Goal: Task Accomplishment & Management: Manage account settings

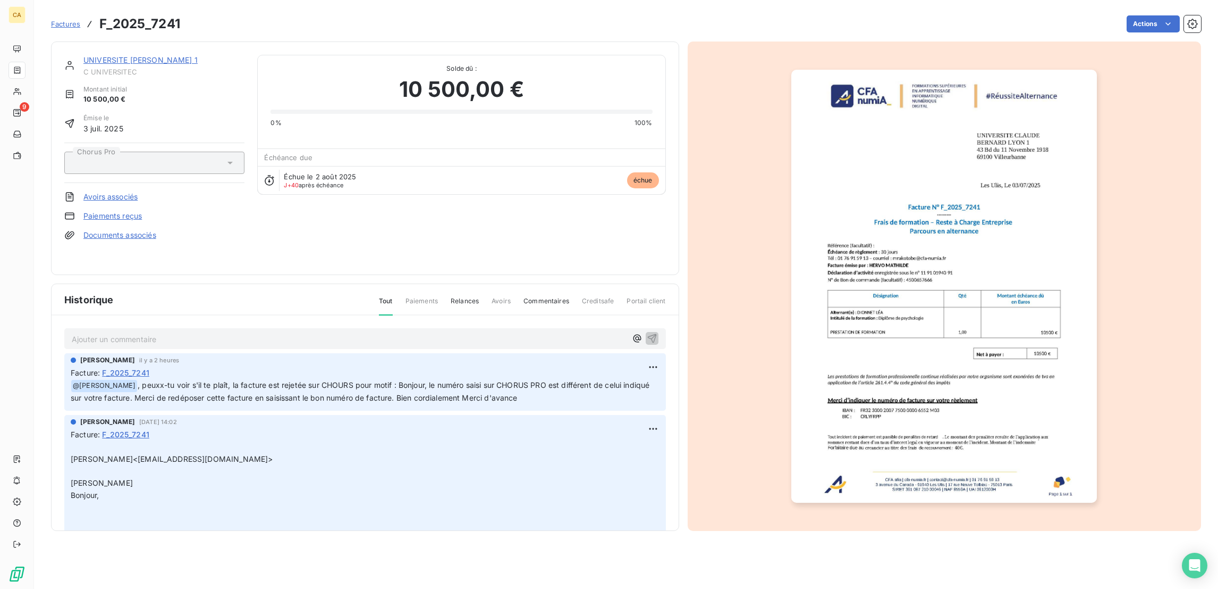
click at [477, 261] on div "UNIVERSITE CLAUDE BERNARD LYON 1 C UNIVERSITEC Montant initial 10 500,00 € Émis…" at bounding box center [365, 158] width 602 height 207
click at [147, 56] on div "UNIVERSITE CLAUDE BERNARD LYON 1 C UNIVERSITEC" at bounding box center [163, 65] width 161 height 21
click at [150, 55] on link "UNIVERSITE CLAUDE BERNARD LYON 1" at bounding box center [140, 59] width 114 height 9
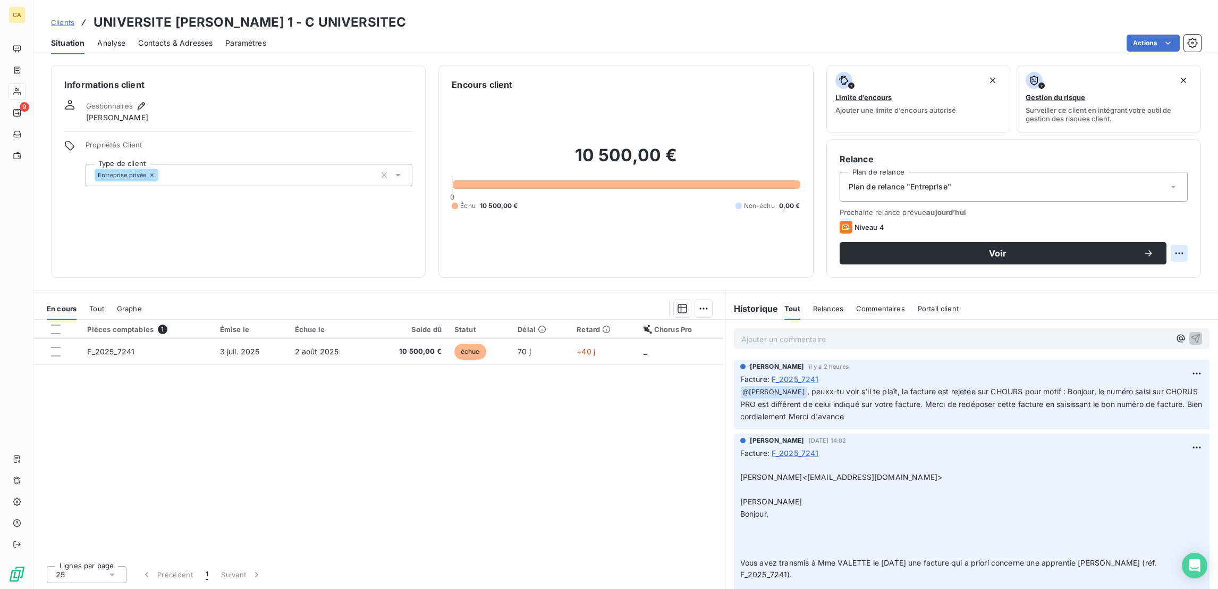
click at [1182, 210] on html "CA 9 Clients UNIVERSITE CLAUDE BERNARD LYON 1 - C UNIVERSITEC Situation Analyse…" at bounding box center [609, 294] width 1218 height 589
click at [1171, 224] on div "Replanifier cette action" at bounding box center [1146, 231] width 95 height 17
select select "8"
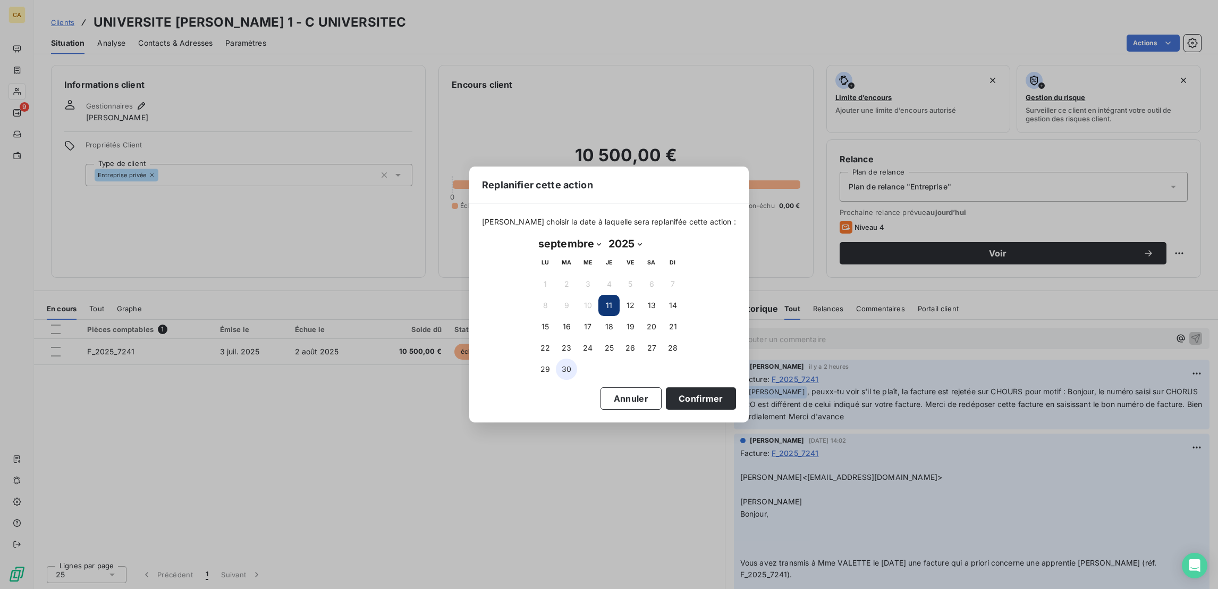
click at [568, 367] on button "30" at bounding box center [566, 368] width 21 height 21
click at [671, 396] on button "Confirmer" at bounding box center [701, 398] width 70 height 22
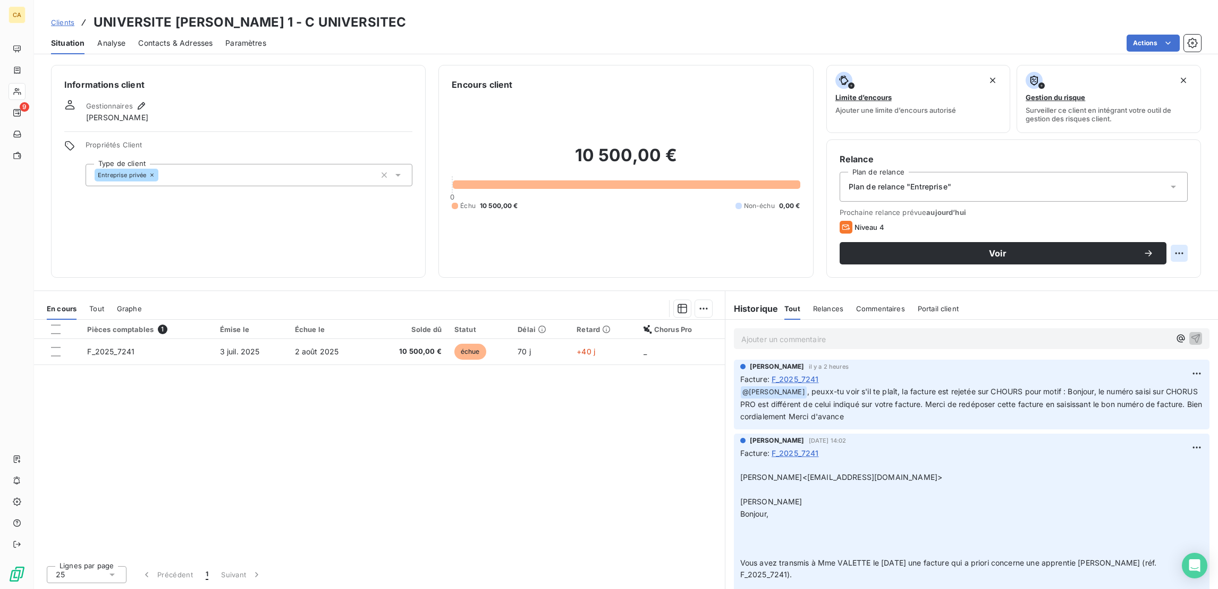
click at [1185, 209] on html "CA 9 Clients UNIVERSITE CLAUDE BERNARD LYON 1 - C UNIVERSITEC Situation Analyse…" at bounding box center [609, 294] width 1218 height 589
click at [1163, 226] on div "Replanifier cette action" at bounding box center [1146, 231] width 95 height 17
select select "8"
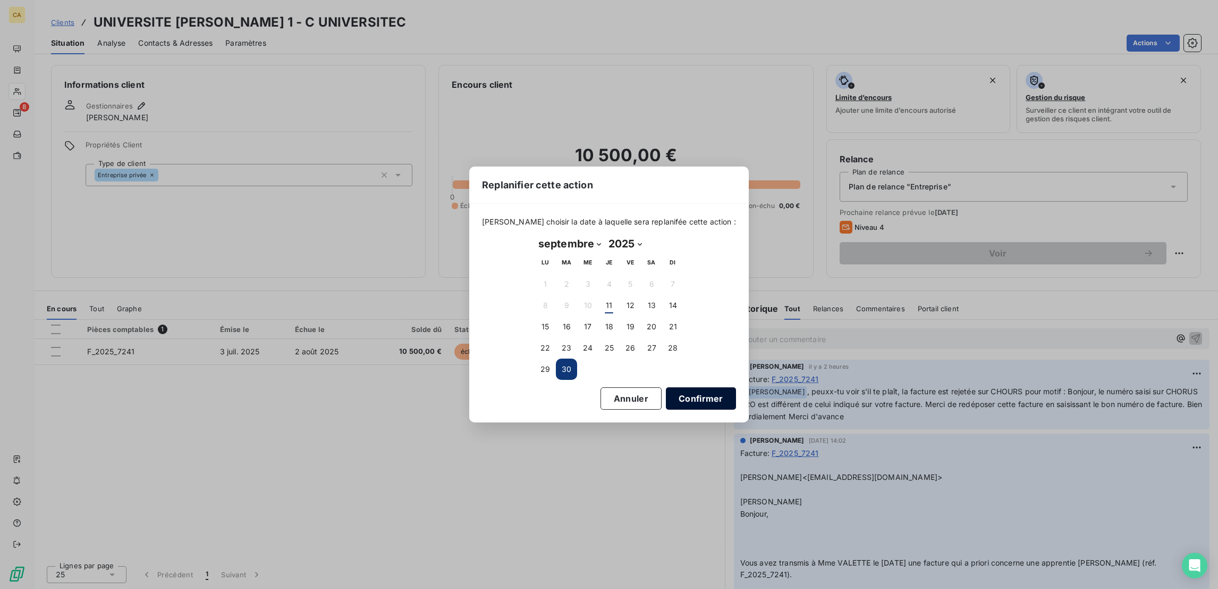
click at [666, 393] on button "Confirmer" at bounding box center [701, 398] width 70 height 22
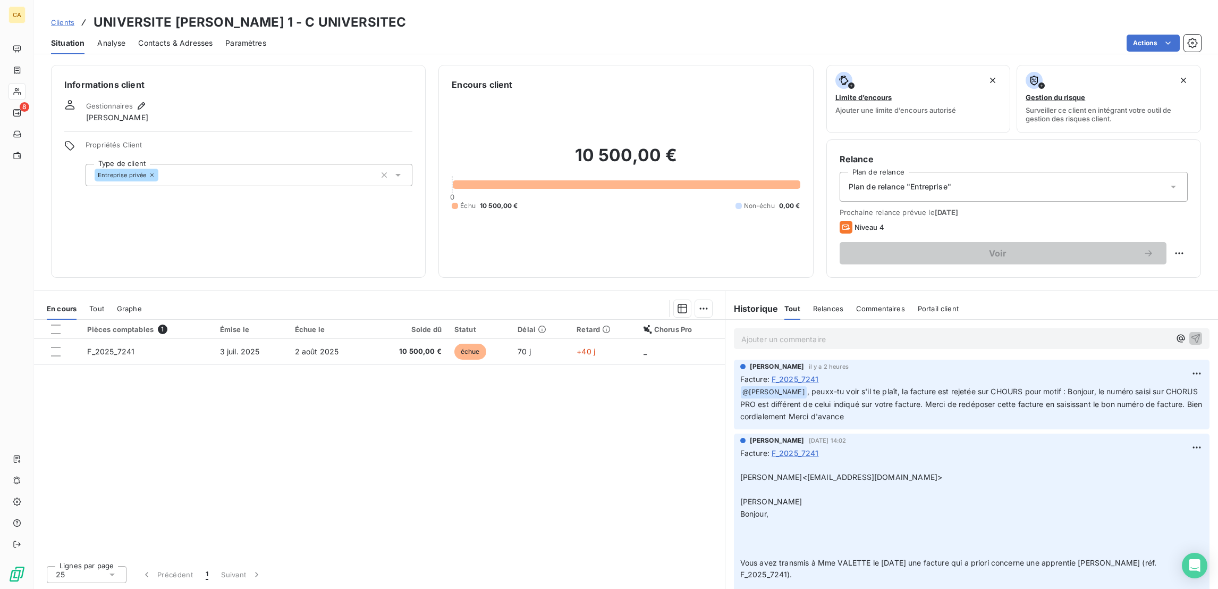
click at [660, 393] on div "Pièces comptables 1 Émise le Échue le Solde dû Statut Délai Retard Chorus Pro F…" at bounding box center [379, 438] width 691 height 237
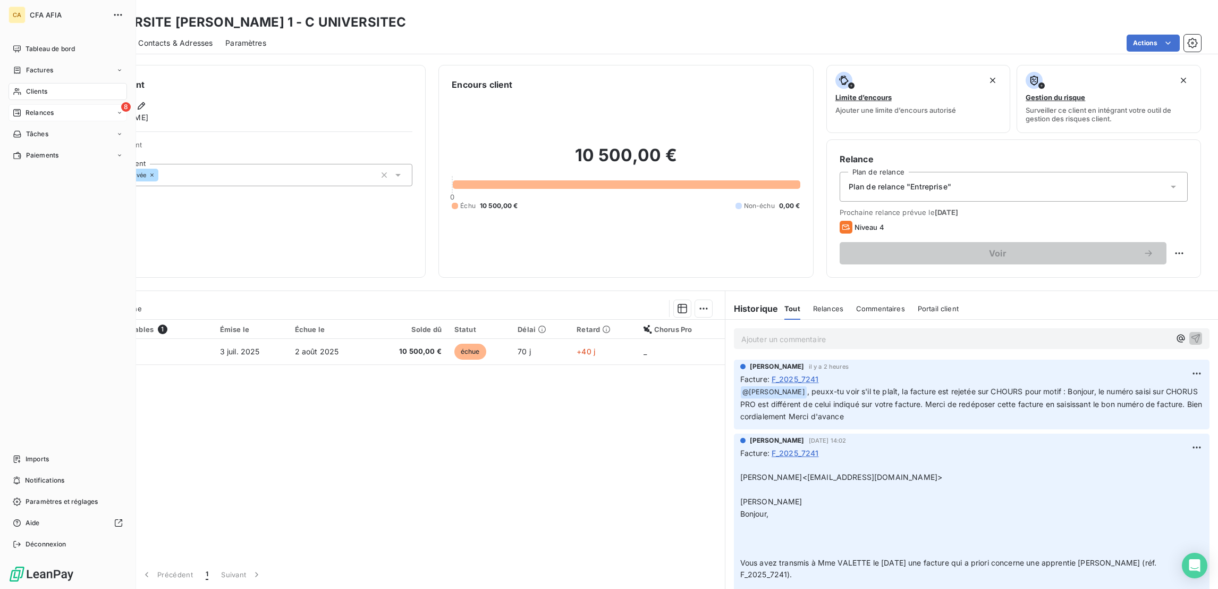
click at [27, 104] on div "8 Relances" at bounding box center [68, 112] width 119 height 17
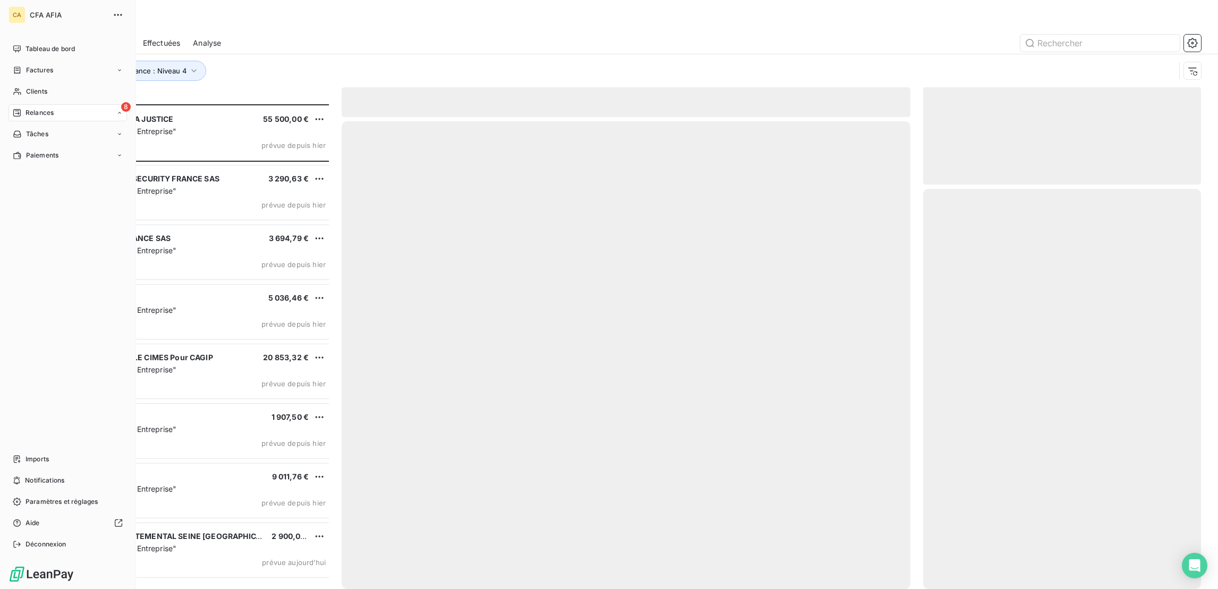
scroll to position [486, 273]
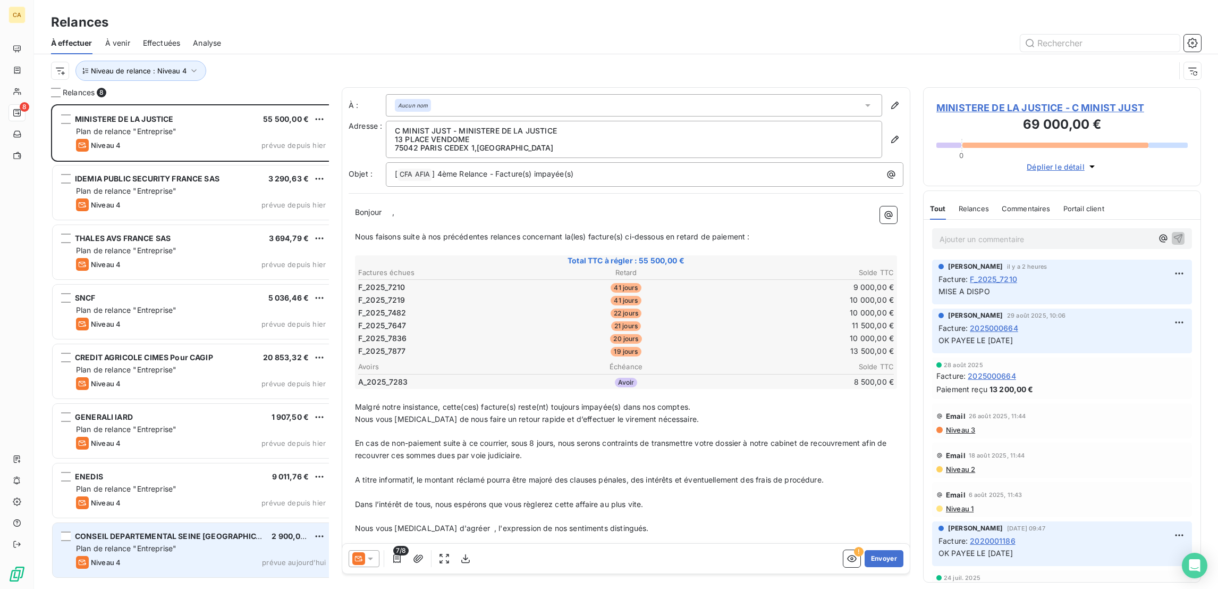
click at [139, 543] on span "Plan de relance "Entreprise"" at bounding box center [126, 547] width 100 height 9
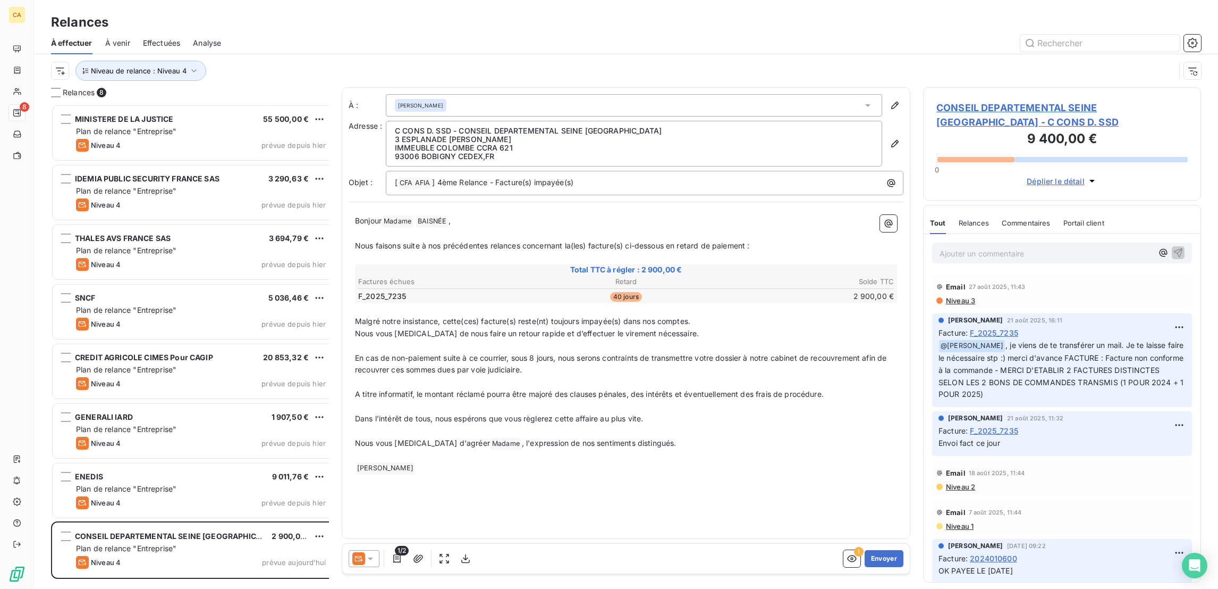
click at [1018, 100] on span "CONSEIL DEPARTEMENTAL SEINE ST DENIS - C CONS D. SSD" at bounding box center [1062, 114] width 251 height 29
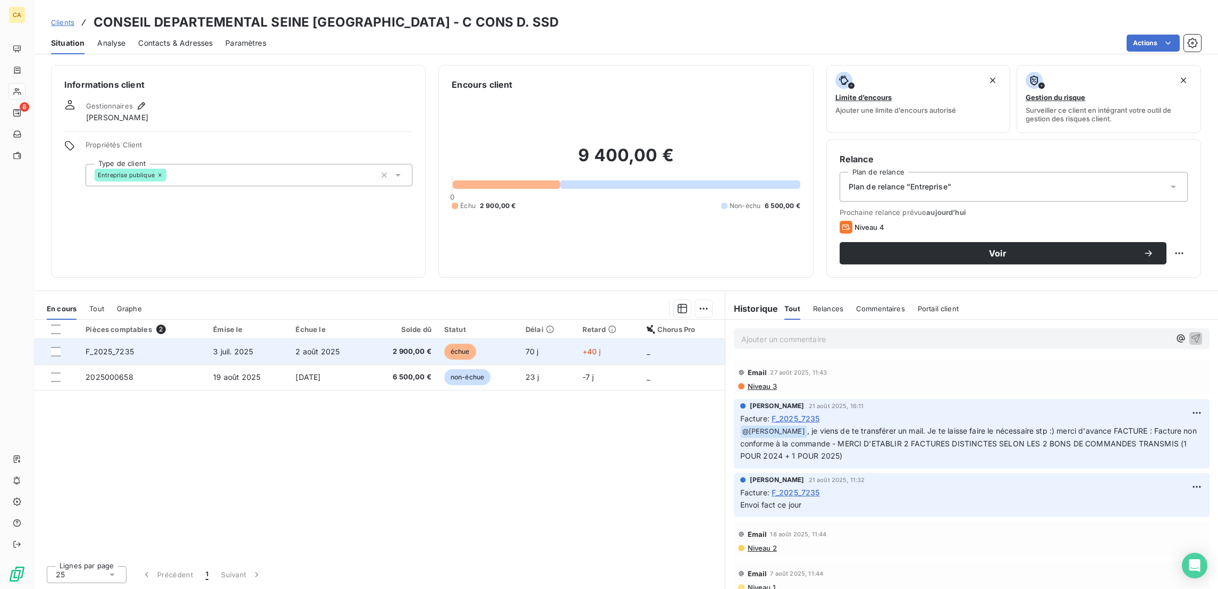
click at [178, 339] on td "F_2025_7235" at bounding box center [143, 352] width 128 height 26
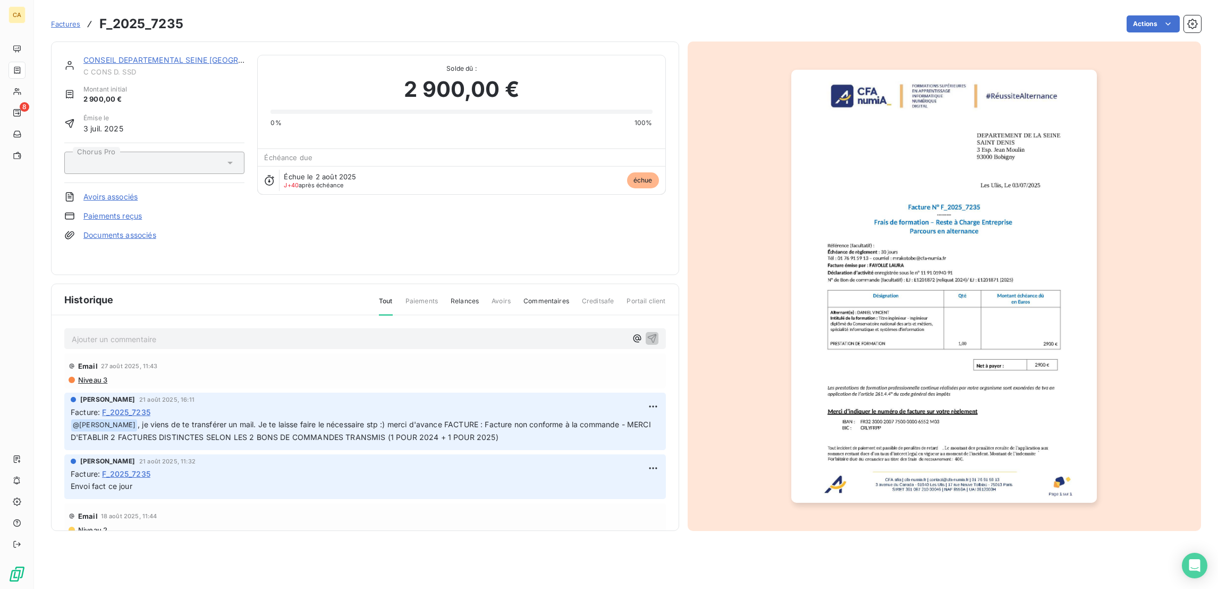
click at [805, 253] on img "button" at bounding box center [945, 286] width 306 height 433
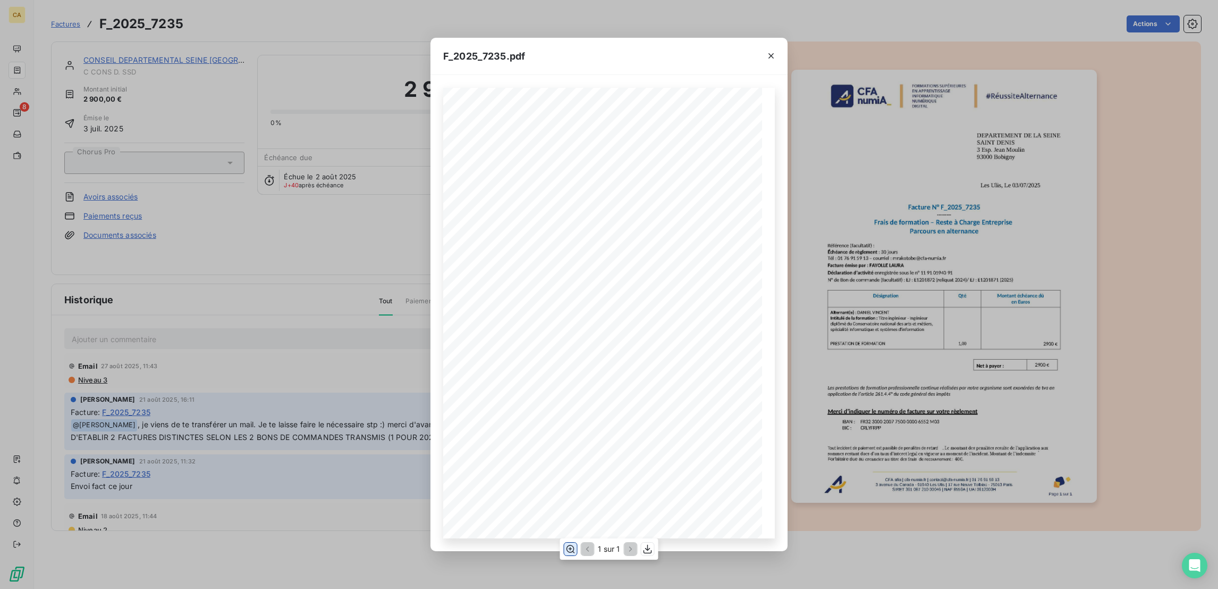
click at [572, 548] on icon "button" at bounding box center [571, 548] width 9 height 8
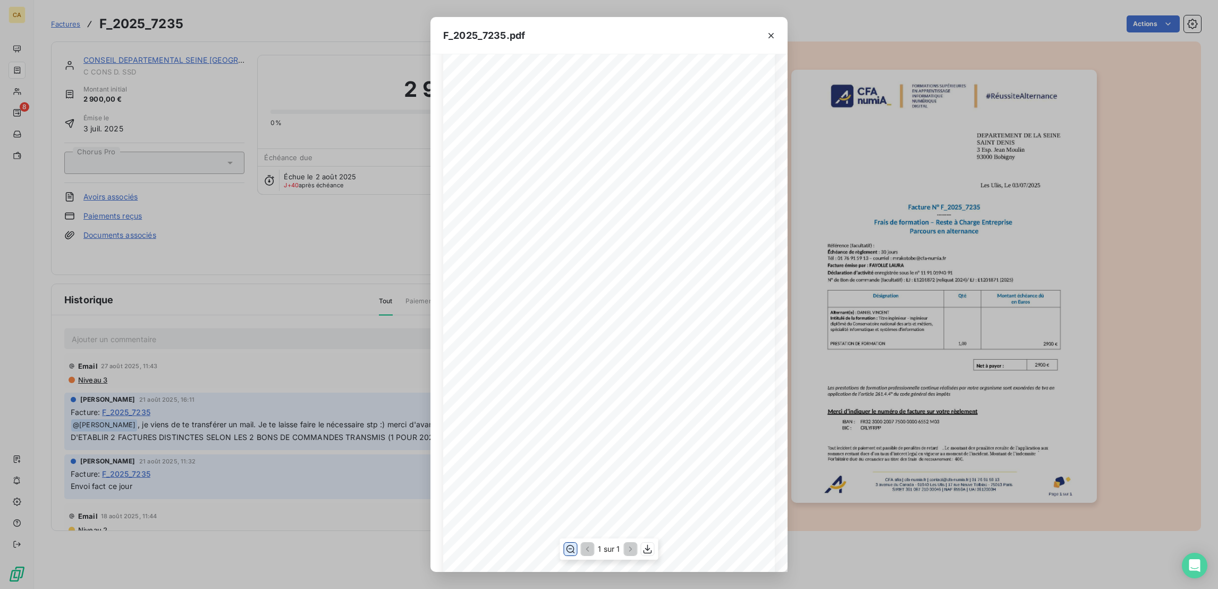
scroll to position [159, 0]
click at [295, 232] on div "F_2025_7235.pdf CFA afia | cfa-numia.fr | contact@cfa-numia.fr | 01 76 91 59 13…" at bounding box center [609, 294] width 1218 height 589
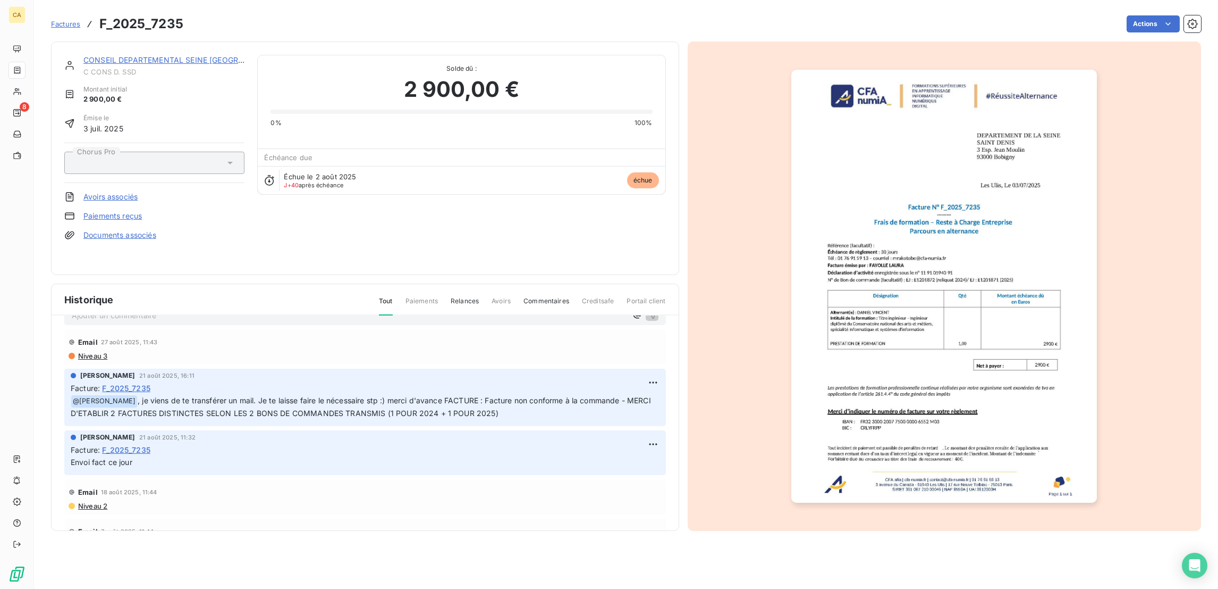
scroll to position [0, 0]
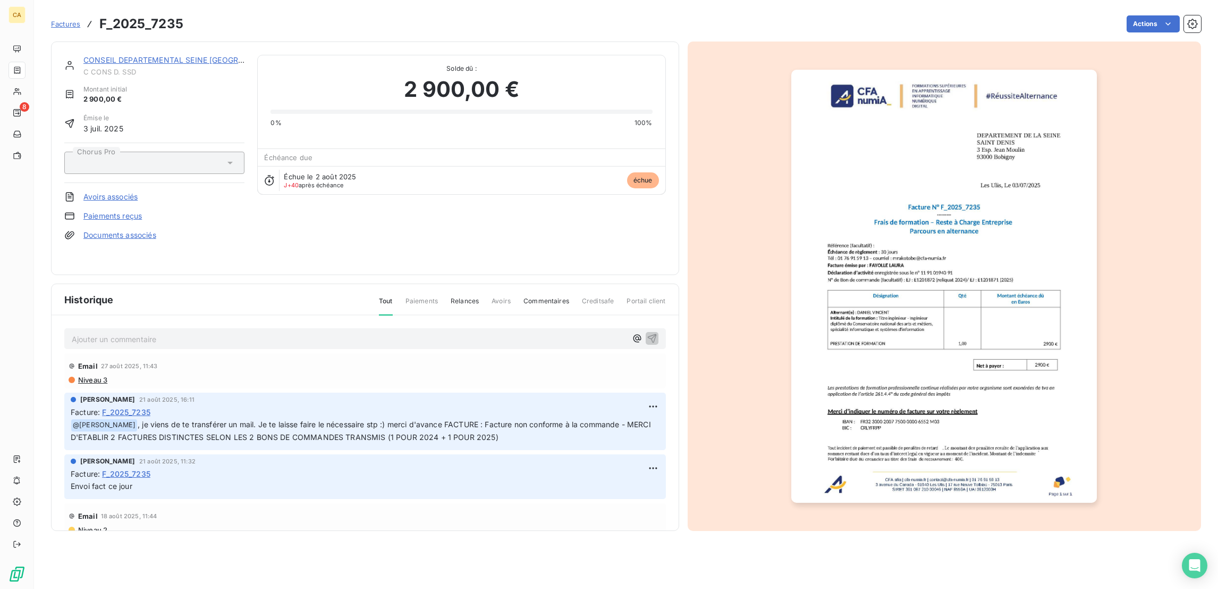
click at [175, 41] on div "CONSEIL DEPARTEMENTAL SEINE ST DENIS C CONS D. SSD Montant initial 2 900,00 € É…" at bounding box center [365, 157] width 628 height 233
click at [174, 41] on div "CONSEIL DEPARTEMENTAL SEINE ST DENIS C CONS D. SSD Montant initial 2 900,00 € É…" at bounding box center [365, 157] width 628 height 233
click at [177, 46] on div "CONSEIL DEPARTEMENTAL SEINE ST DENIS C CONS D. SSD Montant initial 2 900,00 € É…" at bounding box center [365, 157] width 628 height 233
click at [203, 55] on link "CONSEIL DEPARTEMENTAL SEINE ST DENIS" at bounding box center [185, 59] width 204 height 9
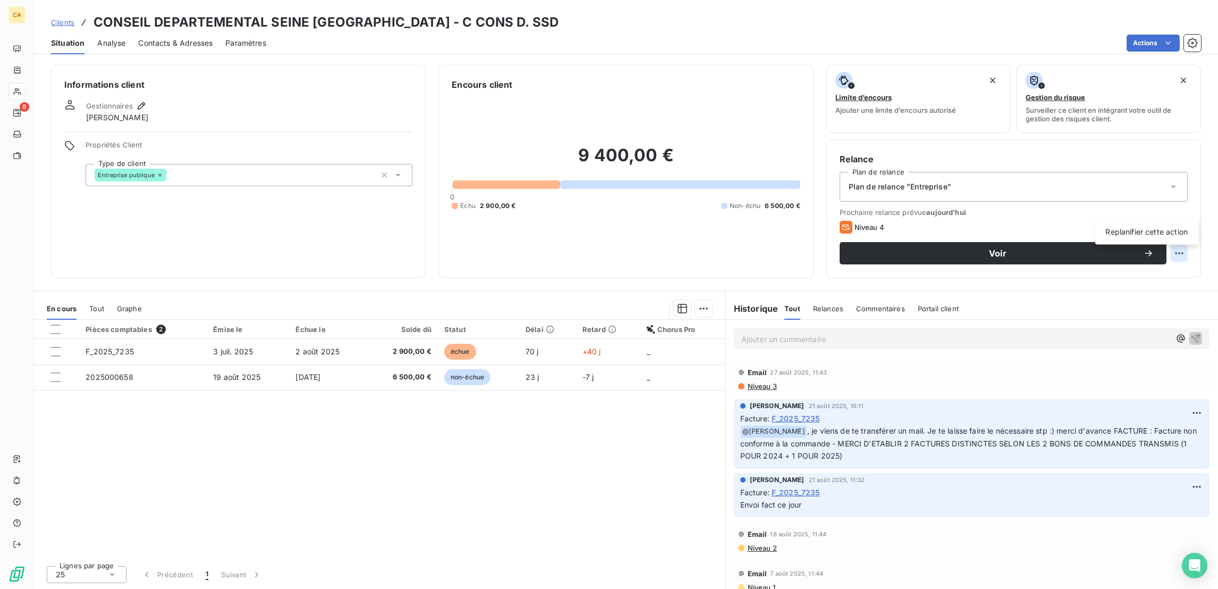
click at [1188, 213] on html "CA 8 Clients CONSEIL DEPARTEMENTAL SEINE ST DENIS - C CONS D. SSD Situation Ana…" at bounding box center [609, 294] width 1218 height 589
click at [1176, 230] on div "Replanifier cette action" at bounding box center [1146, 231] width 95 height 17
select select "8"
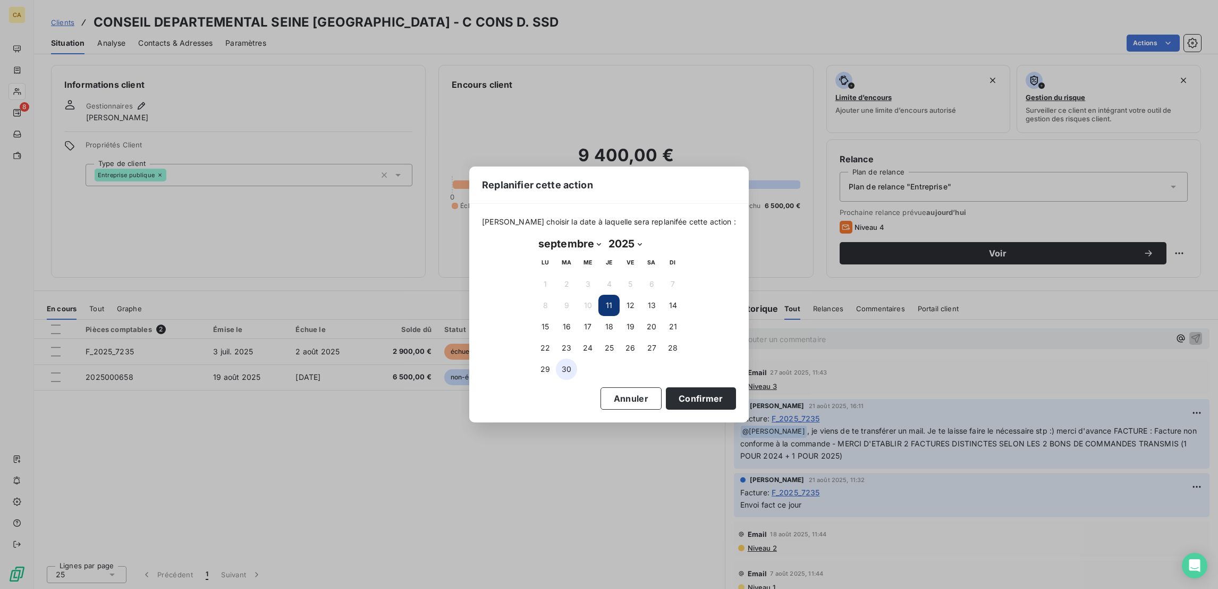
click at [568, 375] on button "30" at bounding box center [566, 368] width 21 height 21
click at [666, 387] on button "Confirmer" at bounding box center [701, 398] width 70 height 22
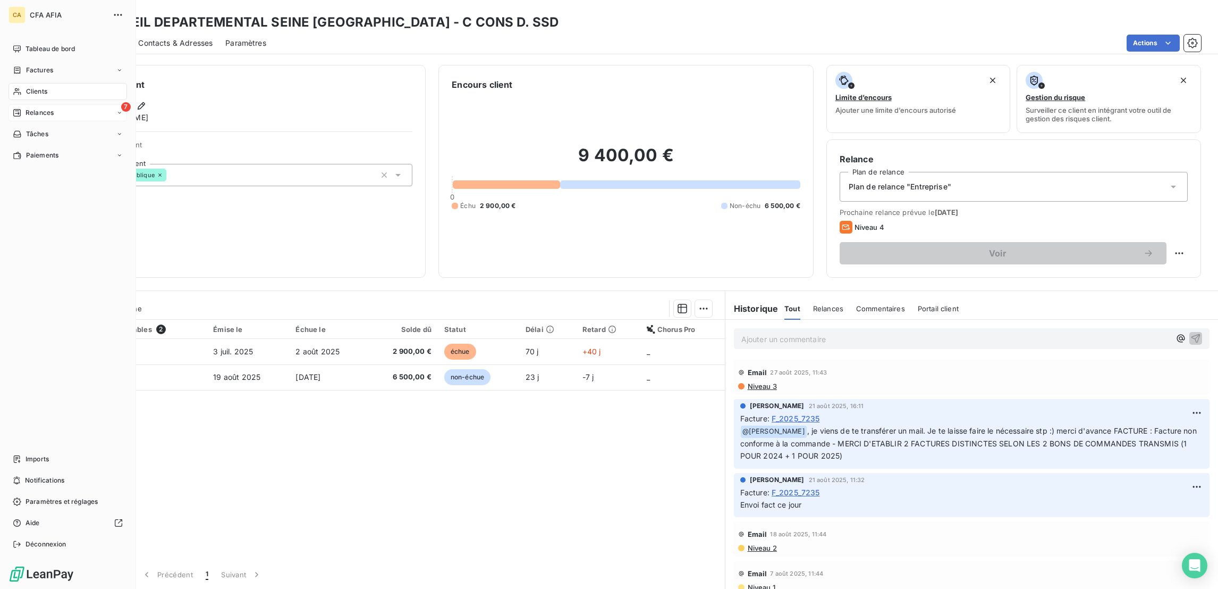
click at [26, 108] on span "Relances" at bounding box center [40, 113] width 28 height 10
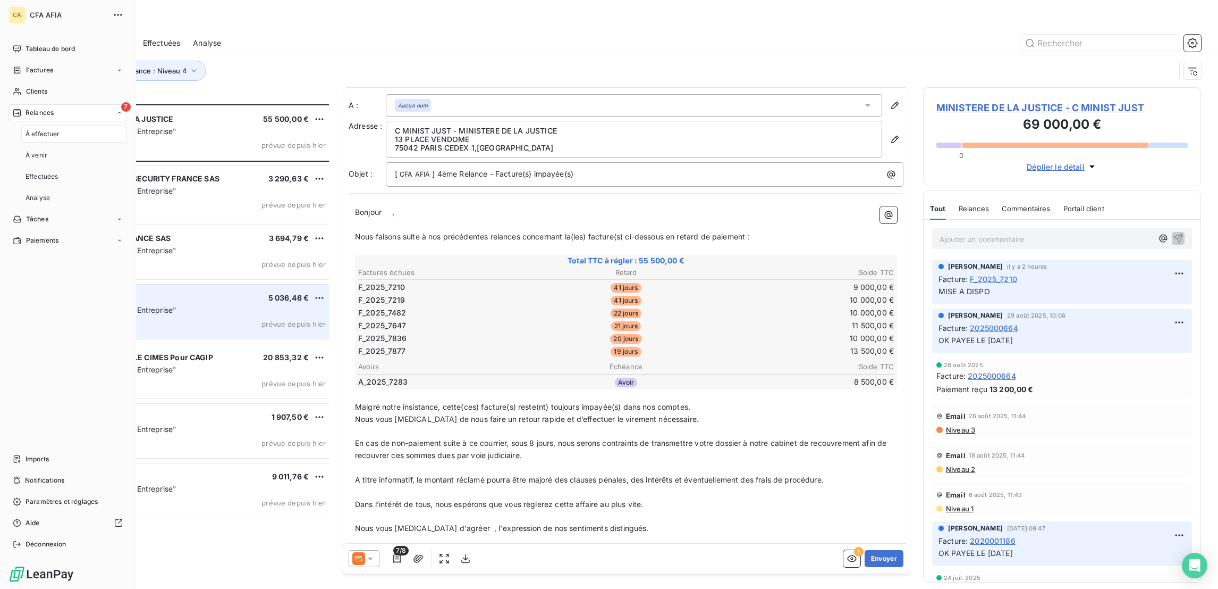
scroll to position [486, 273]
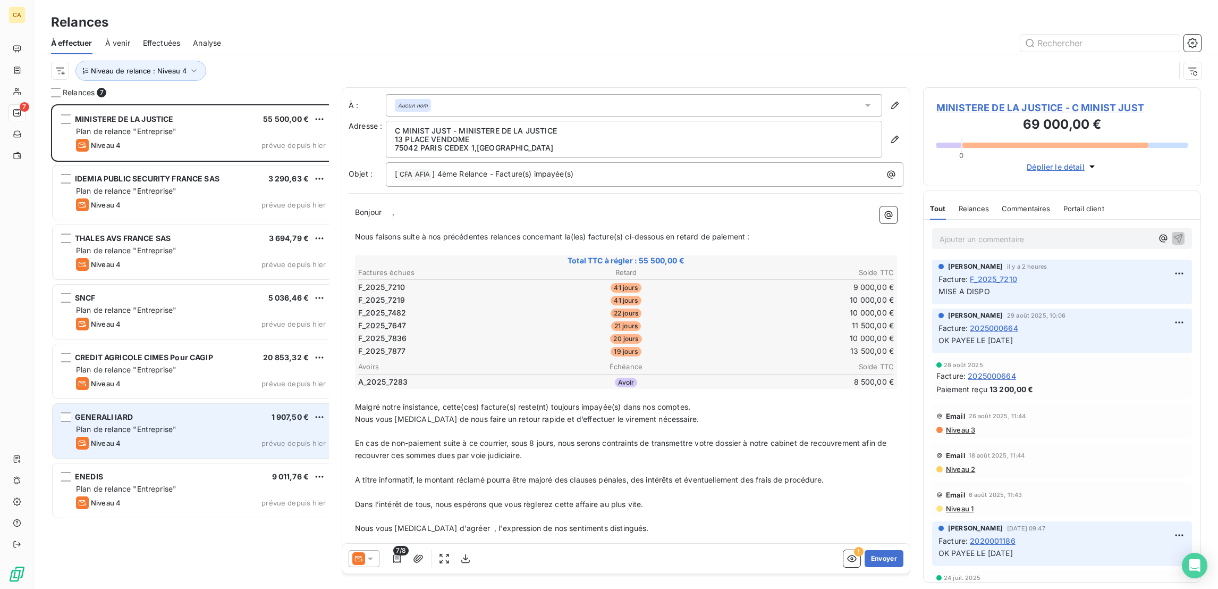
click at [178, 424] on div "Plan de relance "Entreprise"" at bounding box center [201, 429] width 250 height 11
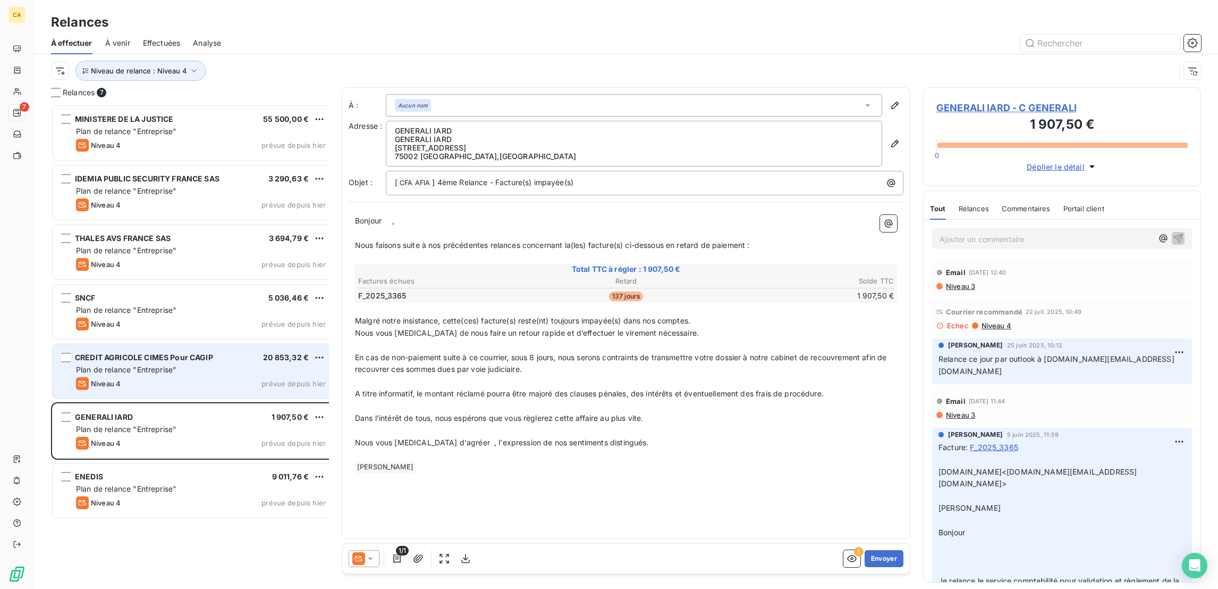
click at [205, 377] on div "Niveau 4 prévue depuis hier" at bounding box center [201, 383] width 250 height 13
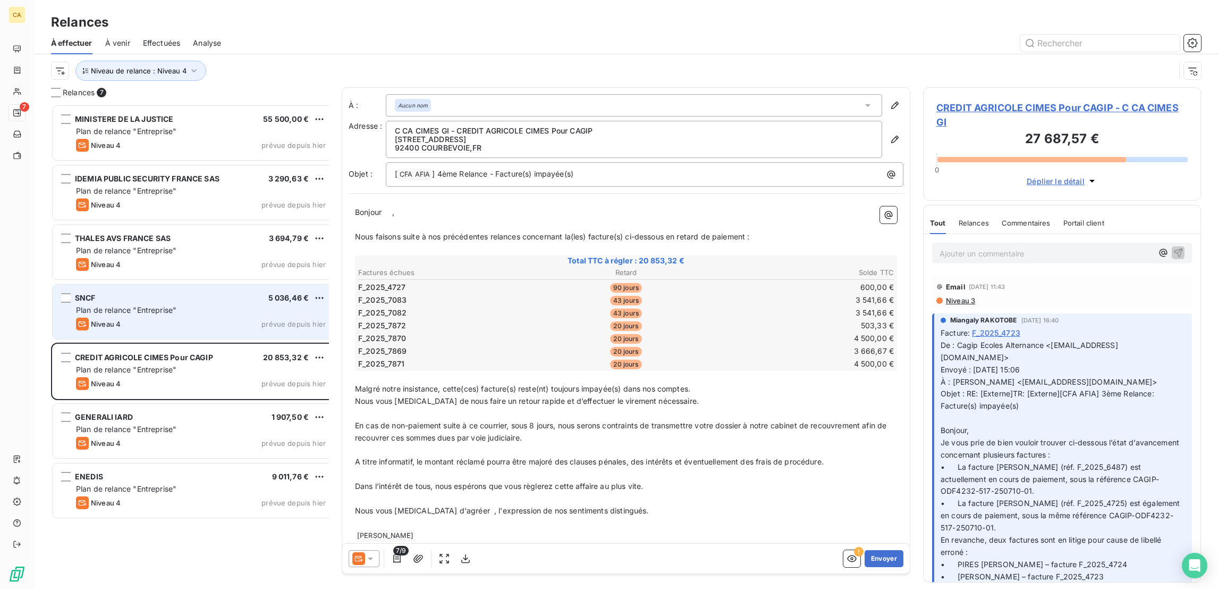
click at [201, 293] on div "SNCF 5 036,46 €" at bounding box center [201, 298] width 250 height 10
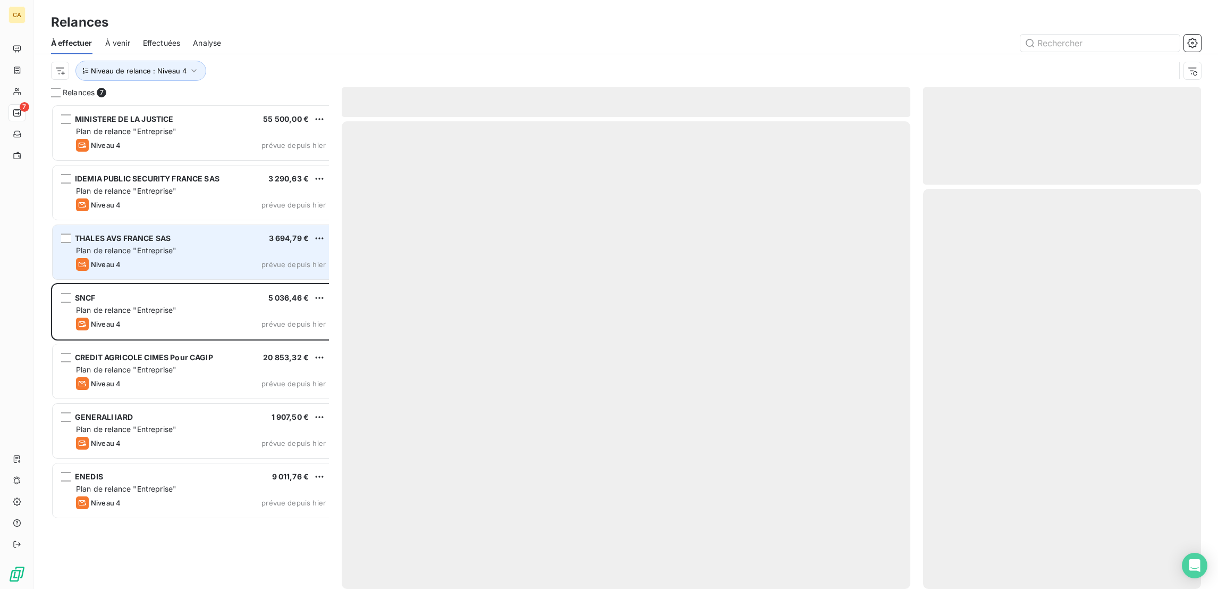
click at [182, 233] on div "THALES AVS FRANCE SAS 3 694,79 €" at bounding box center [201, 238] width 250 height 10
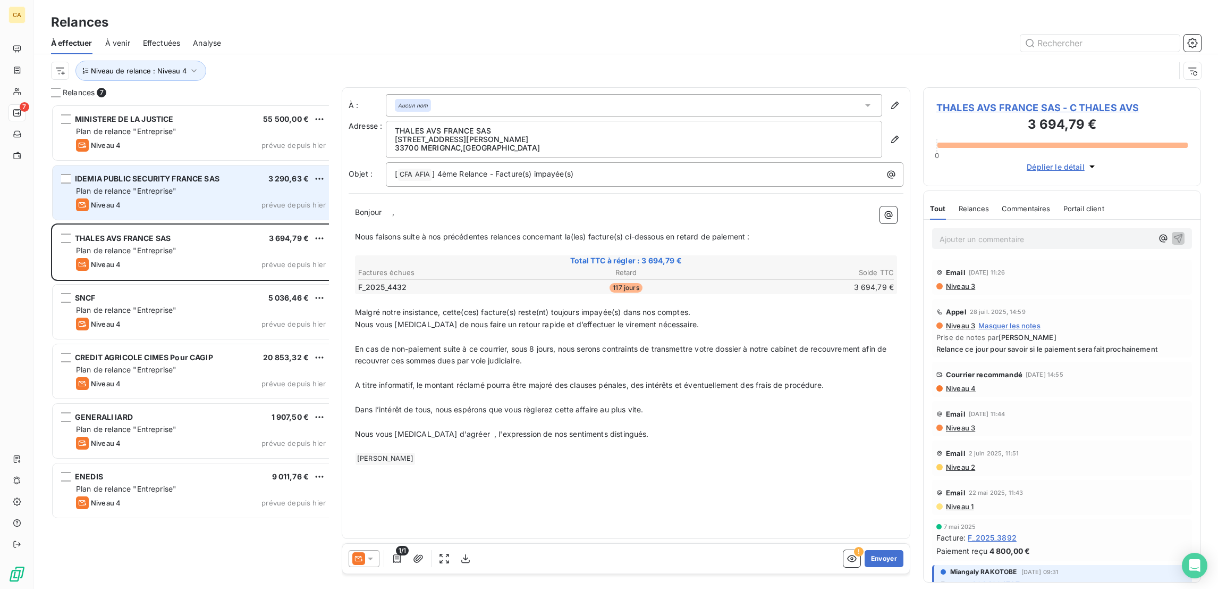
click at [123, 186] on span "Plan de relance "Entreprise"" at bounding box center [126, 190] width 100 height 9
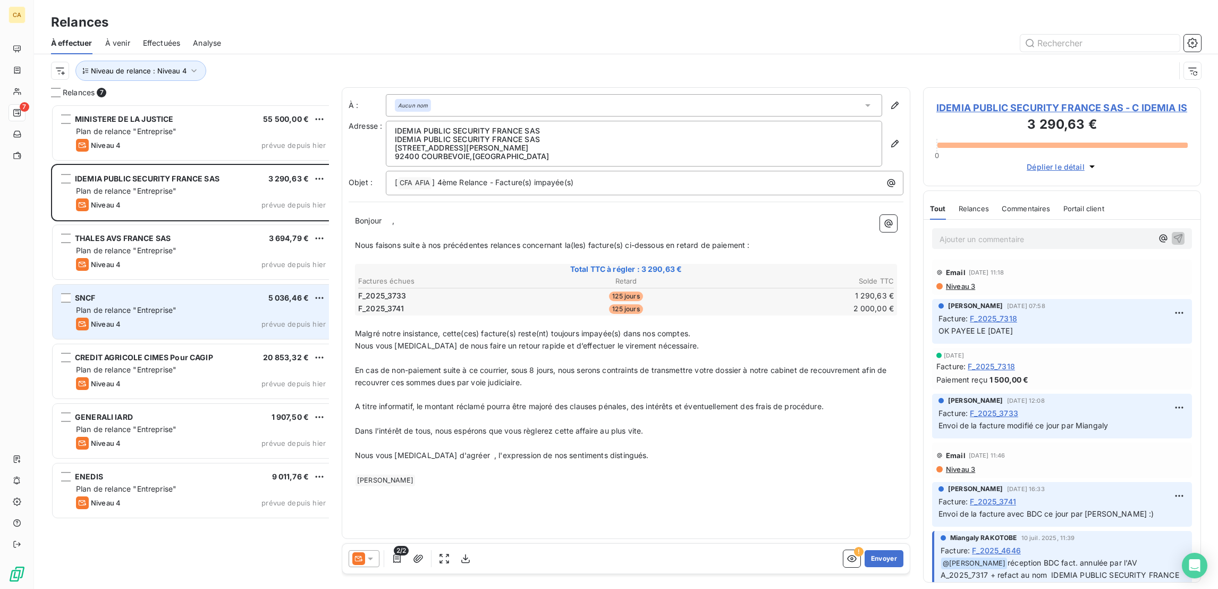
click at [99, 284] on div "SNCF 5 036,46 € Plan de relance "Entreprise" Niveau 4 prévue depuis hier" at bounding box center [194, 311] width 282 height 54
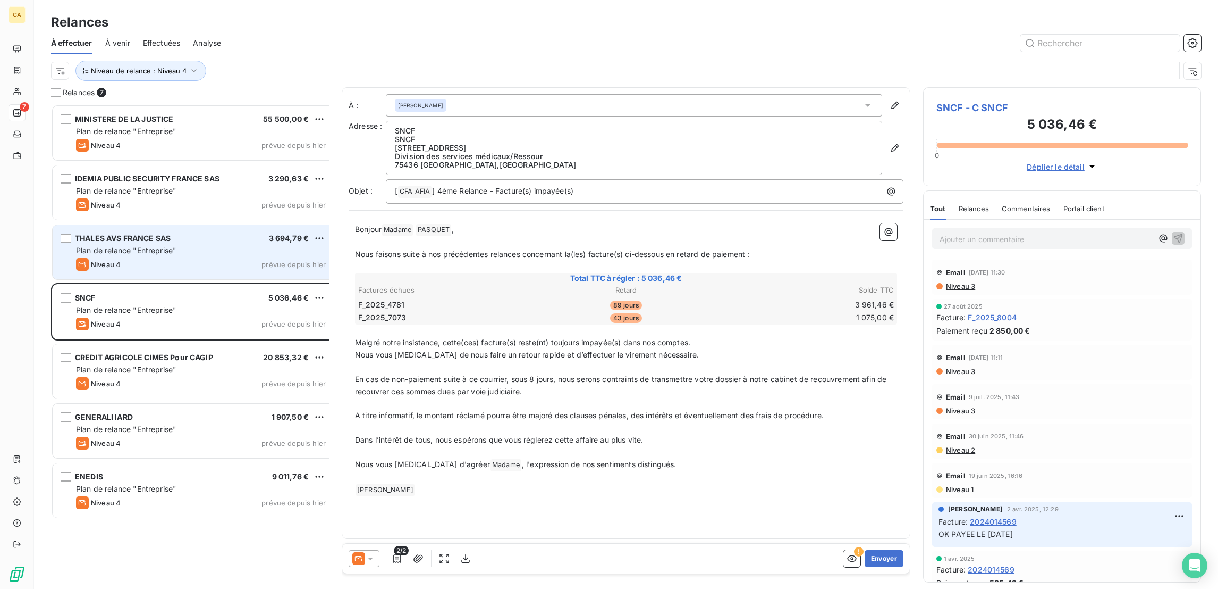
click at [126, 258] on div "Niveau 4 prévue depuis hier" at bounding box center [201, 264] width 250 height 13
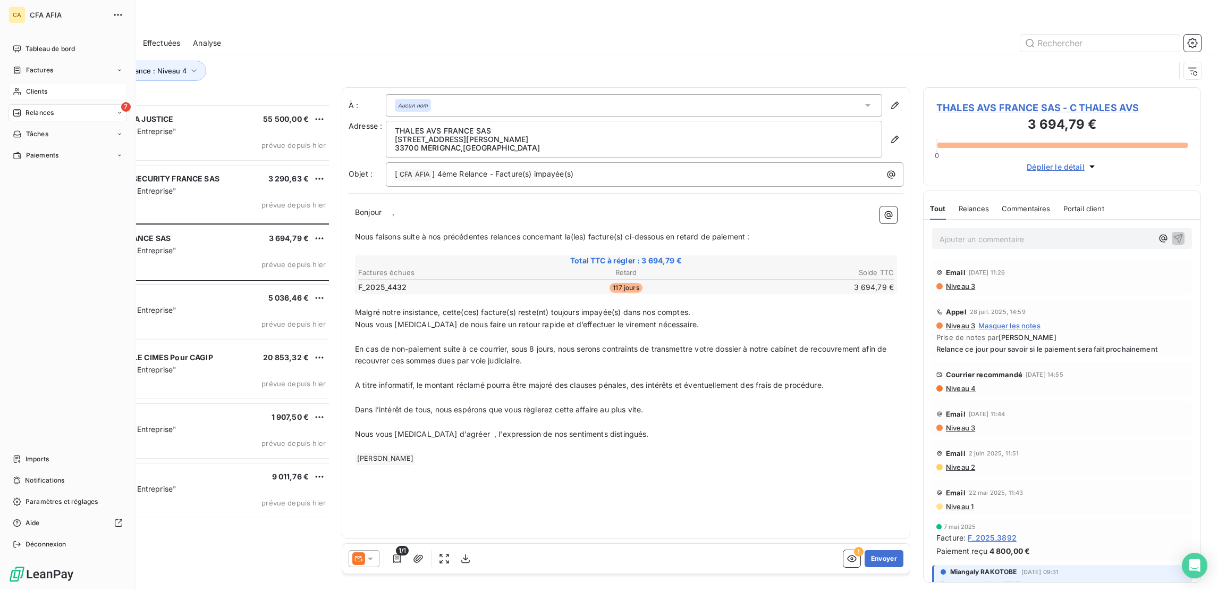
click at [18, 83] on div "Clients" at bounding box center [68, 91] width 119 height 17
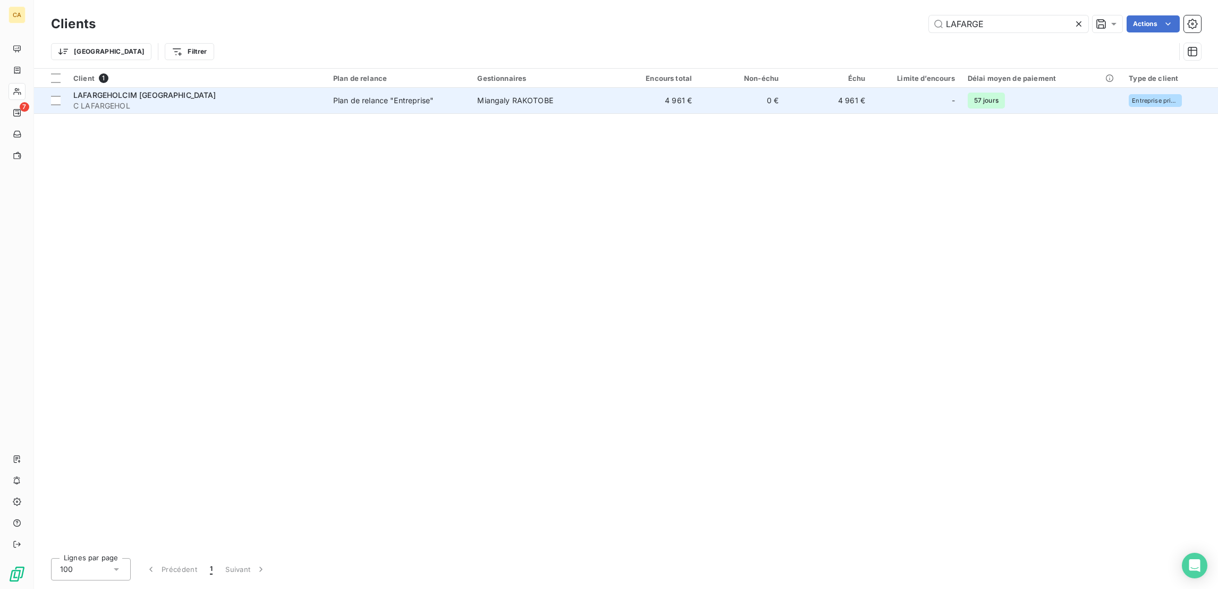
type input "LAFARGE"
click at [785, 88] on td "4 961 €" at bounding box center [828, 101] width 87 height 26
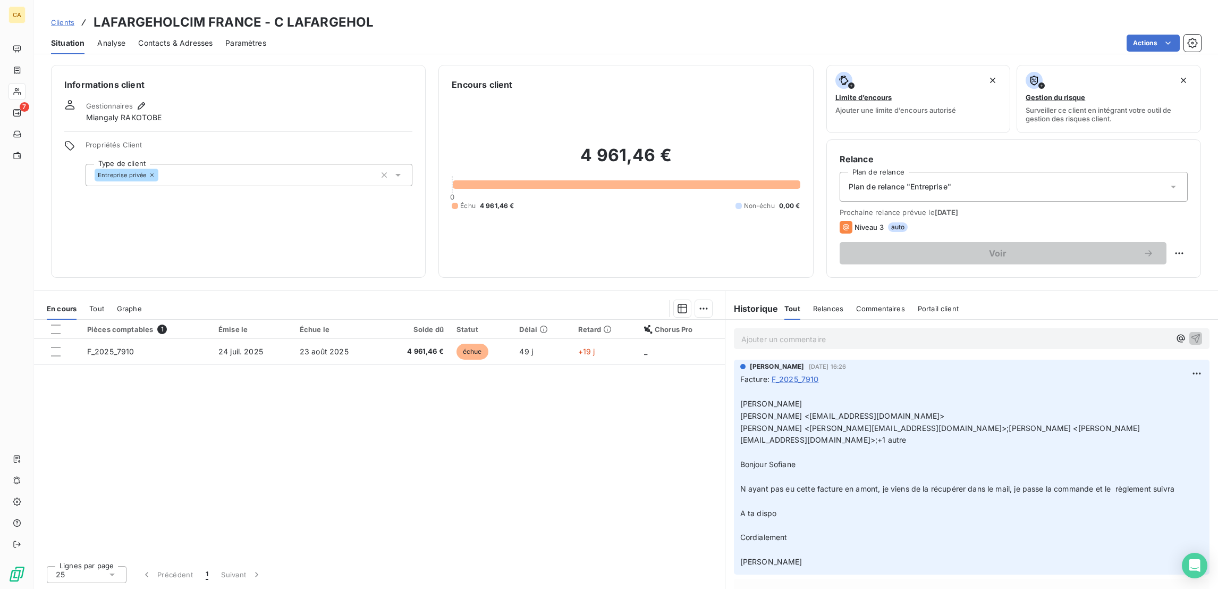
click at [789, 328] on div "Ajouter un commentaire ﻿" at bounding box center [972, 338] width 476 height 21
click at [792, 332] on p "Ajouter un commentaire ﻿" at bounding box center [956, 338] width 429 height 13
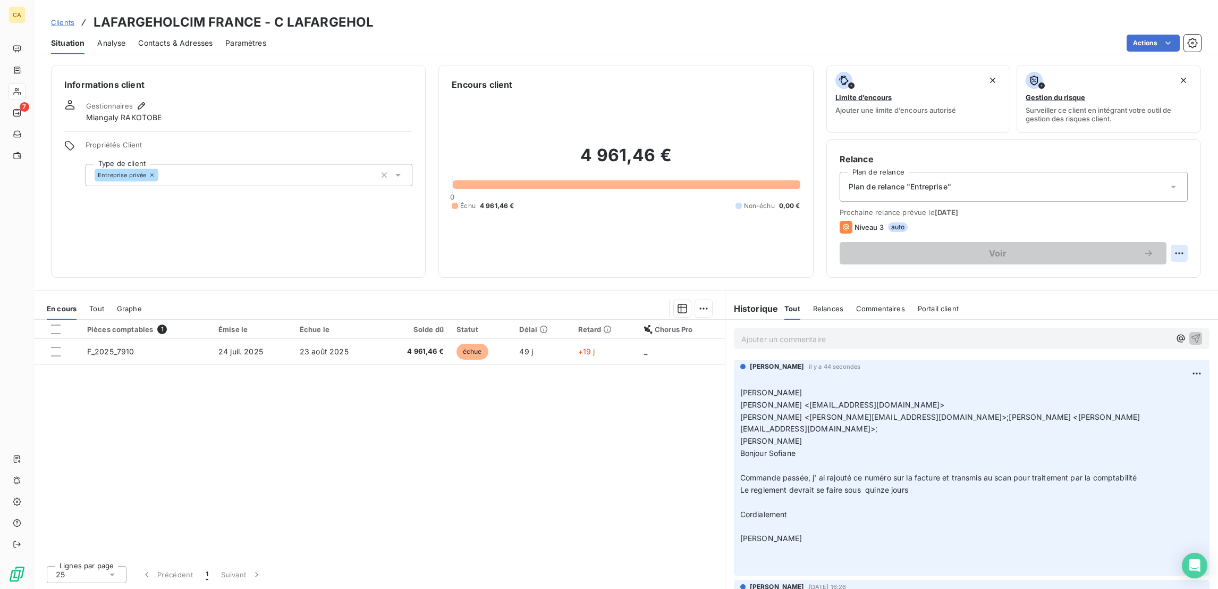
click at [1195, 200] on div "Relance Plan de relance Plan de relance "Entreprise" Prochaine relance prévue l…" at bounding box center [1014, 208] width 375 height 138
click at [1190, 204] on html "CA 7 Clients LAFARGEHOLCIM FRANCE - C LAFARGEHOL Situation Analyse Contacts & A…" at bounding box center [609, 294] width 1218 height 589
click at [1156, 223] on div "Replanifier cette action" at bounding box center [1146, 231] width 95 height 17
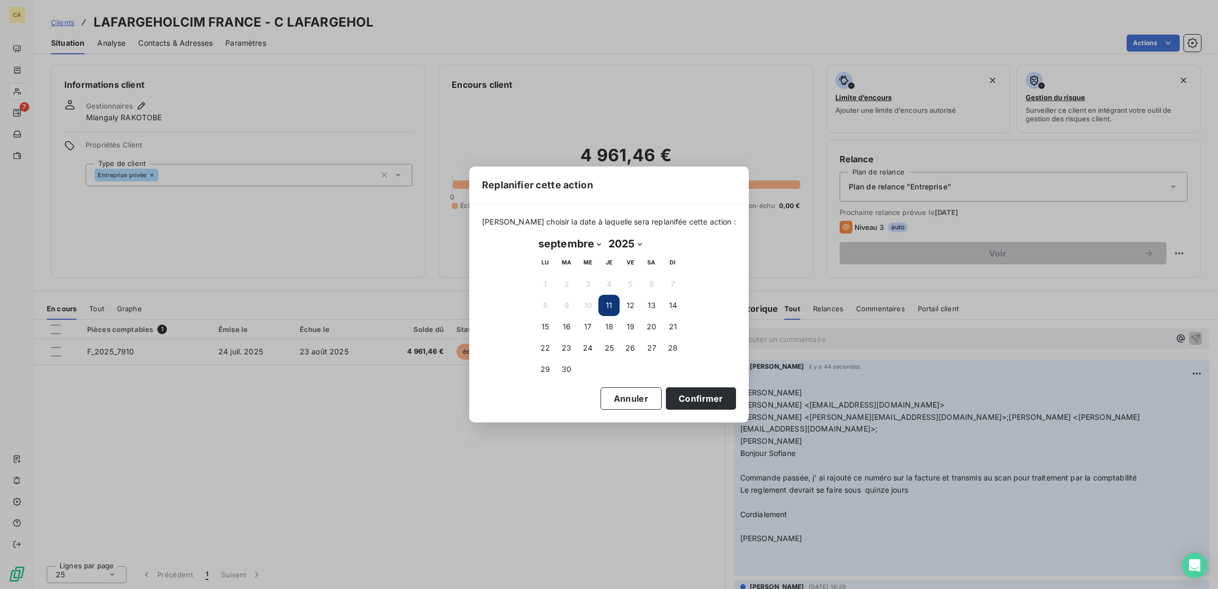
click at [560, 245] on select "janvier février mars avril mai juin juillet août septembre octobre novembre déc…" at bounding box center [570, 243] width 70 height 17
select select "9"
click at [535, 236] on select "janvier février mars avril mai juin juillet août septembre octobre novembre déc…" at bounding box center [570, 243] width 70 height 17
click at [611, 351] on button "23" at bounding box center [609, 347] width 21 height 21
click at [666, 393] on button "Confirmer" at bounding box center [701, 398] width 70 height 22
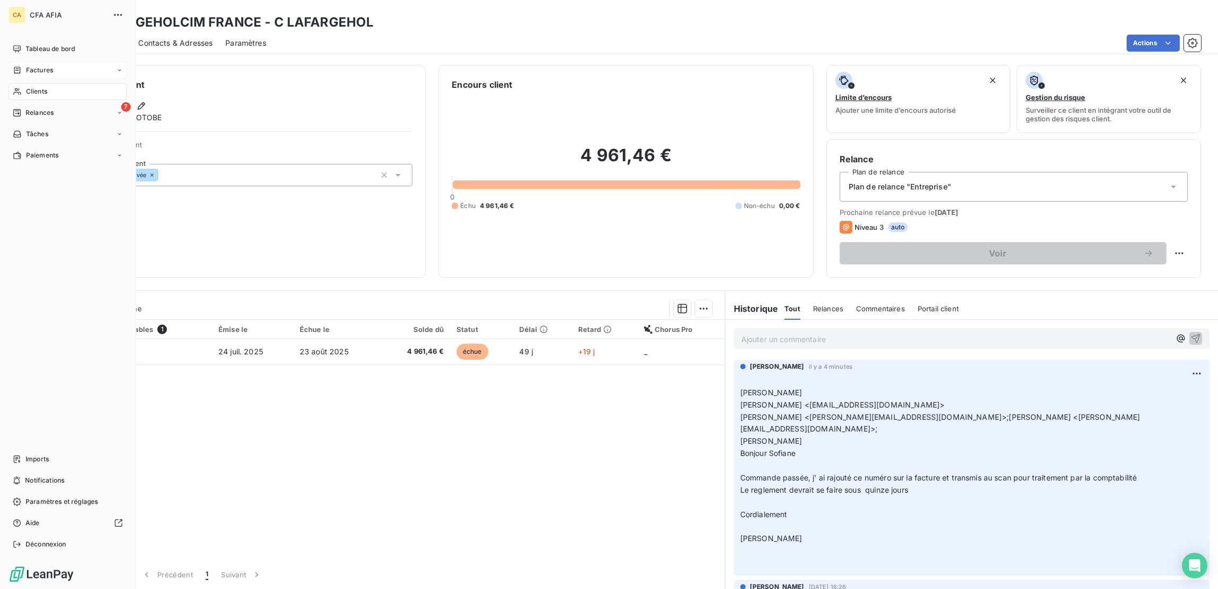
click at [13, 66] on icon at bounding box center [17, 70] width 9 height 9
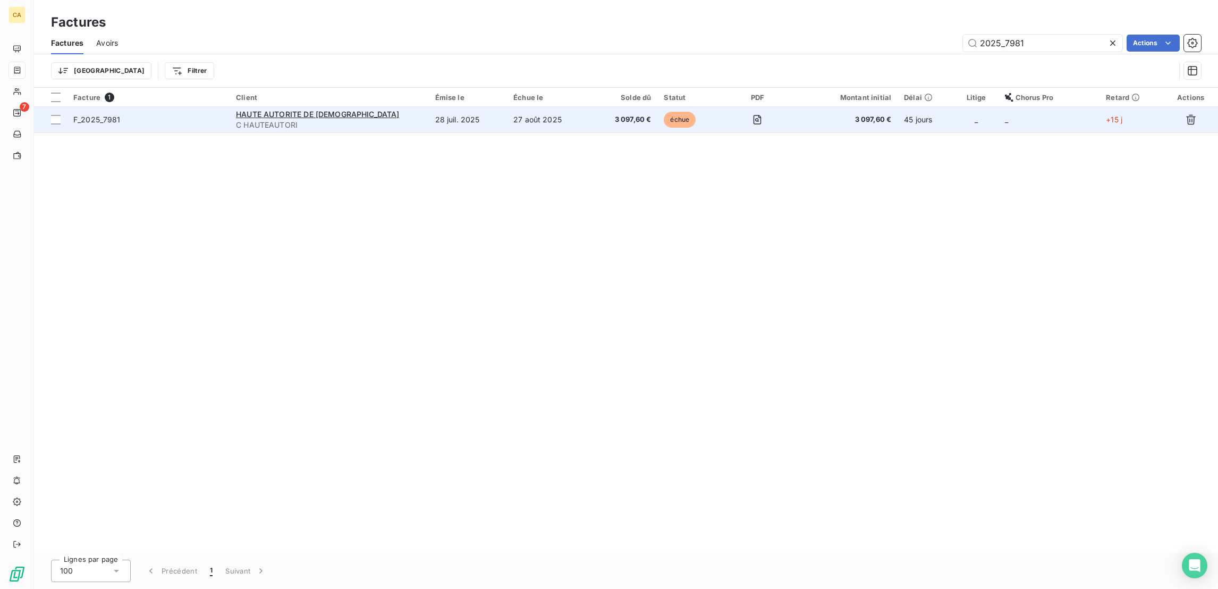
type input "2025_7981"
click at [528, 107] on td "27 août 2025" at bounding box center [548, 120] width 83 height 26
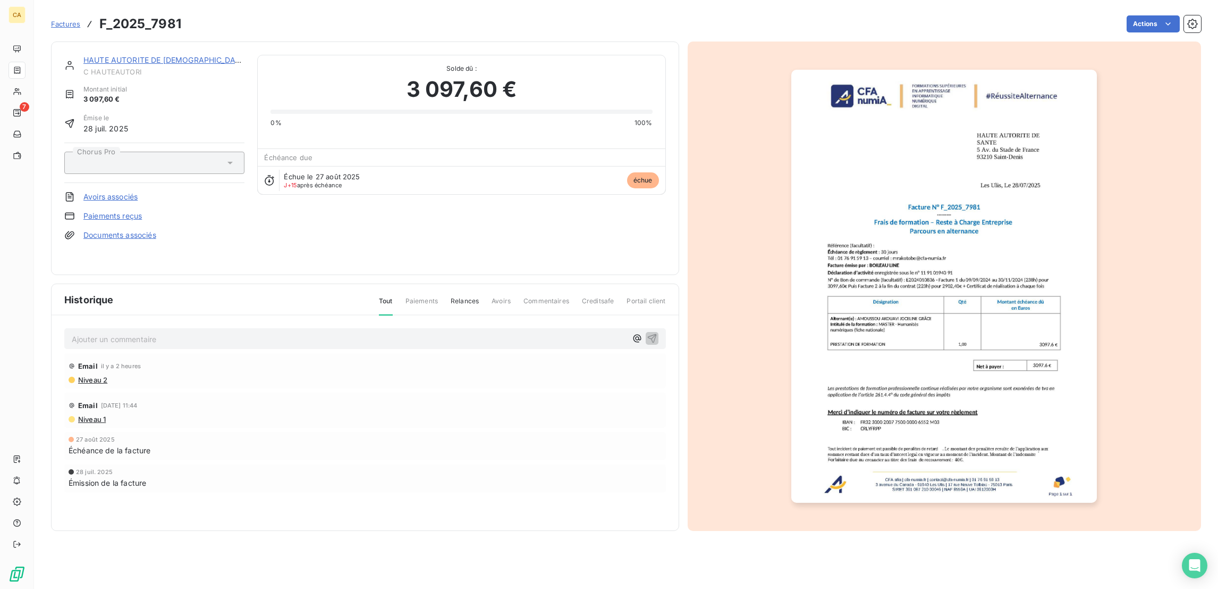
click at [187, 208] on div "HAUTE AUTORITE DE SANTE C HAUTEAUTORI Montant initial 3 097,60 € Émise le 28 ju…" at bounding box center [154, 158] width 180 height 207
click at [317, 315] on div "Ajouter un commentaire ﻿ Email il y a 2 heures Niveau 2 Email 3 sept. 2025, 11:…" at bounding box center [365, 425] width 627 height 220
click at [316, 315] on div "Ajouter un commentaire ﻿ Email il y a 2 heures Niveau 2 Email 3 sept. 2025, 11:…" at bounding box center [365, 425] width 627 height 220
click at [311, 331] on div "Ajouter un commentaire ﻿" at bounding box center [365, 338] width 587 height 14
click at [300, 332] on p "Ajouter un commentaire ﻿" at bounding box center [349, 338] width 555 height 13
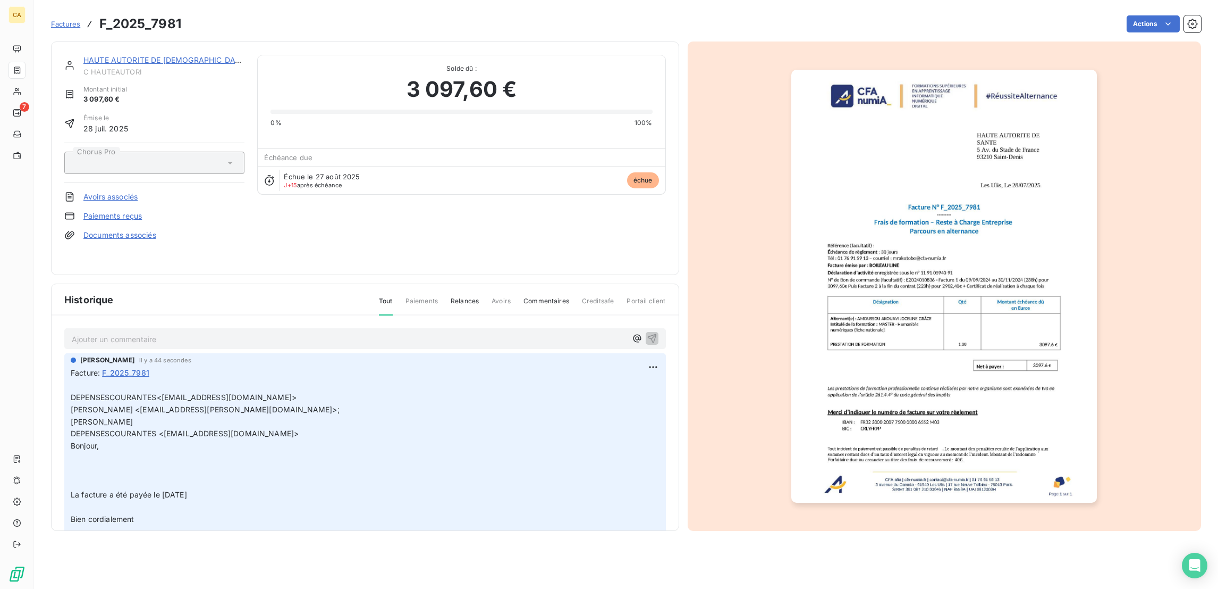
click at [119, 68] on span "C HAUTEAUTORI" at bounding box center [163, 72] width 161 height 9
click at [125, 68] on span "C HAUTEAUTORI" at bounding box center [163, 72] width 161 height 9
click at [135, 55] on link "HAUTE AUTORITE DE SANTE" at bounding box center [165, 59] width 164 height 9
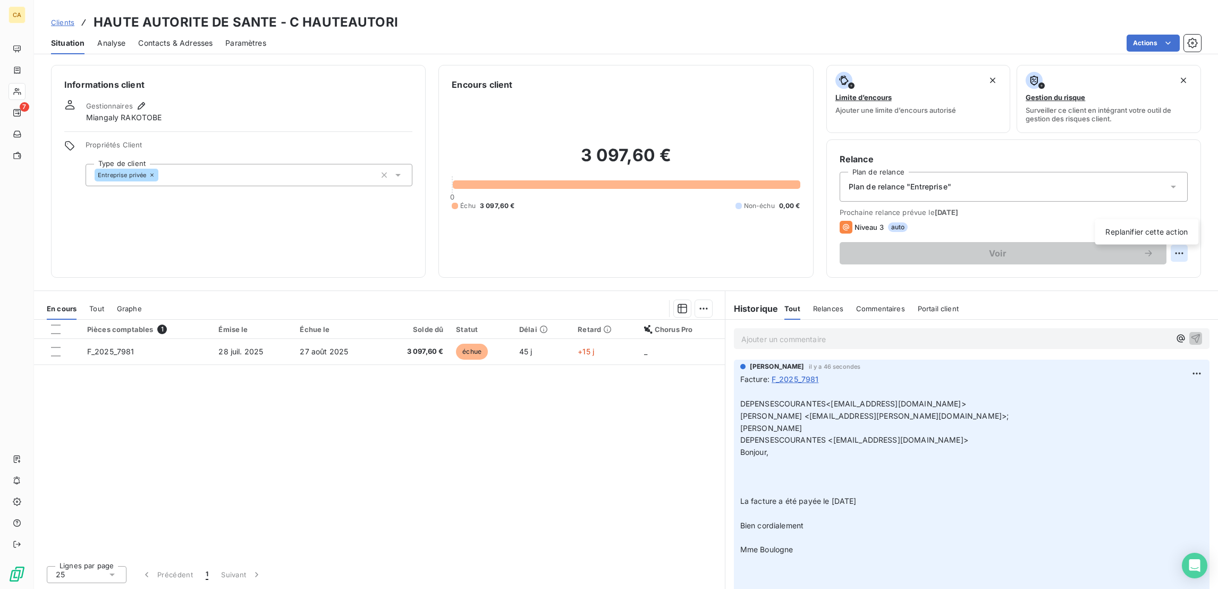
click at [1188, 201] on html "CA 7 Clients HAUTE AUTORITE DE SANTE - C HAUTEAUTORI Situation Analyse Contacts…" at bounding box center [609, 294] width 1218 height 589
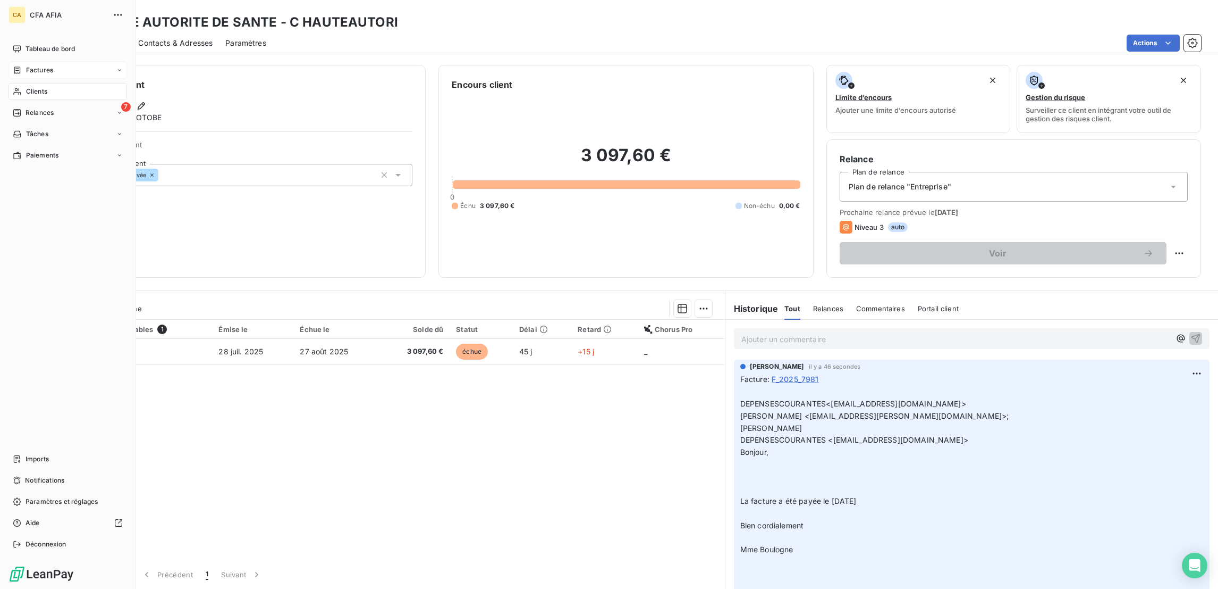
click at [26, 65] on span "Factures" at bounding box center [39, 70] width 27 height 10
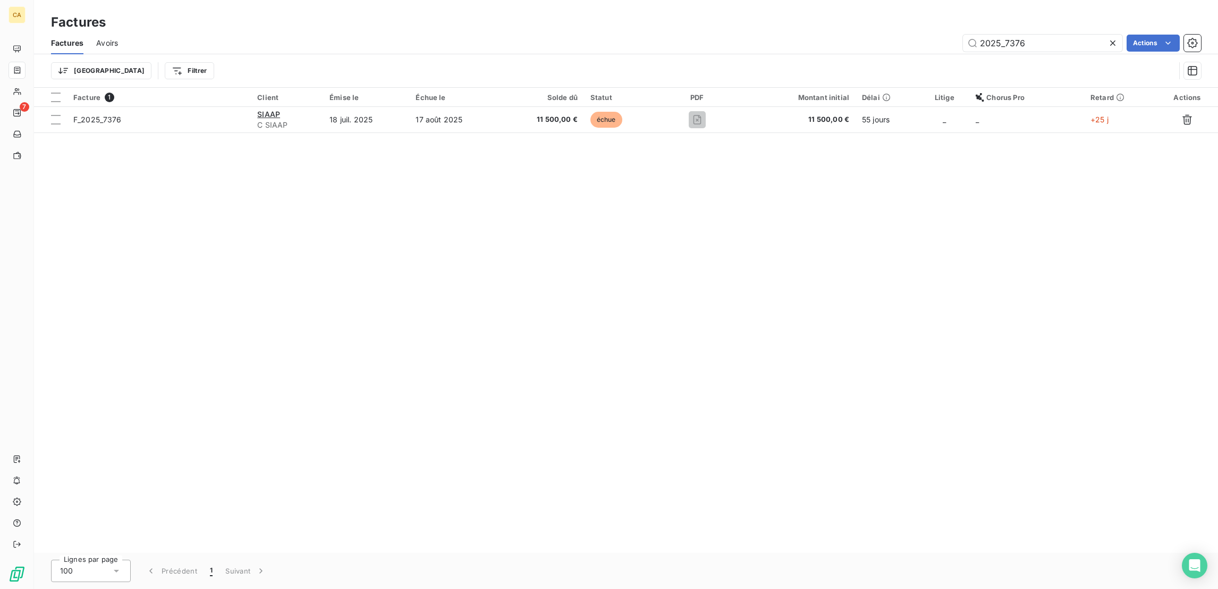
type input "2025_7376"
click at [514, 89] on th "Solde dû" at bounding box center [542, 97] width 83 height 19
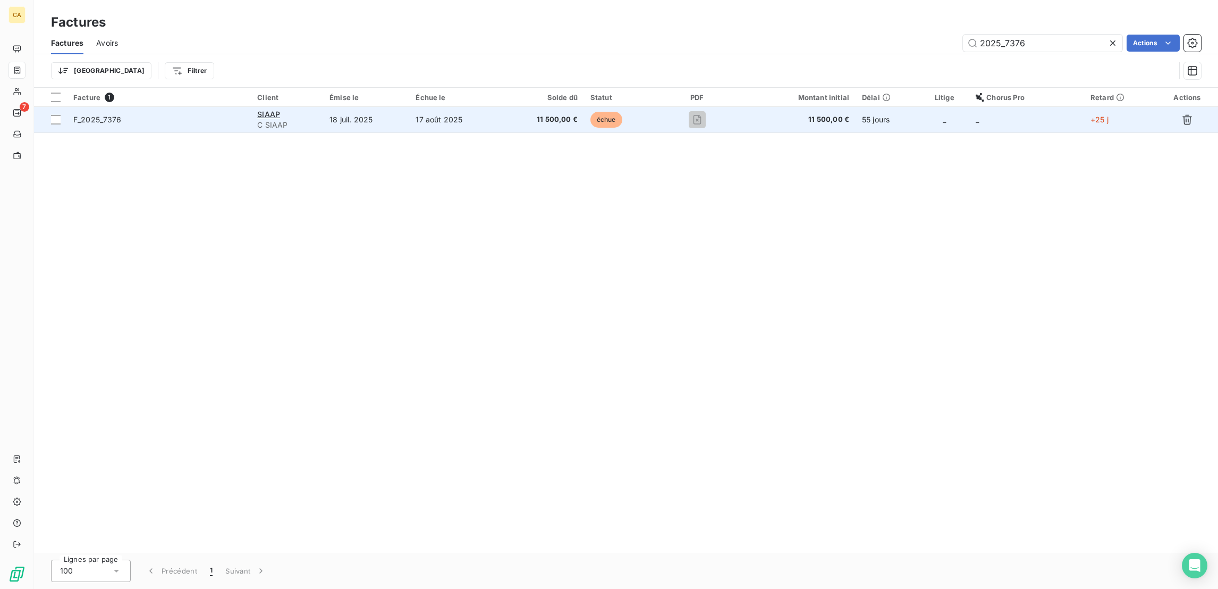
click at [501, 107] on td "17 août 2025" at bounding box center [455, 120] width 92 height 26
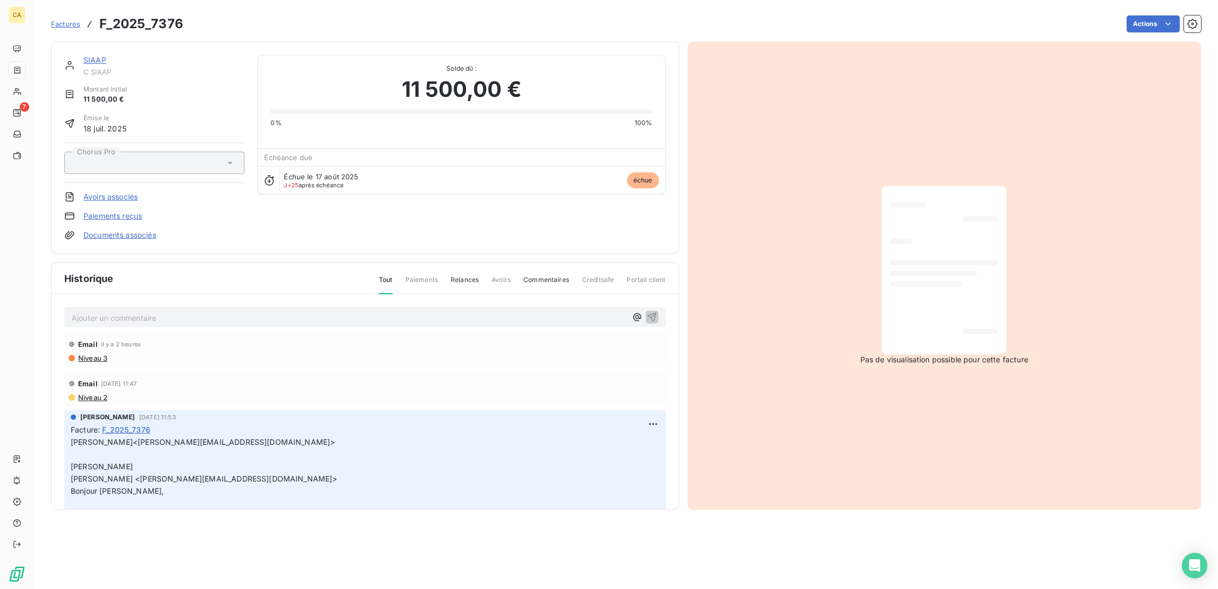
click at [64, 63] on div "SIAAP C SIAAP Montant initial 11 500,00 € Émise le 18 juil. 2025 Chorus Pro Avo…" at bounding box center [154, 148] width 180 height 186
click at [83, 55] on link "SIAAP" at bounding box center [94, 59] width 23 height 9
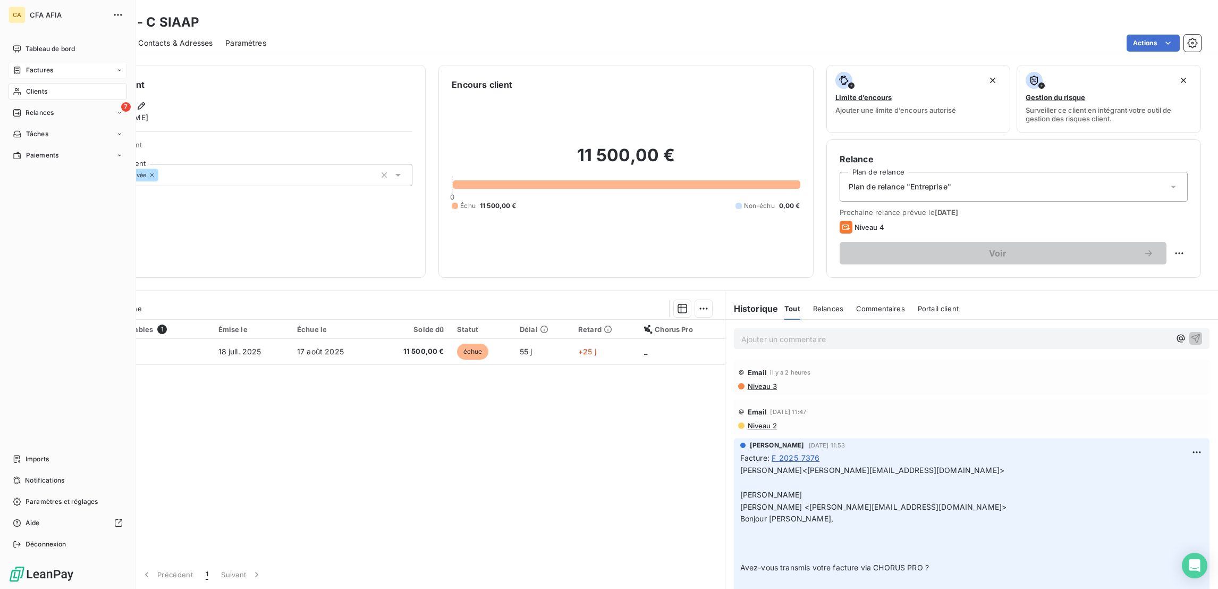
click at [30, 65] on span "Factures" at bounding box center [39, 70] width 27 height 10
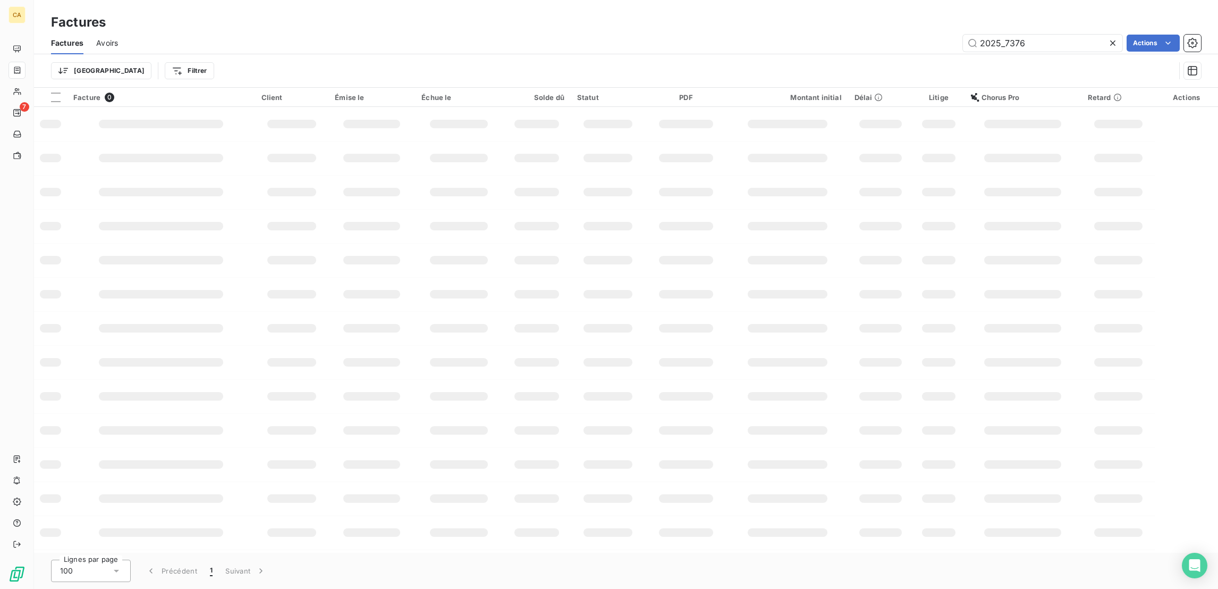
drag, startPoint x: 1037, startPoint y: 35, endPoint x: 873, endPoint y: 36, distance: 163.7
click at [873, 36] on div "2025_7376 Actions" at bounding box center [666, 43] width 1071 height 17
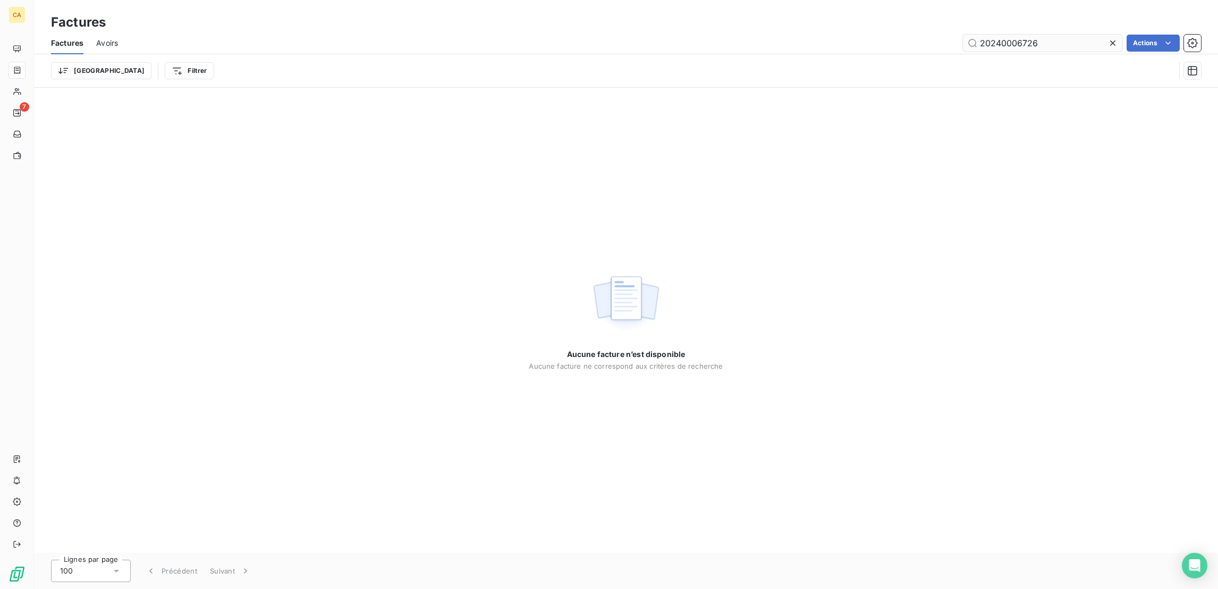
click at [1019, 35] on input "20240006726" at bounding box center [1042, 43] width 159 height 17
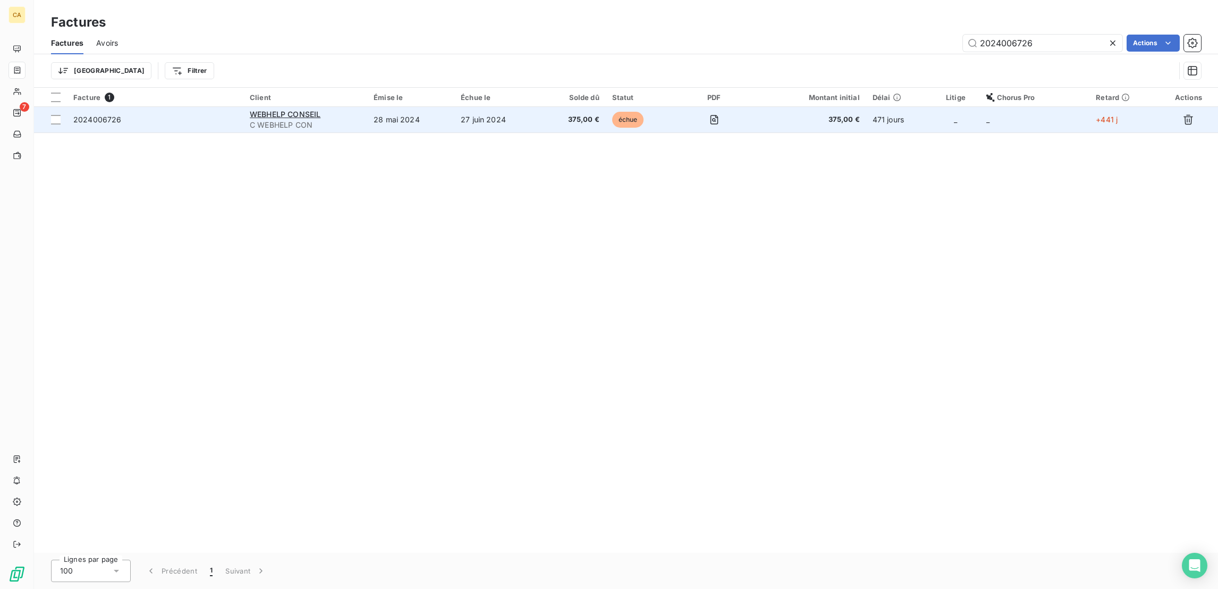
type input "2024006726"
click at [417, 107] on td "28 mai 2024" at bounding box center [410, 120] width 87 height 26
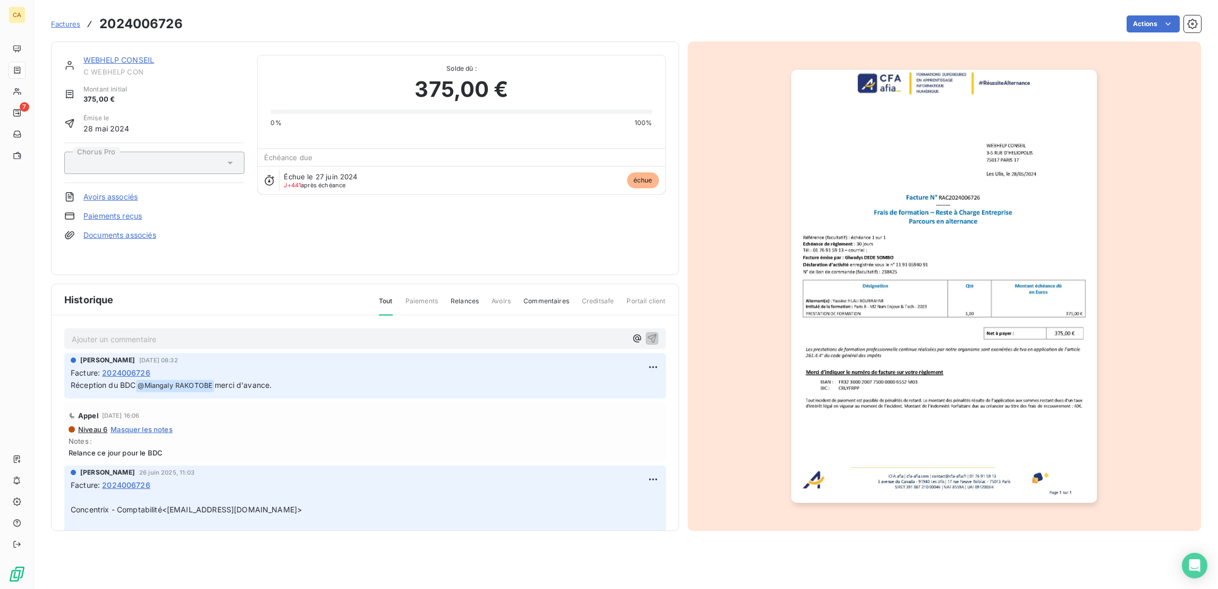
click at [106, 55] on link "WEBHELP CONSEIL" at bounding box center [118, 59] width 71 height 9
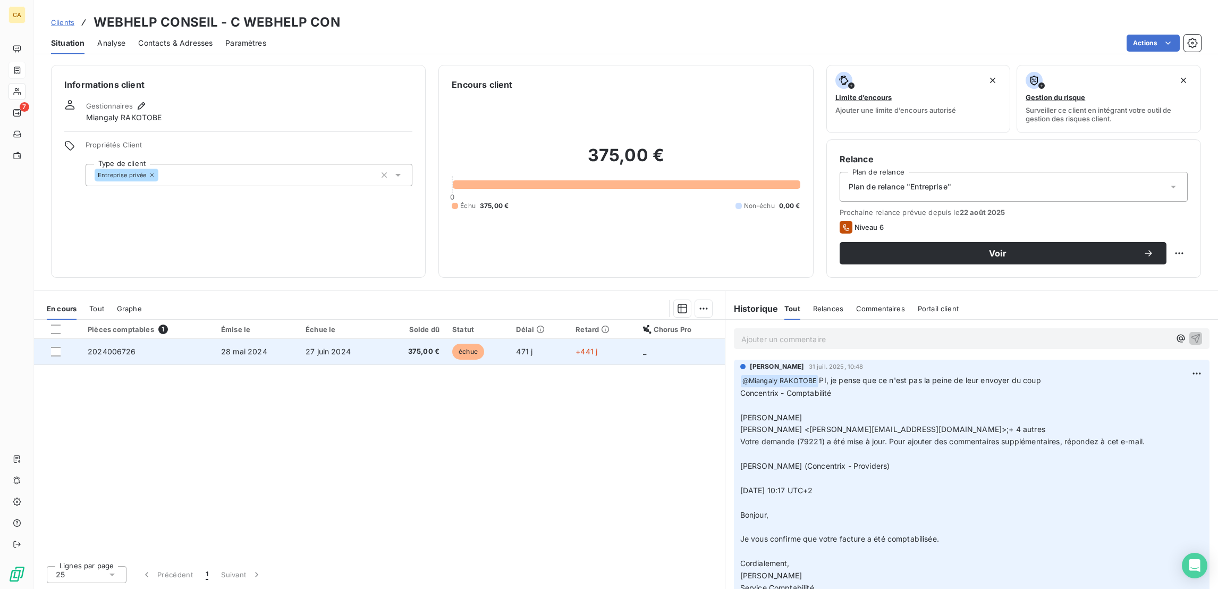
click at [215, 339] on td "28 mai 2024" at bounding box center [257, 352] width 85 height 26
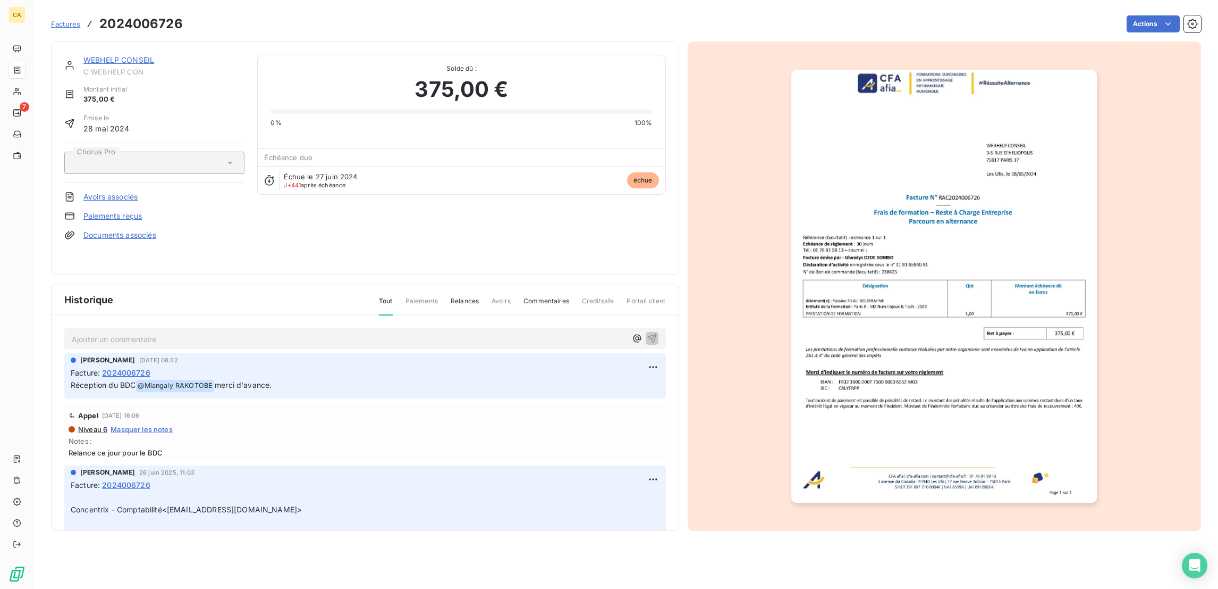
click at [167, 332] on p "Ajouter un commentaire ﻿" at bounding box center [349, 338] width 555 height 13
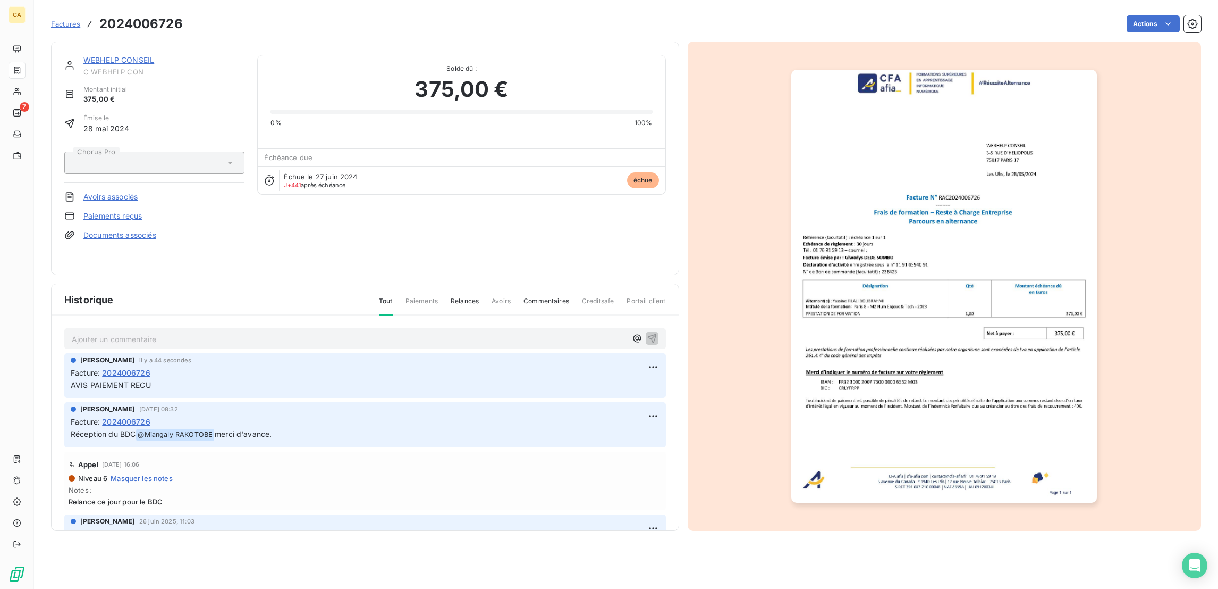
click at [122, 55] on link "WEBHELP CONSEIL" at bounding box center [118, 59] width 71 height 9
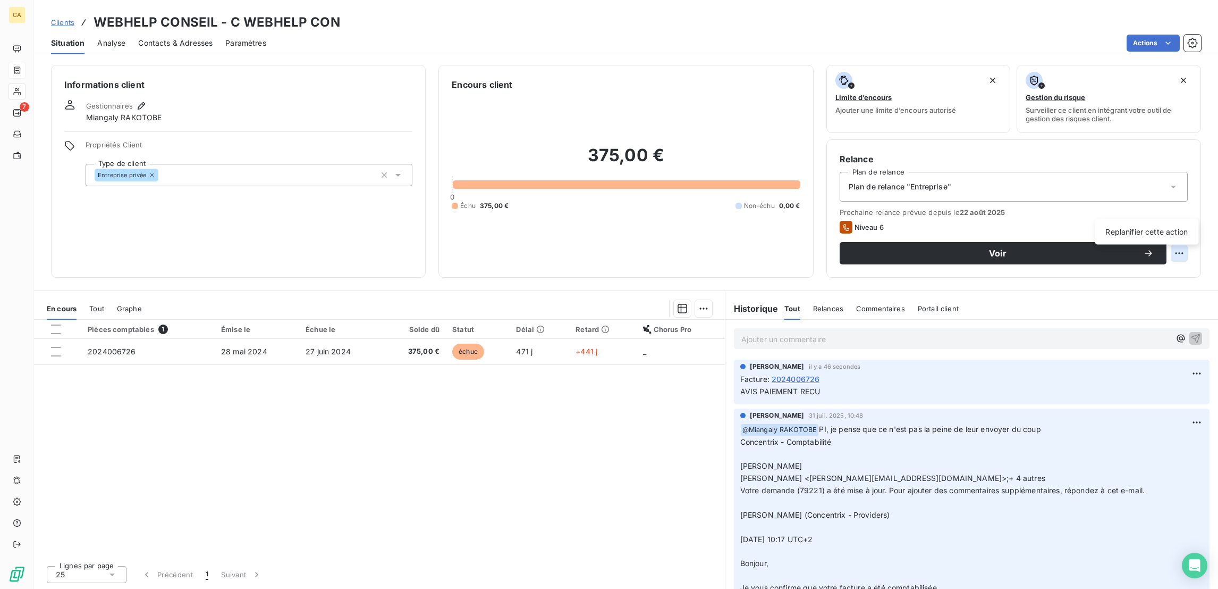
click at [1179, 211] on html "CA 7 Clients WEBHELP CONSEIL - C WEBHELP CON Situation Analyse Contacts & Adres…" at bounding box center [609, 294] width 1218 height 589
click at [1178, 234] on div "Replanifier cette action" at bounding box center [1146, 231] width 95 height 17
select select "8"
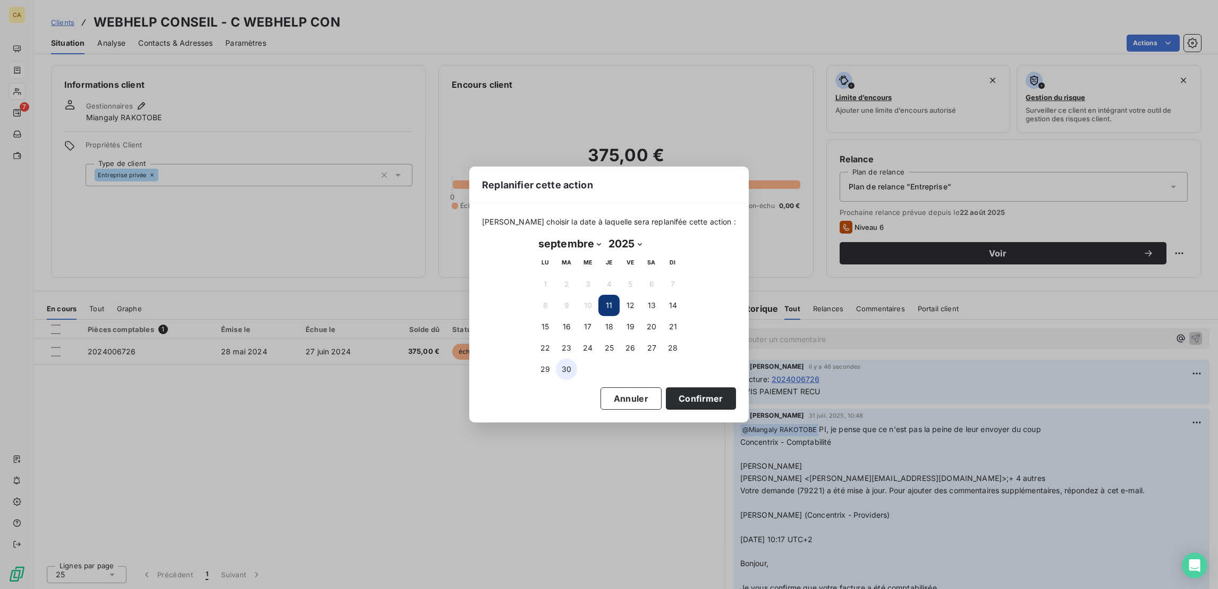
click at [565, 360] on button "30" at bounding box center [566, 368] width 21 height 21
click at [666, 389] on button "Confirmer" at bounding box center [701, 398] width 70 height 22
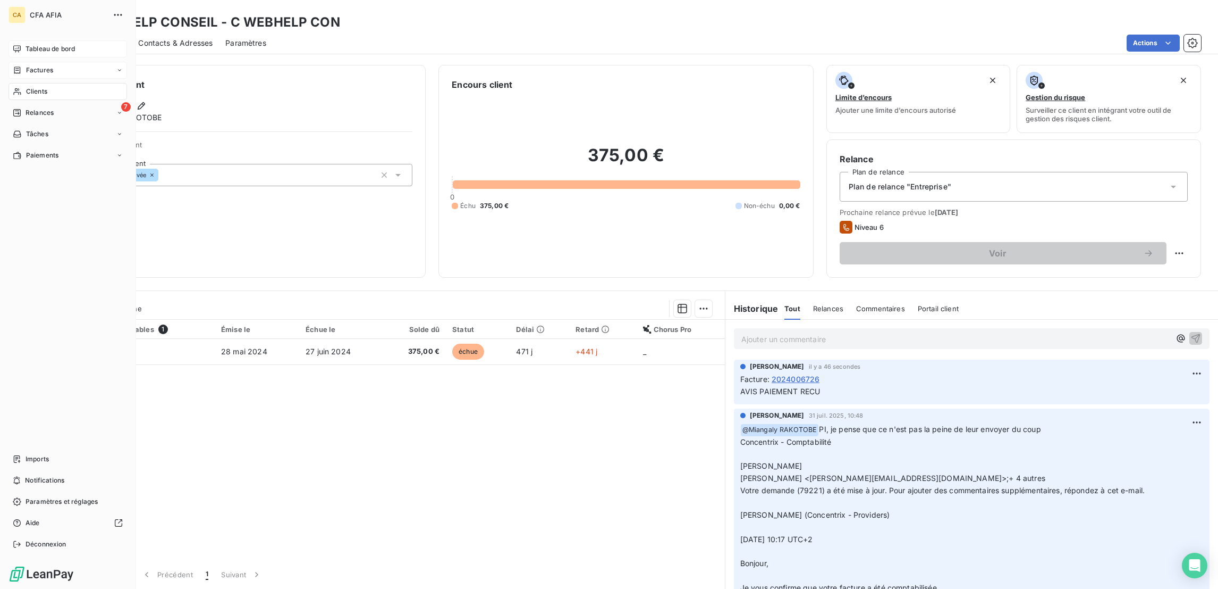
click at [39, 40] on div "Tableau de bord" at bounding box center [68, 48] width 119 height 17
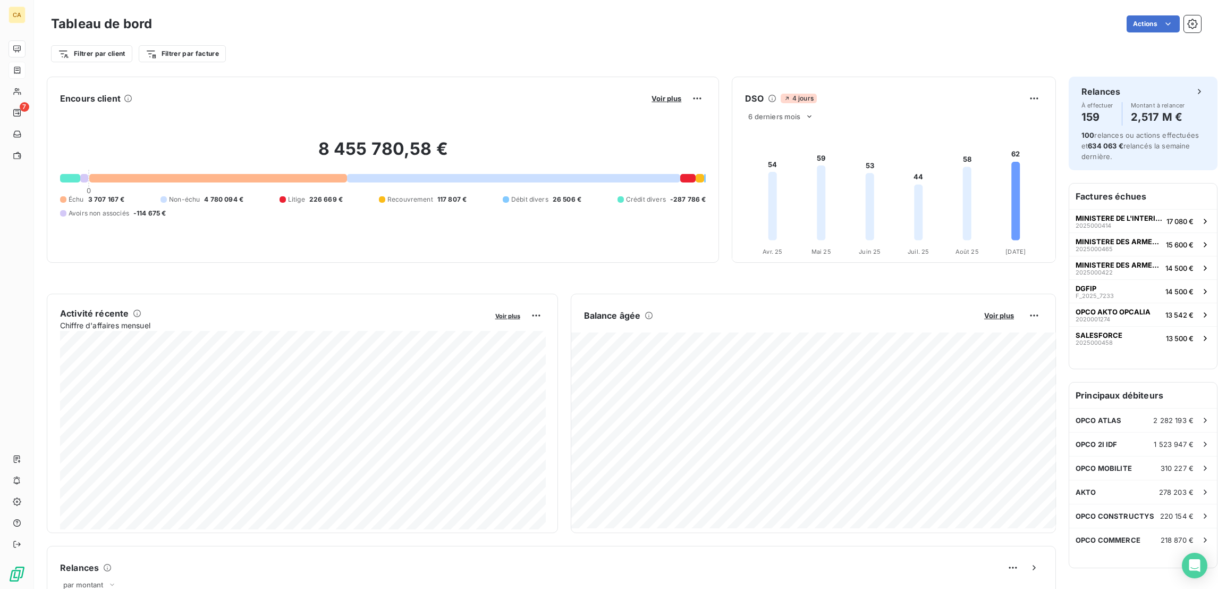
click at [407, 35] on div "Filtrer par client Filtrer par facture" at bounding box center [626, 49] width 1150 height 29
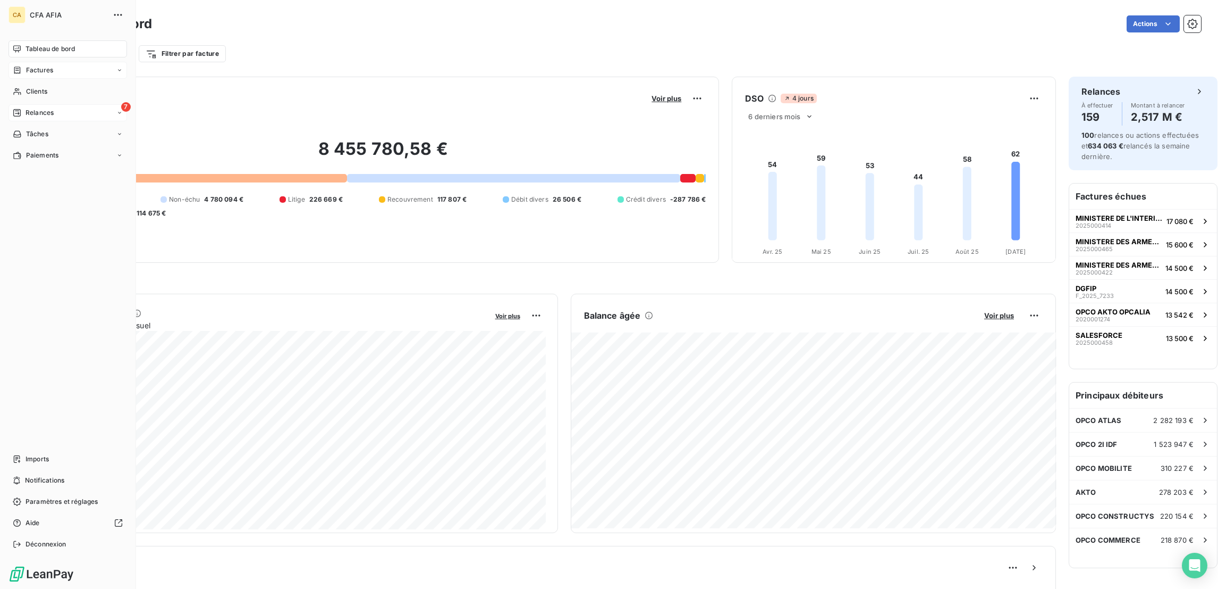
click at [13, 108] on icon at bounding box center [17, 112] width 9 height 9
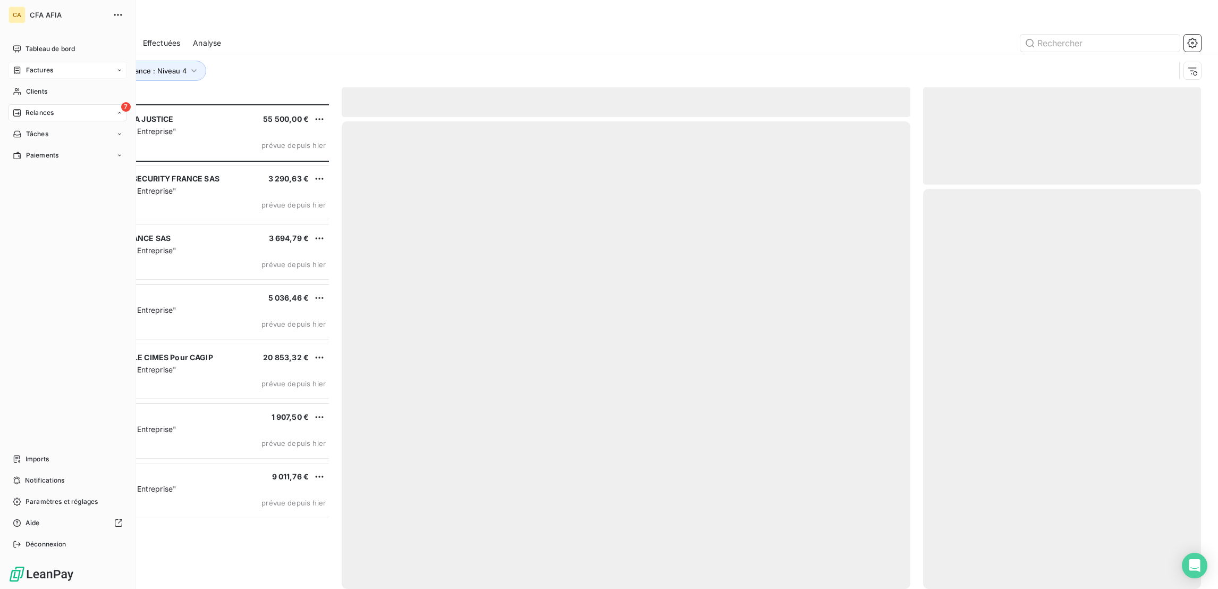
scroll to position [486, 273]
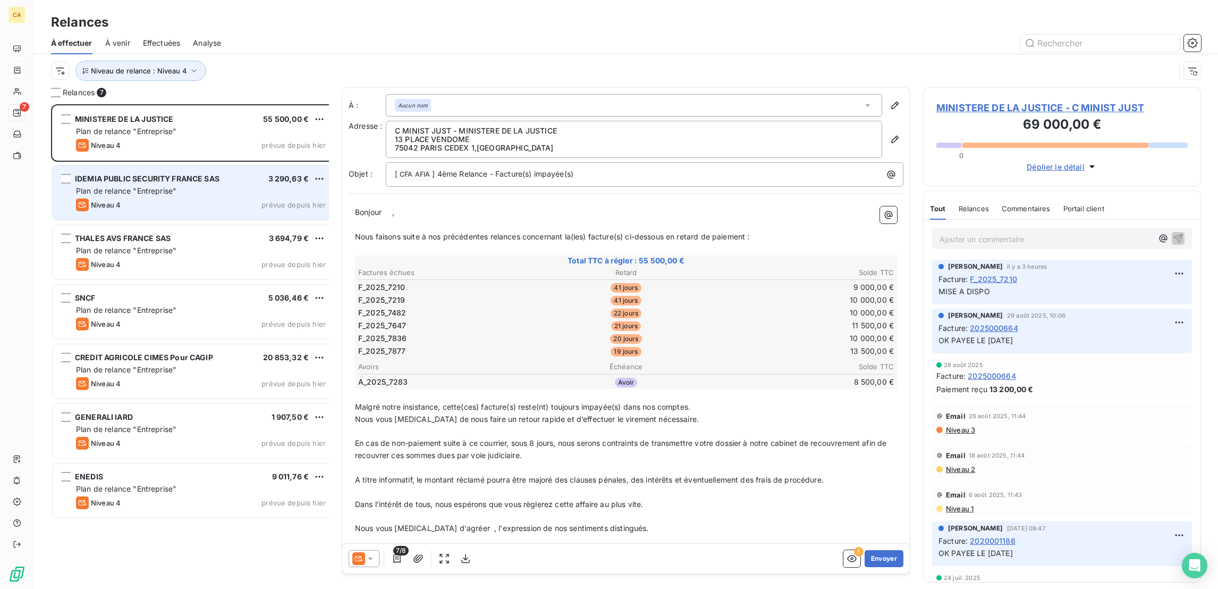
click at [130, 165] on div "IDEMIA PUBLIC SECURITY FRANCE SAS 3 290,63 € Plan de relance "Entreprise" Nivea…" at bounding box center [194, 192] width 282 height 54
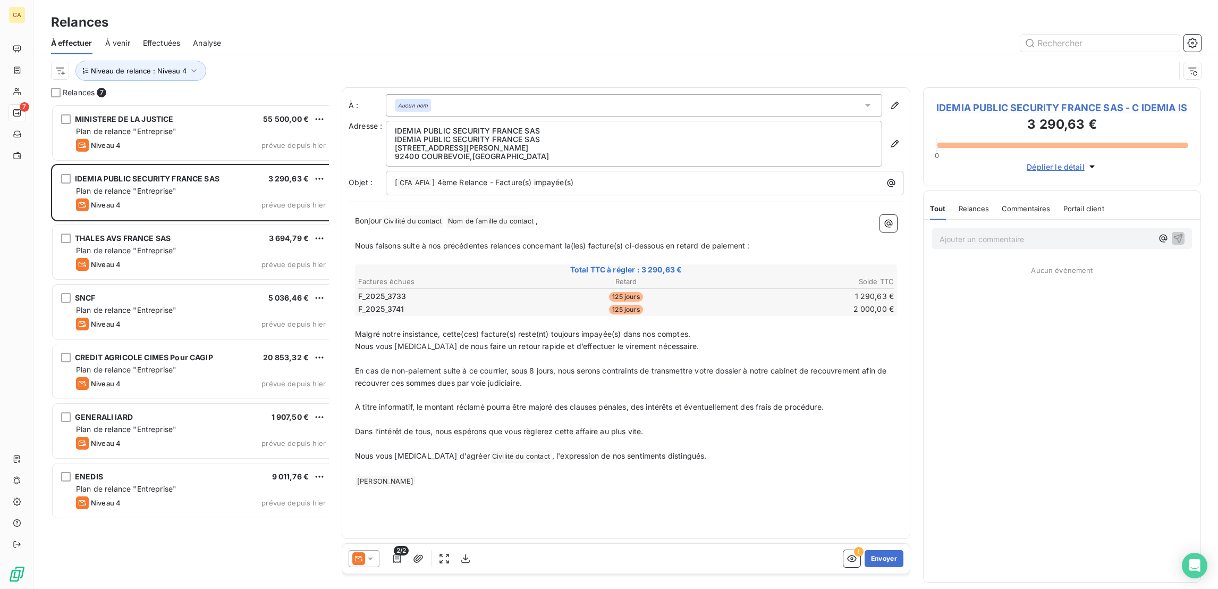
scroll to position [486, 273]
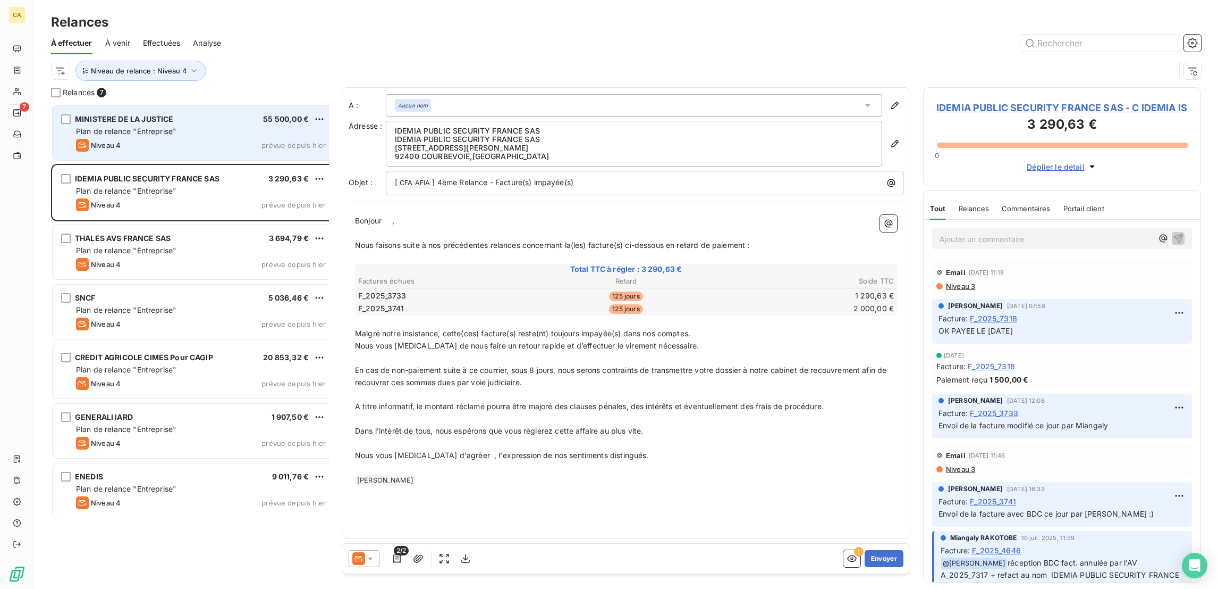
click at [135, 127] on span "Plan de relance "Entreprise"" at bounding box center [126, 131] width 100 height 9
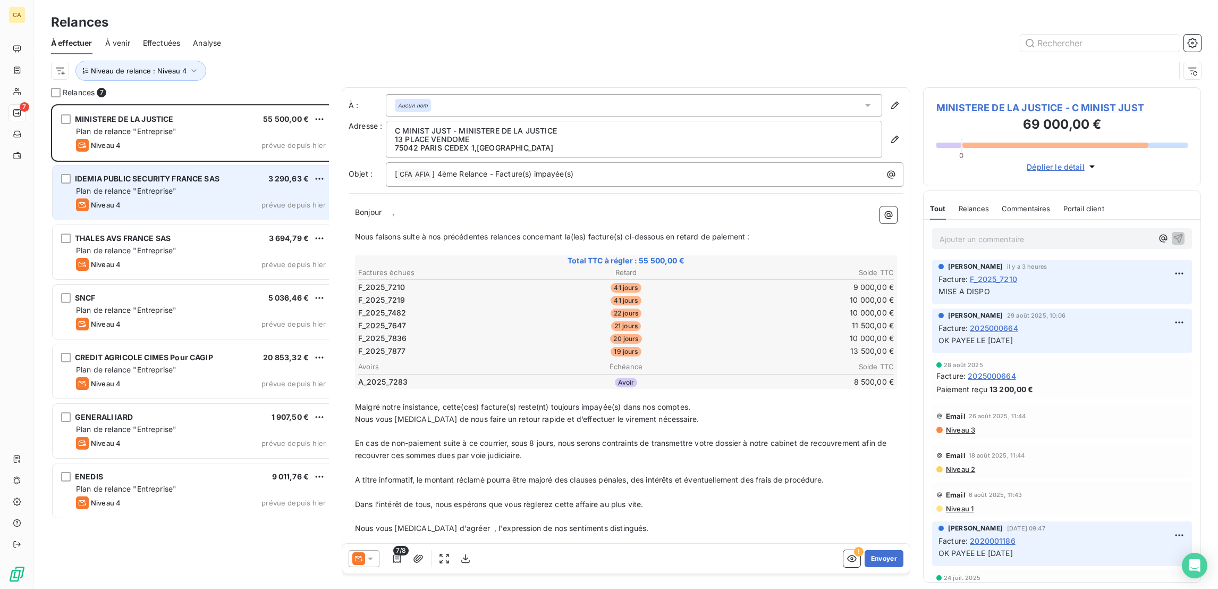
click at [125, 186] on span "Plan de relance "Entreprise"" at bounding box center [126, 190] width 100 height 9
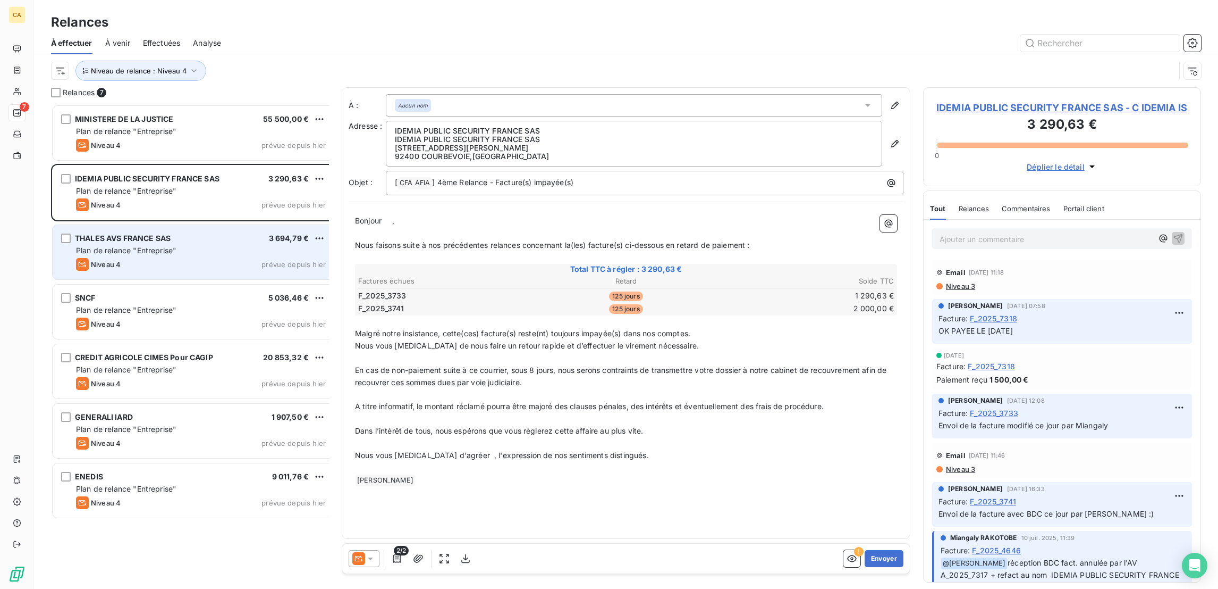
click at [113, 250] on div "THALES AVS FRANCE SAS 3 694,79 € Plan de relance "Entreprise" Niveau 4 prévue d…" at bounding box center [194, 252] width 282 height 54
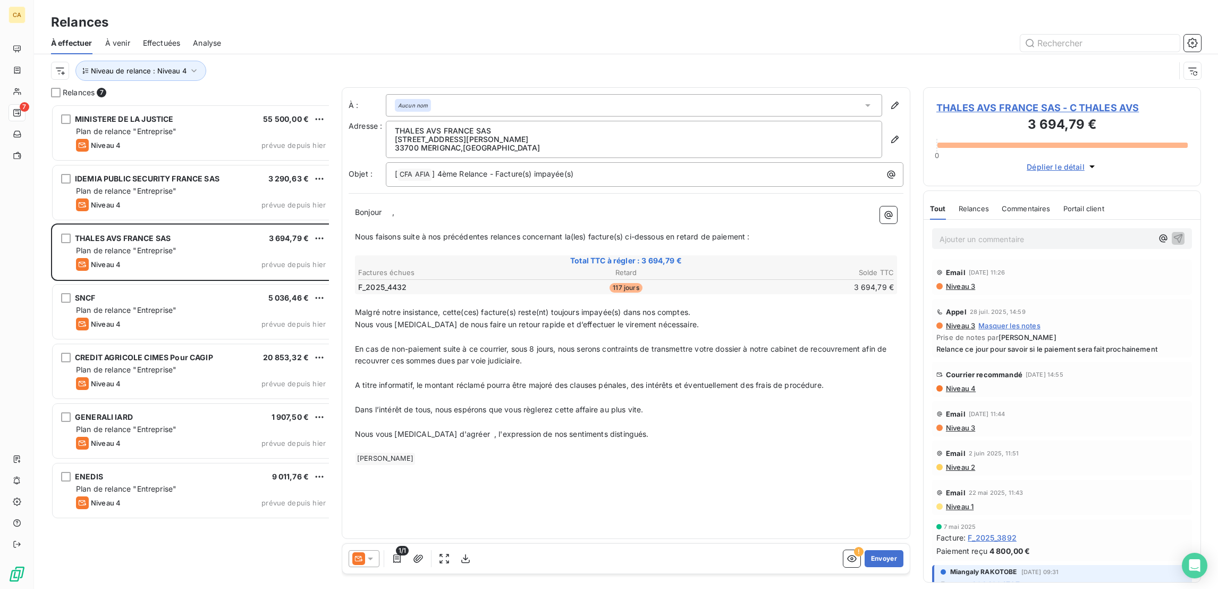
scroll to position [486, 273]
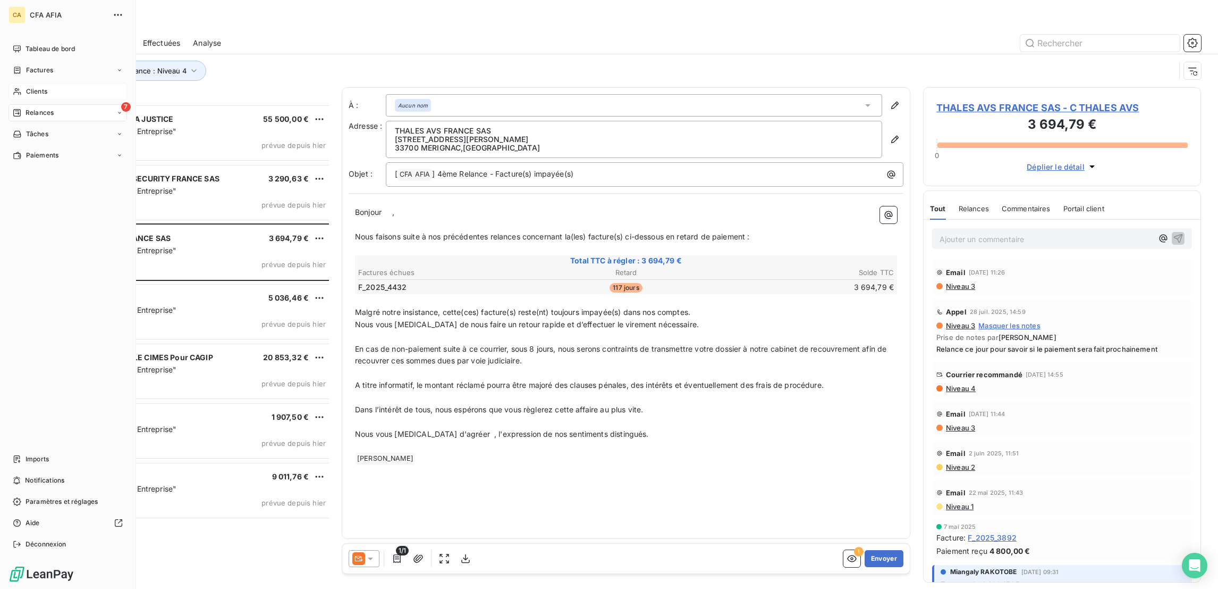
click at [13, 87] on icon at bounding box center [17, 91] width 9 height 9
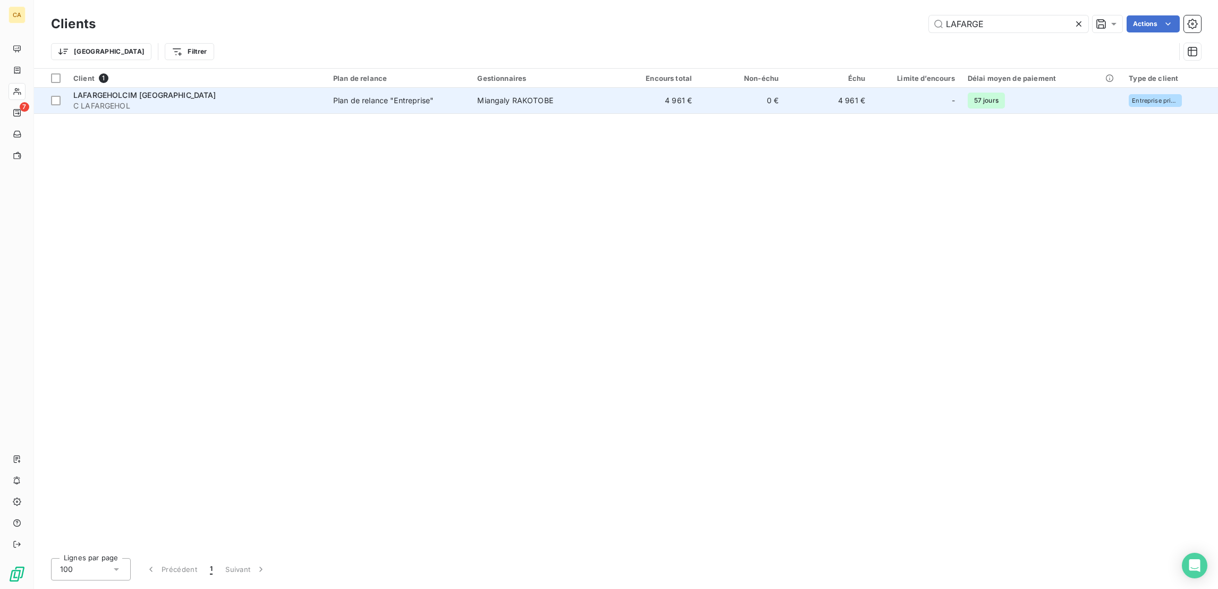
type input "LAFARGE"
click at [537, 88] on td "Miangaly RAKOTOBE" at bounding box center [541, 101] width 141 height 26
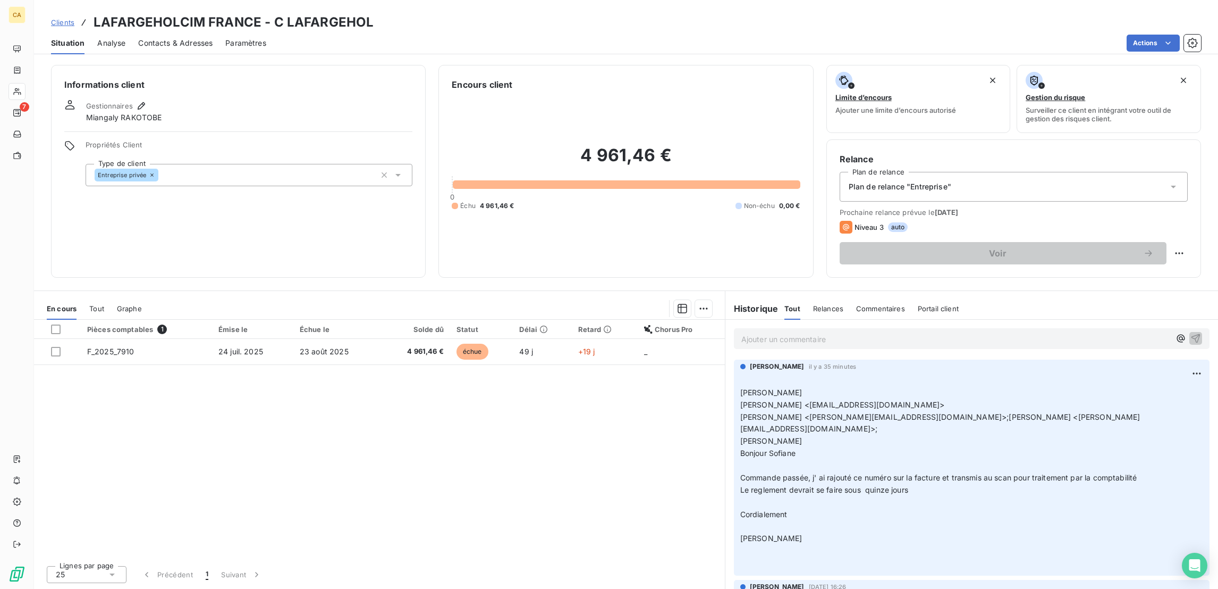
click at [138, 38] on span "Contacts & Adresses" at bounding box center [175, 43] width 74 height 11
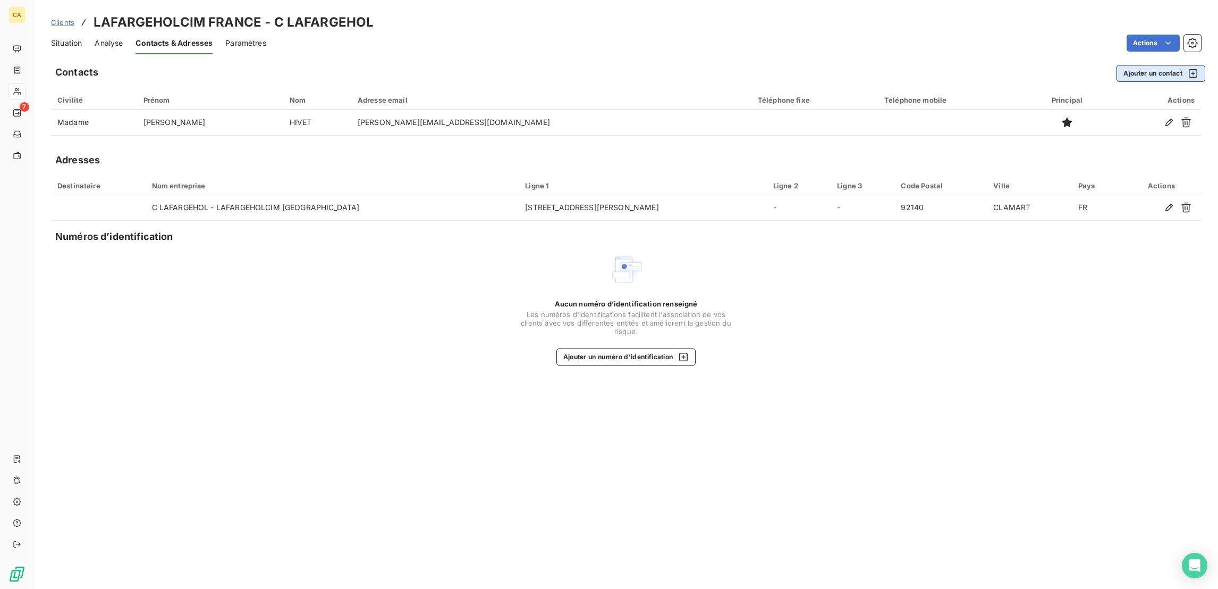
click at [1165, 65] on button "Ajouter un contact" at bounding box center [1161, 73] width 89 height 17
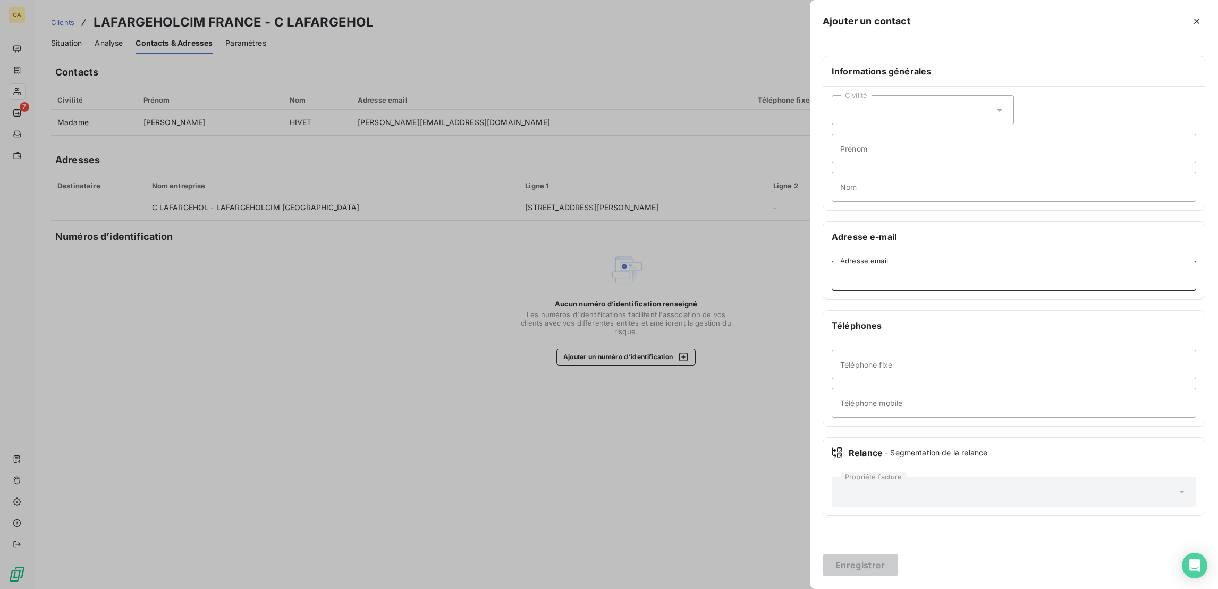
click at [1045, 260] on input "Adresse email" at bounding box center [1014, 275] width 365 height 30
paste input "[PERSON_NAME][EMAIL_ADDRESS][DOMAIN_NAME] + [DOMAIN_NAME][EMAIL_ADDRESS][DOMAIN…"
drag, startPoint x: 1128, startPoint y: 245, endPoint x: 1039, endPoint y: 242, distance: 88.8
click at [1039, 260] on input "[PERSON_NAME][EMAIL_ADDRESS][DOMAIN_NAME] + [DOMAIN_NAME][EMAIL_ADDRESS][DOMAIN…" at bounding box center [1014, 275] width 365 height 30
click at [1156, 260] on input "[PERSON_NAME][EMAIL_ADDRESS][DOMAIN_NAME] + [DOMAIN_NAME][EMAIL_ADDRESS][DOMAIN…" at bounding box center [1014, 275] width 365 height 30
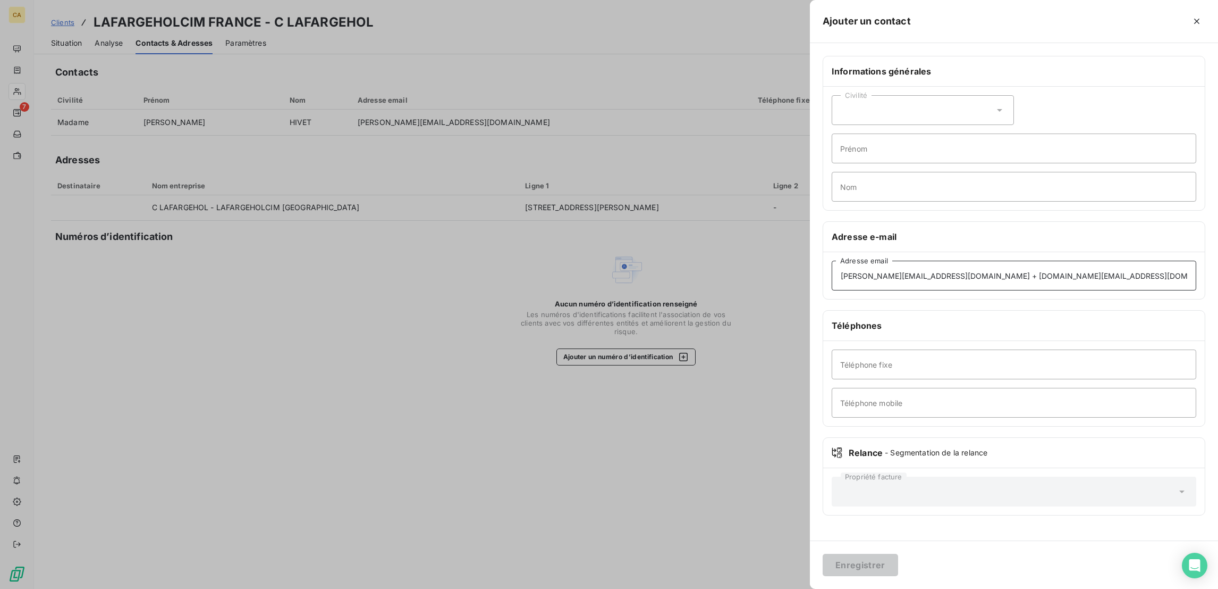
drag, startPoint x: 1140, startPoint y: 240, endPoint x: 1038, endPoint y: 249, distance: 103.0
click at [1038, 260] on input "[PERSON_NAME][EMAIL_ADDRESS][DOMAIN_NAME] + [DOMAIN_NAME][EMAIL_ADDRESS][DOMAIN…" at bounding box center [1014, 275] width 365 height 30
drag, startPoint x: 1079, startPoint y: 237, endPoint x: 1130, endPoint y: 237, distance: 51.0
click at [1080, 260] on input "[PERSON_NAME][EMAIL_ADDRESS][DOMAIN_NAME] + [DOMAIN_NAME][EMAIL_ADDRESS][DOMAIN…" at bounding box center [1014, 275] width 365 height 30
click at [1138, 260] on input "[PERSON_NAME][EMAIL_ADDRESS][DOMAIN_NAME] + [DOMAIN_NAME][EMAIL_ADDRESS][DOMAIN…" at bounding box center [1014, 275] width 365 height 30
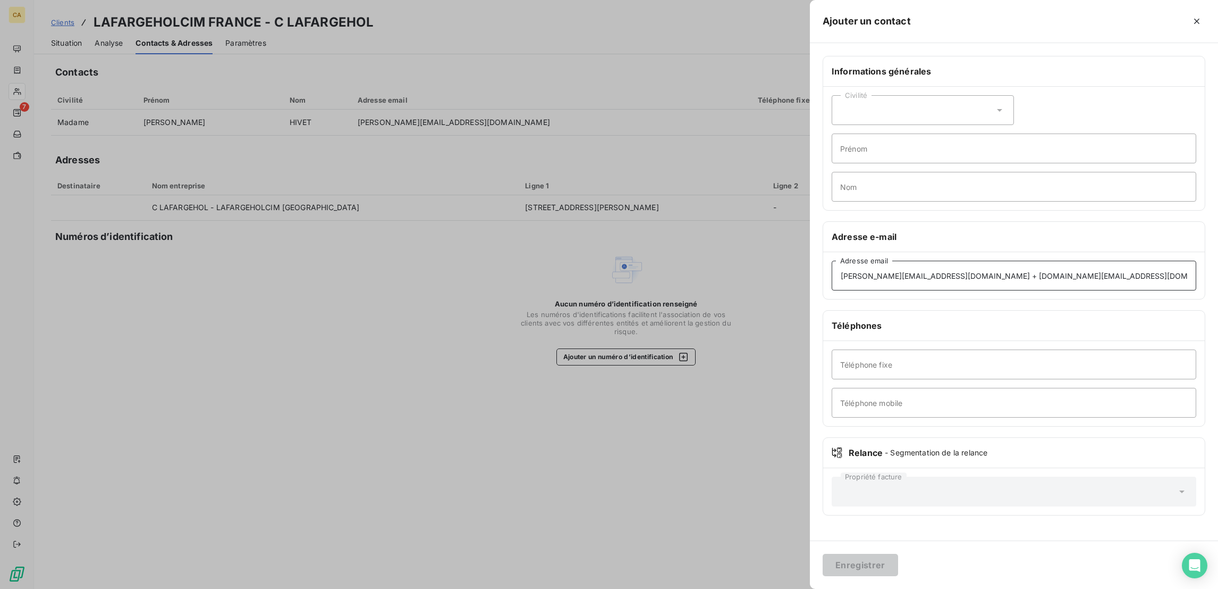
click at [1138, 260] on input "[PERSON_NAME][EMAIL_ADDRESS][DOMAIN_NAME] + [DOMAIN_NAME][EMAIL_ADDRESS][DOMAIN…" at bounding box center [1014, 275] width 365 height 30
click at [1140, 260] on input "[PERSON_NAME][EMAIL_ADDRESS][DOMAIN_NAME] + [DOMAIN_NAME][EMAIL_ADDRESS][DOMAIN…" at bounding box center [1014, 275] width 365 height 30
drag, startPoint x: 1134, startPoint y: 240, endPoint x: 1032, endPoint y: 241, distance: 102.1
click at [1032, 260] on input "[PERSON_NAME][EMAIL_ADDRESS][DOMAIN_NAME] + [DOMAIN_NAME][EMAIL_ADDRESS][DOMAIN…" at bounding box center [1014, 275] width 365 height 30
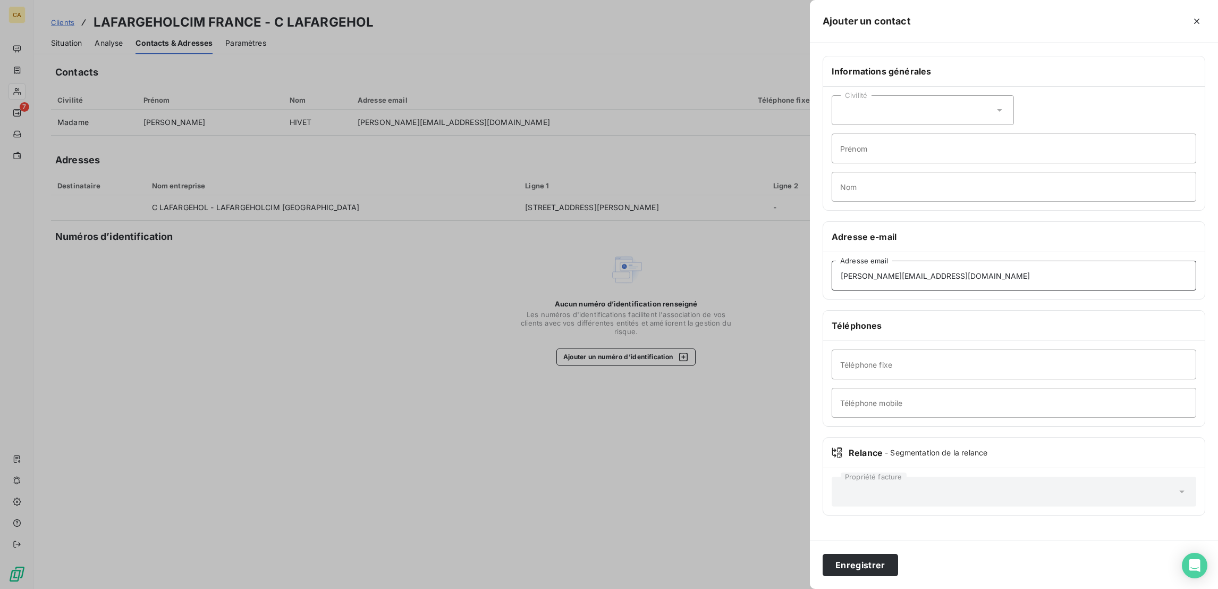
type input "[PERSON_NAME][EMAIL_ADDRESS][DOMAIN_NAME]"
drag, startPoint x: 987, startPoint y: 103, endPoint x: 980, endPoint y: 103, distance: 6.9
click at [984, 103] on div "Civilité" at bounding box center [923, 110] width 182 height 30
click at [882, 132] on span "Madame" at bounding box center [867, 137] width 29 height 10
drag, startPoint x: 968, startPoint y: 118, endPoint x: 962, endPoint y: 105, distance: 14.0
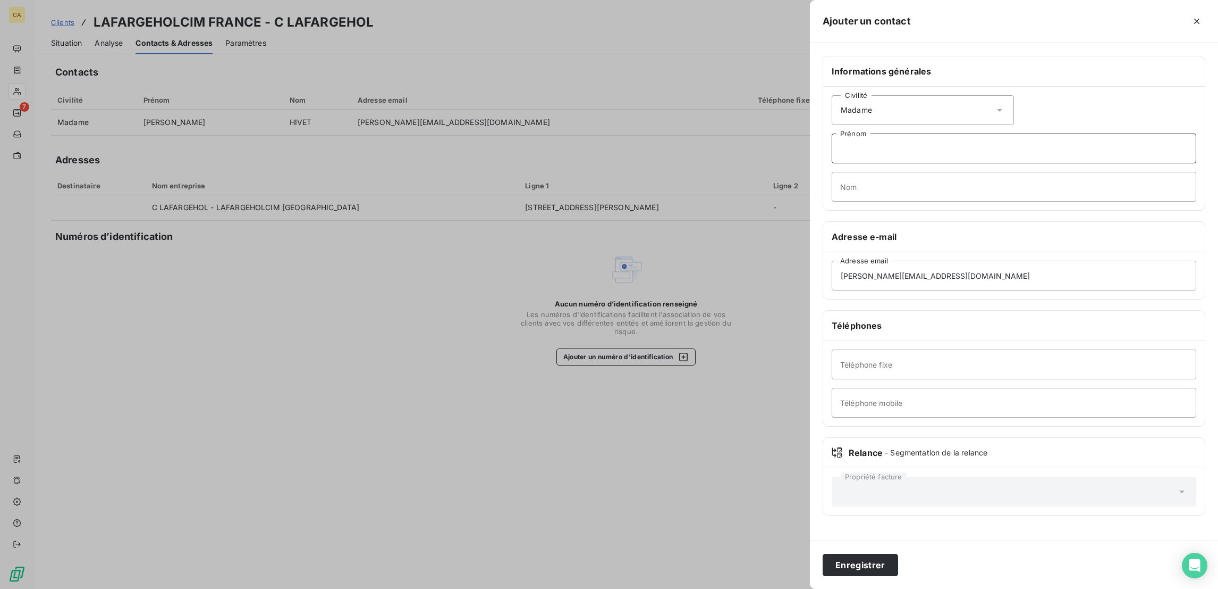
click at [963, 107] on div "Civilité Madame Prénom Nom" at bounding box center [1014, 148] width 382 height 123
type input "[PERSON_NAME]"
type input "JULE"
click at [898, 566] on button "Enregistrer" at bounding box center [860, 564] width 75 height 22
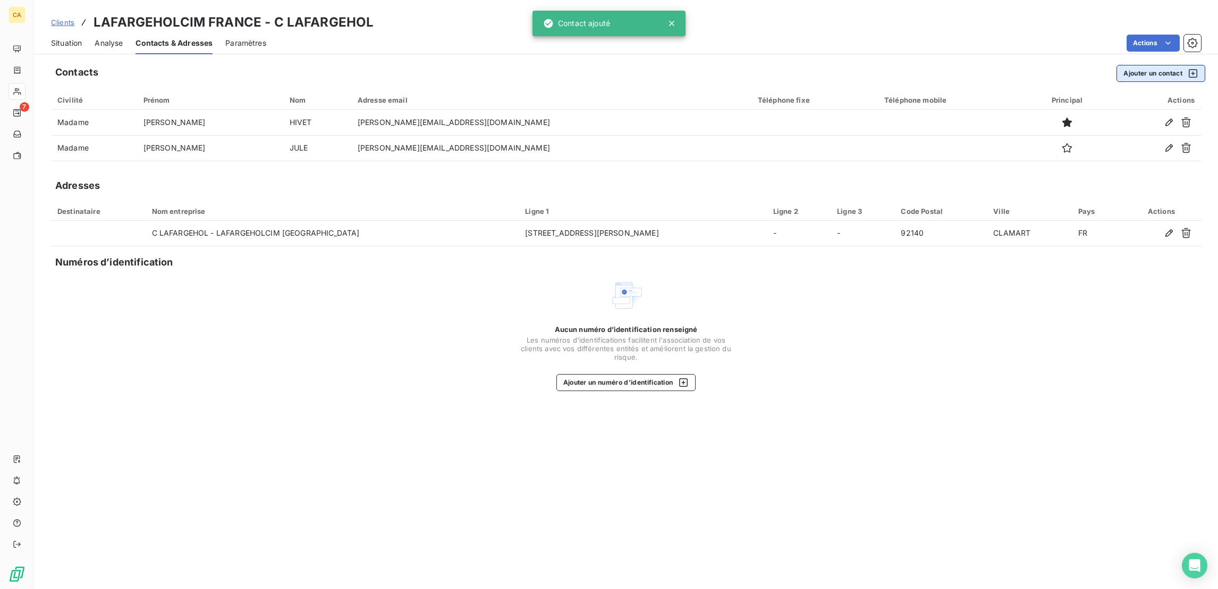
click at [1168, 68] on button "Ajouter un contact" at bounding box center [1161, 73] width 89 height 17
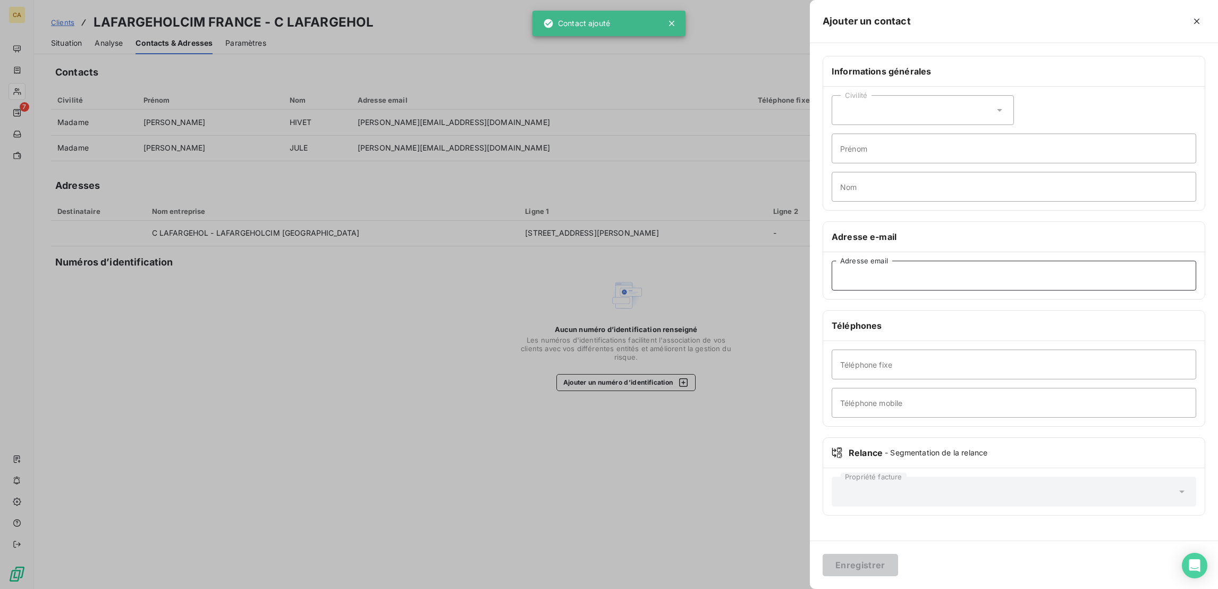
click at [1029, 260] on input "Adresse email" at bounding box center [1014, 275] width 365 height 30
paste input "[PERSON_NAME][EMAIL_ADDRESS][DOMAIN_NAME]"
type input "[PERSON_NAME][EMAIL_ADDRESS][DOMAIN_NAME]"
click at [991, 95] on div "Civilité" at bounding box center [923, 110] width 182 height 30
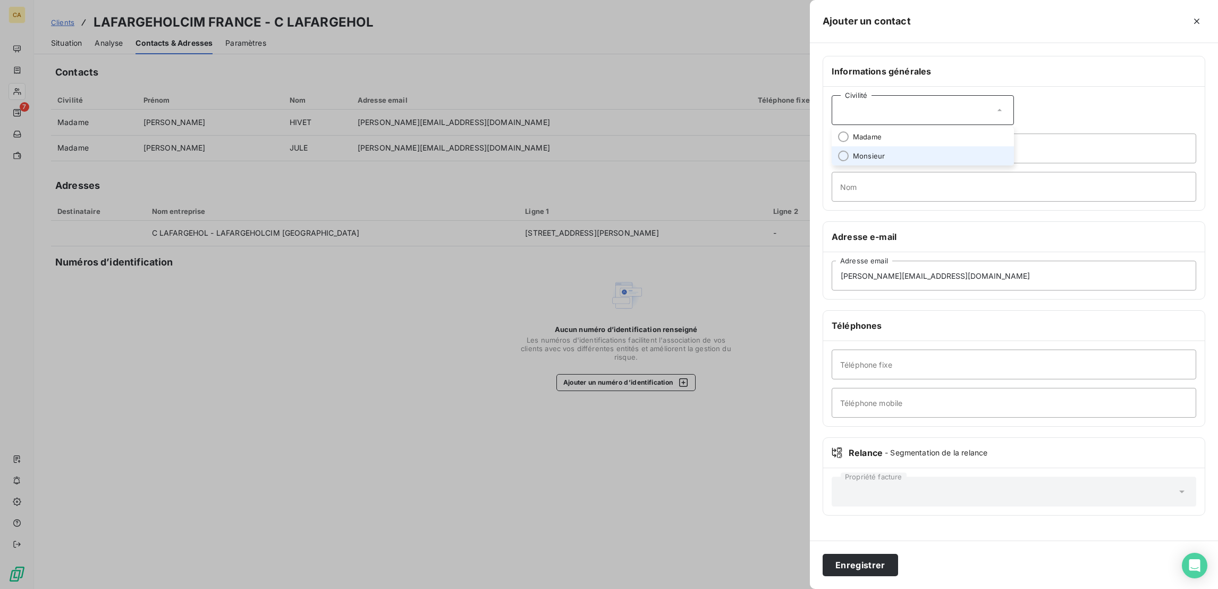
click at [885, 151] on span "Monsieur" at bounding box center [869, 156] width 32 height 10
click at [961, 133] on input "Prénom" at bounding box center [1014, 148] width 365 height 30
type input "SODIANE"
type input "HERIDA"
click at [823, 553] on button "Enregistrer" at bounding box center [860, 564] width 75 height 22
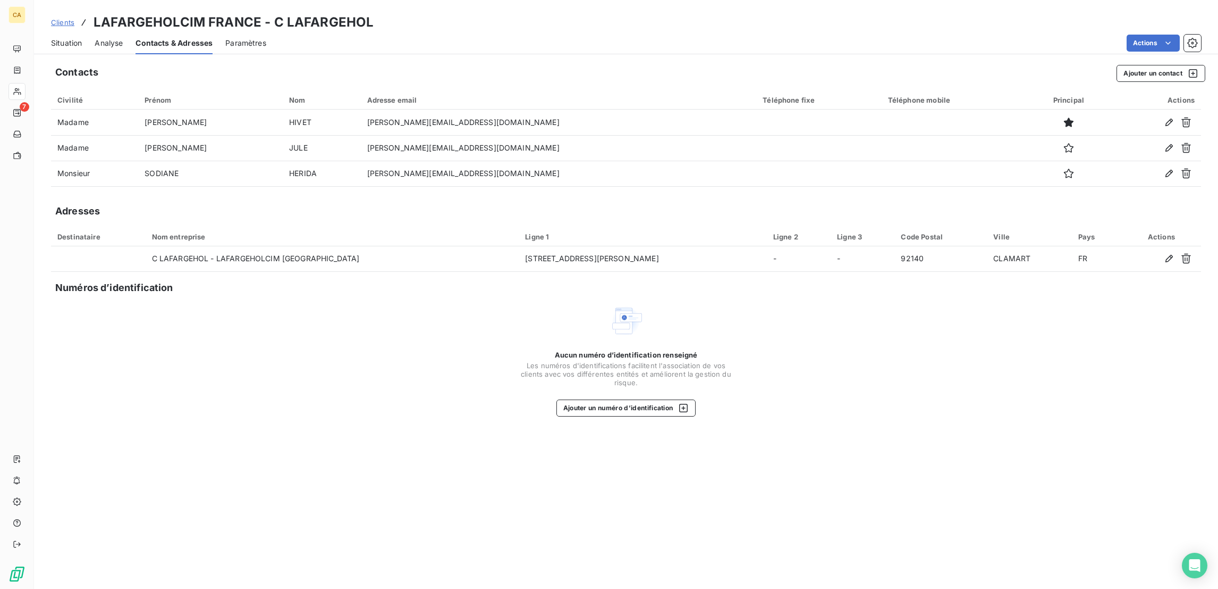
click at [889, 384] on div "Contacts Ajouter un contact Civilité Prénom Nom Adresse email Téléphone fixe Té…" at bounding box center [626, 323] width 1184 height 530
click at [36, 32] on div "Situation Analyse Contacts & Adresses Paramètres Actions" at bounding box center [626, 43] width 1184 height 22
click at [51, 38] on span "Situation" at bounding box center [66, 43] width 31 height 11
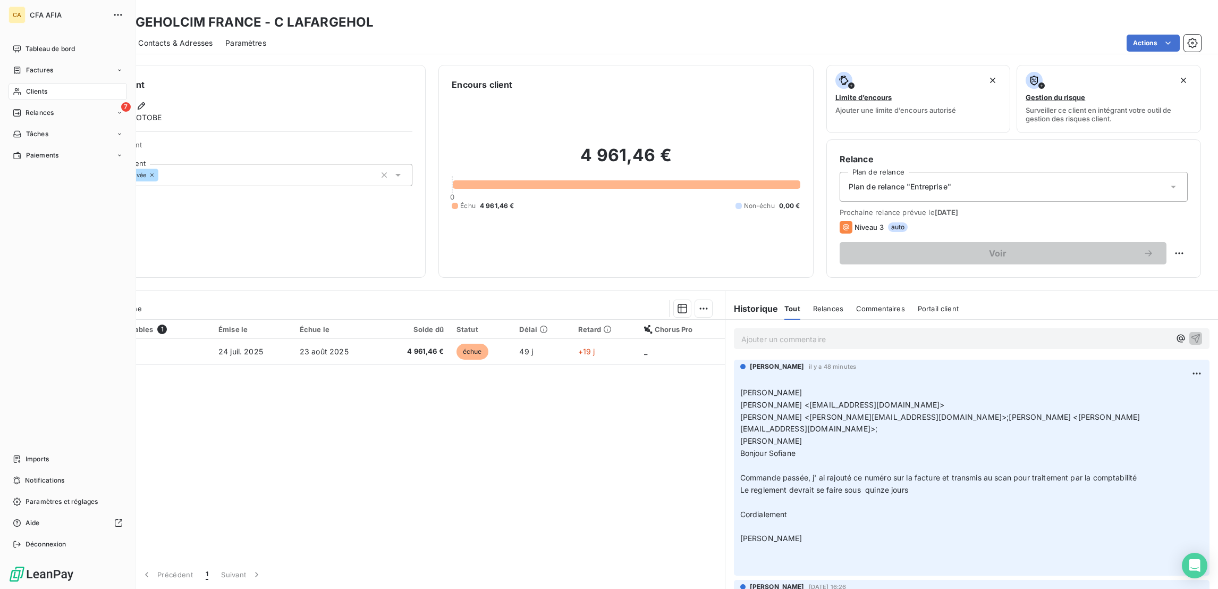
click at [20, 32] on div "CA CFA AFIA Tableau de bord Factures Clients 7 Relances Tâches Paiements Import…" at bounding box center [68, 294] width 136 height 589
click at [20, 40] on div "Tableau de bord" at bounding box center [68, 48] width 119 height 17
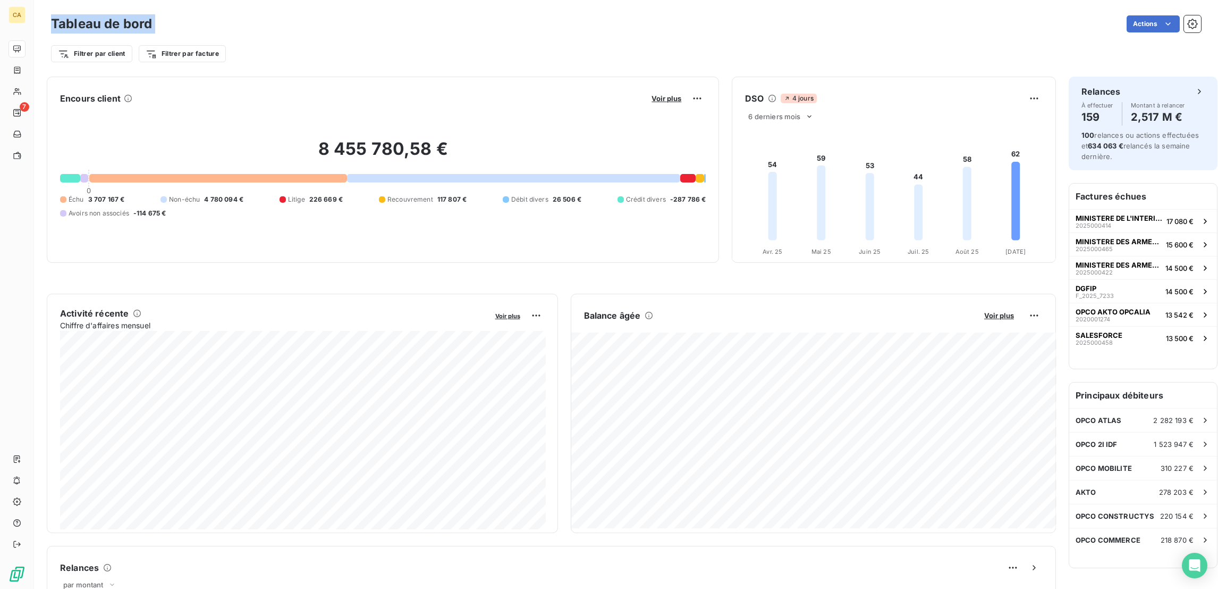
drag, startPoint x: 150, startPoint y: 21, endPoint x: 40, endPoint y: 19, distance: 110.6
click at [51, 19] on div "Tableau de bord Actions" at bounding box center [626, 24] width 1150 height 22
click at [51, 19] on h3 "Tableau de bord" at bounding box center [101, 23] width 101 height 19
drag, startPoint x: 39, startPoint y: 18, endPoint x: 149, endPoint y: 25, distance: 109.7
click at [149, 25] on div "Tableau de bord Actions" at bounding box center [626, 24] width 1150 height 22
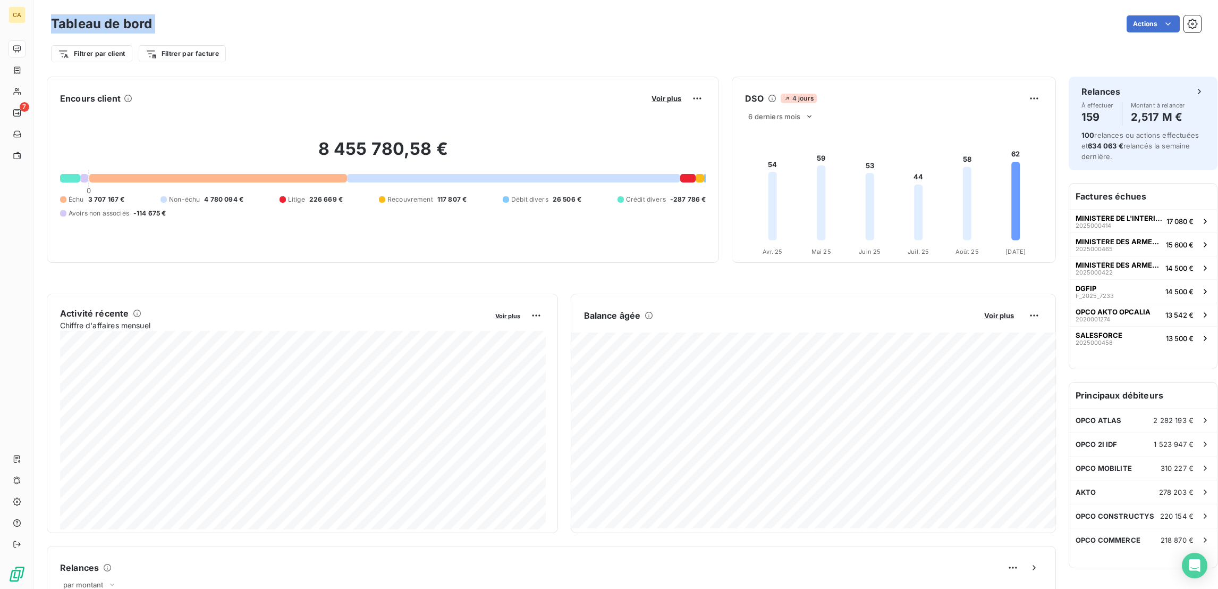
click at [282, 22] on div "Actions" at bounding box center [683, 23] width 1037 height 17
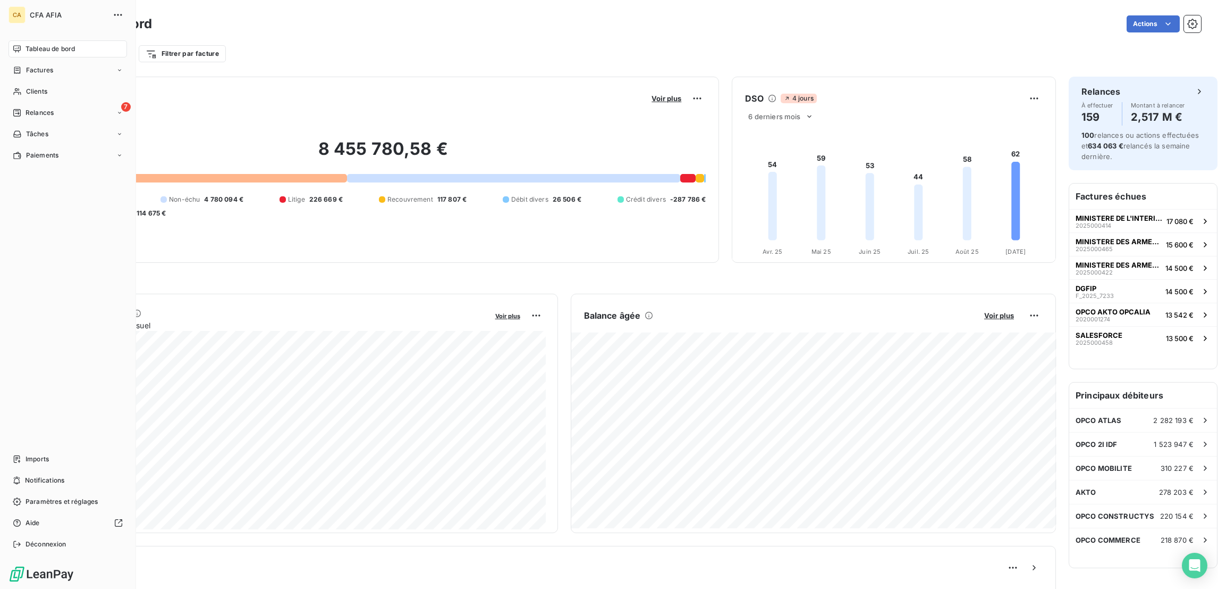
click at [12, 104] on div "7 Relances" at bounding box center [68, 112] width 119 height 17
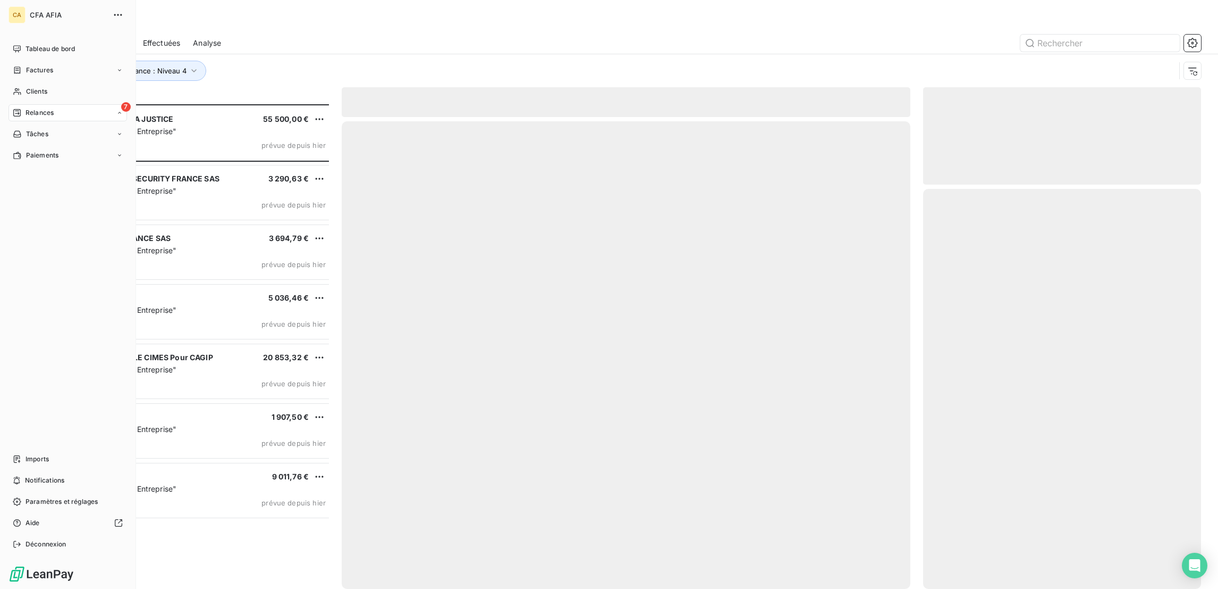
scroll to position [486, 273]
click at [15, 108] on icon at bounding box center [17, 112] width 9 height 9
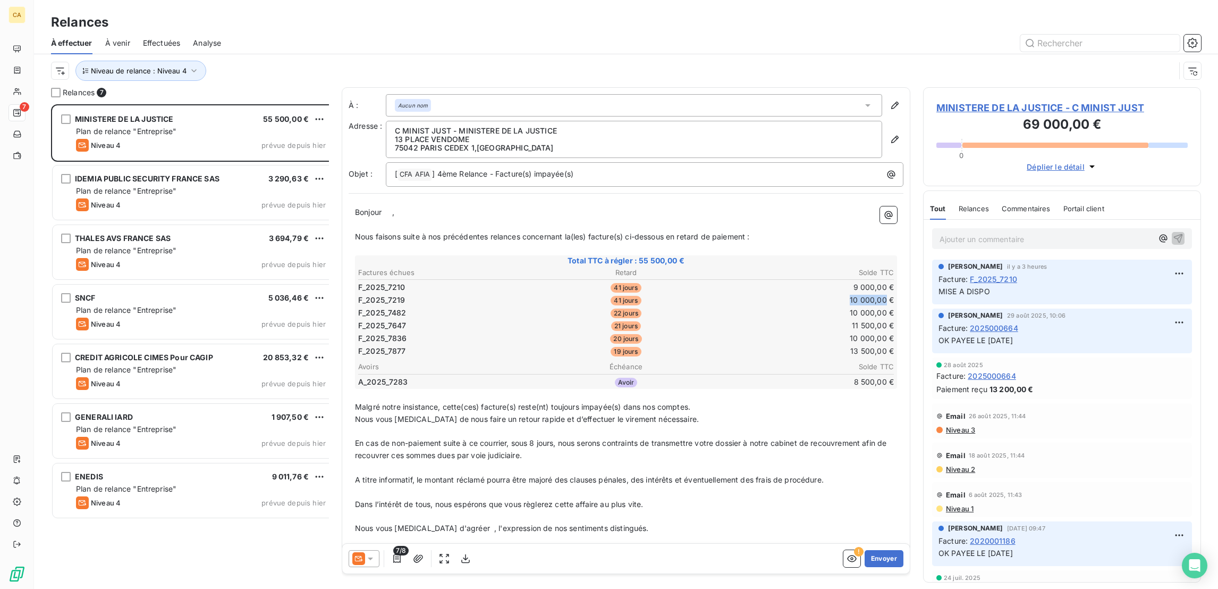
drag, startPoint x: 883, startPoint y: 260, endPoint x: 857, endPoint y: 258, distance: 25.7
click at [857, 294] on td "10 000,00 €" at bounding box center [806, 300] width 178 height 12
click at [880, 294] on td "10 000,00 €" at bounding box center [806, 300] width 178 height 12
drag, startPoint x: 896, startPoint y: 272, endPoint x: 866, endPoint y: 274, distance: 29.8
click at [866, 307] on td "10 000,00 €" at bounding box center [806, 313] width 178 height 12
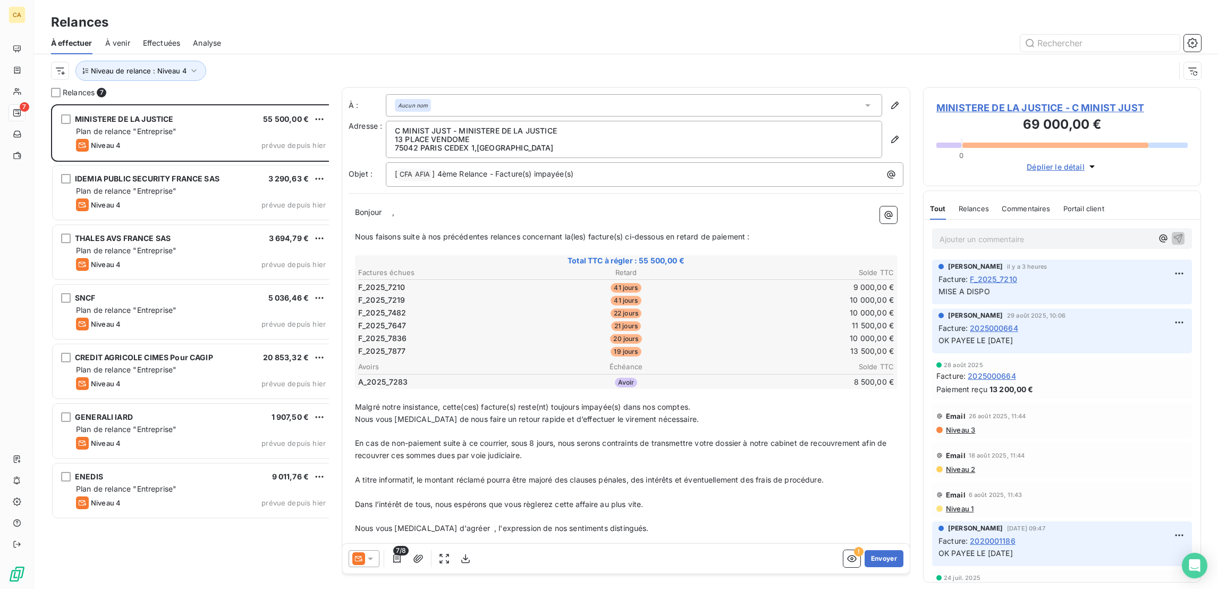
click at [1089, 310] on div "[PERSON_NAME] [DATE] 10:06" at bounding box center [1062, 315] width 247 height 10
drag, startPoint x: 383, startPoint y: 302, endPoint x: 345, endPoint y: 272, distance: 48.8
click at [358, 279] on tbody "F_2025_7210 41 jours 9 000,00 € F_2025_7219 41 jours 10 000,00 € F_2025_7482 22…" at bounding box center [626, 318] width 537 height 78
click at [174, 149] on div "MINISTERE DE LA JUSTICE 55 500,00 € Plan de relance "Entreprise" Niveau 4 prévu…" at bounding box center [193, 134] width 285 height 60
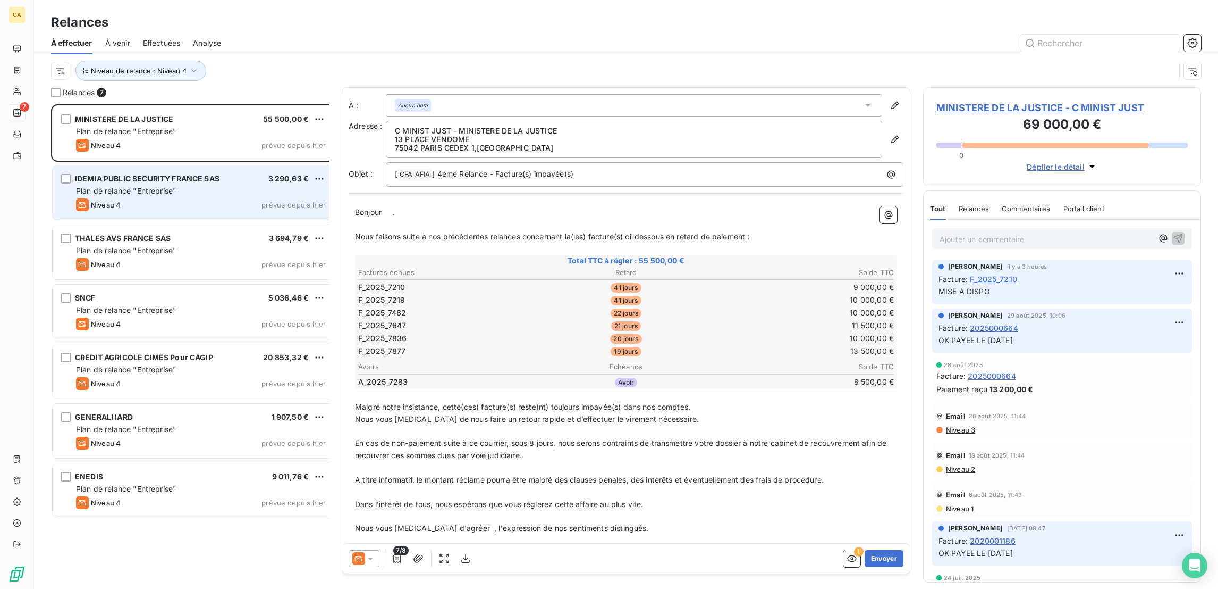
click at [175, 174] on span "IDEMIA PUBLIC SECURITY FRANCE SAS" at bounding box center [147, 178] width 145 height 9
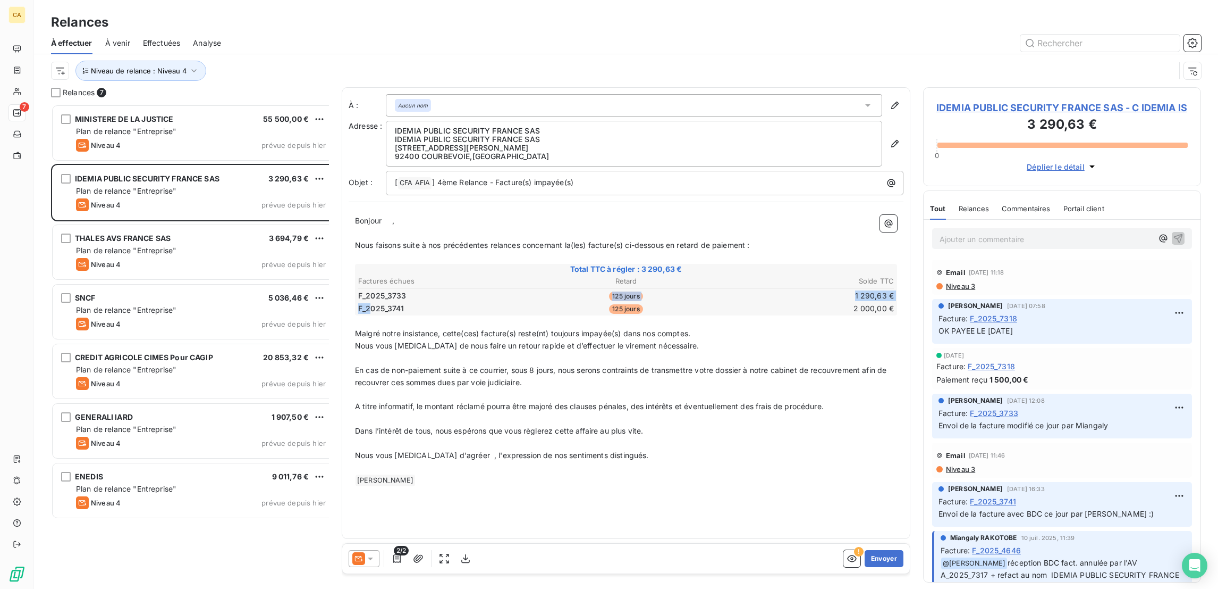
drag, startPoint x: 388, startPoint y: 252, endPoint x: 356, endPoint y: 264, distance: 33.7
click at [358, 287] on tbody "F_2025_3733 125 jours 1 290,63 € F_2025_3741 125 jours 2 000,00 €" at bounding box center [626, 300] width 537 height 27
click at [359, 290] on tr "F_2025_3733 125 jours 1 290,63 €" at bounding box center [626, 296] width 537 height 12
drag, startPoint x: 381, startPoint y: 270, endPoint x: 345, endPoint y: 255, distance: 38.8
click at [358, 287] on tbody "F_2025_3733 125 jours 1 290,63 € F_2025_3741 125 jours 2 000,00 €" at bounding box center [626, 300] width 537 height 27
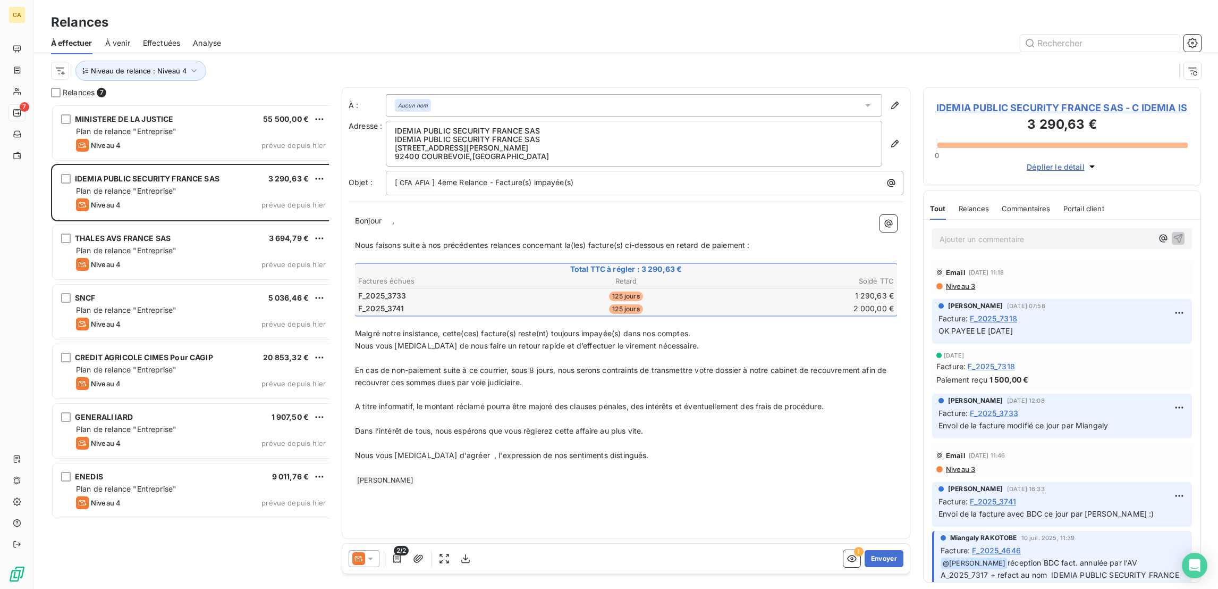
click at [383, 302] on td "F_2025_3741" at bounding box center [447, 308] width 178 height 12
click at [591, 425] on p "Dans l’intérêt de tous, nous espérons que vous règlerez cette affaire au plus v…" at bounding box center [626, 431] width 542 height 12
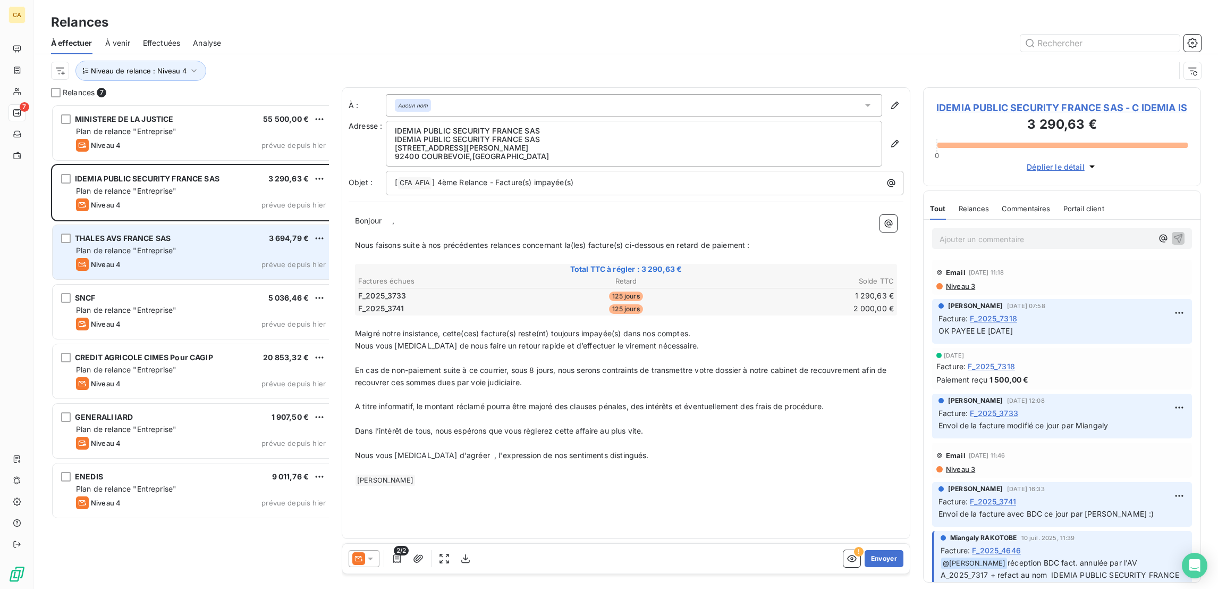
click at [131, 246] on span "Plan de relance "Entreprise"" at bounding box center [126, 250] width 100 height 9
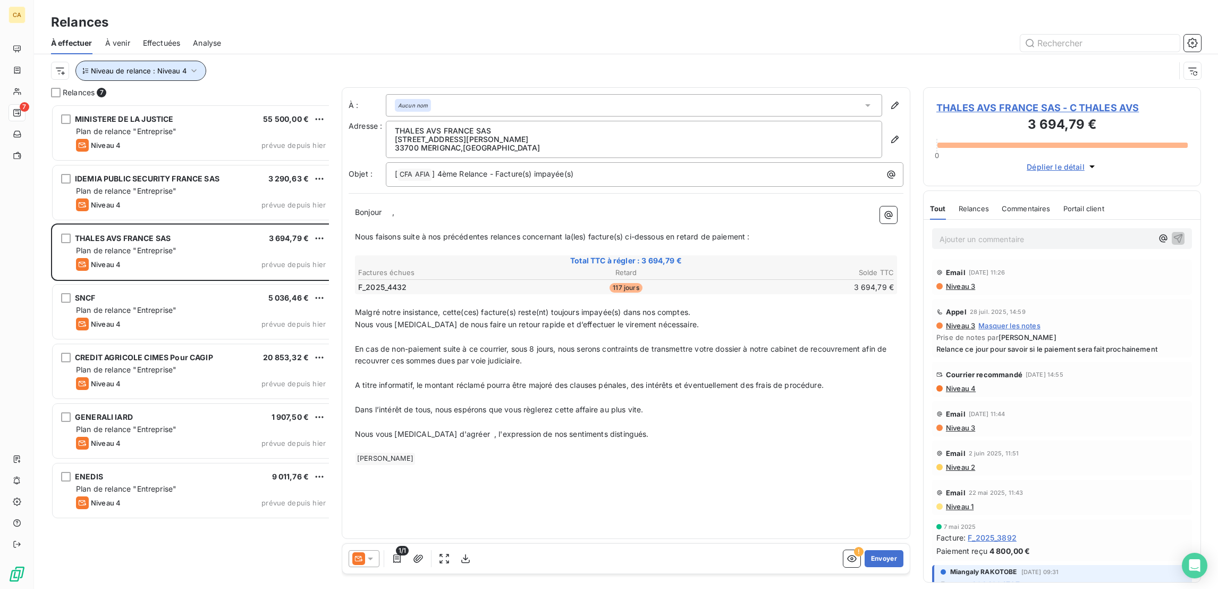
click at [159, 66] on span "Niveau de relance : Niveau 4" at bounding box center [139, 70] width 96 height 9
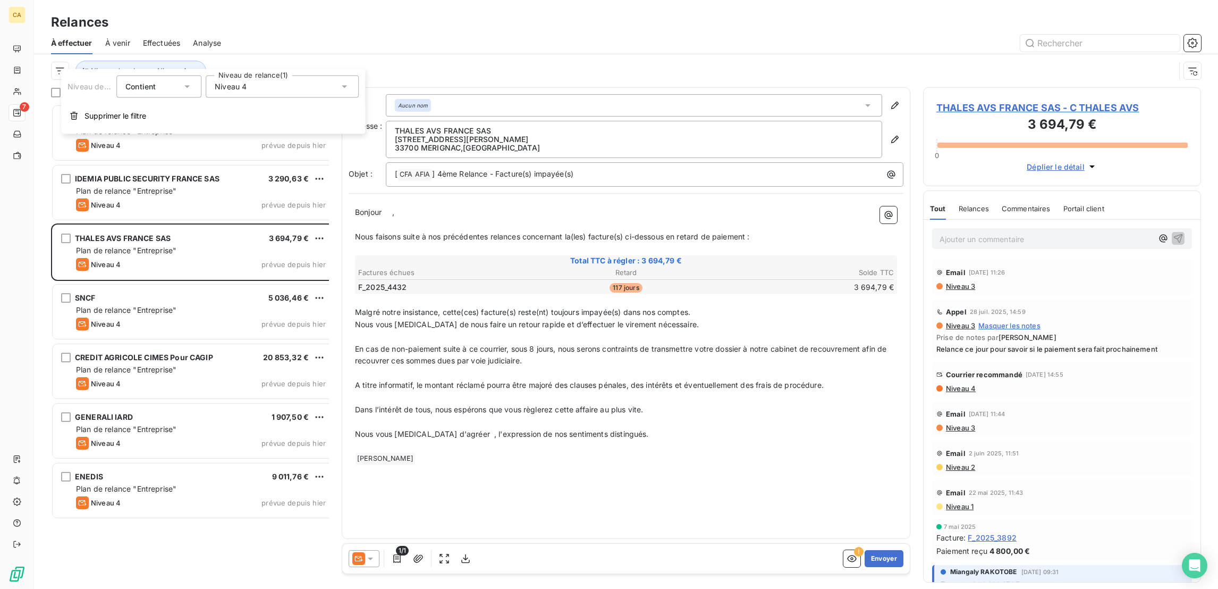
click at [236, 81] on span "Niveau 4" at bounding box center [231, 86] width 32 height 11
click at [226, 181] on span "Niveau 4" at bounding box center [242, 186] width 32 height 11
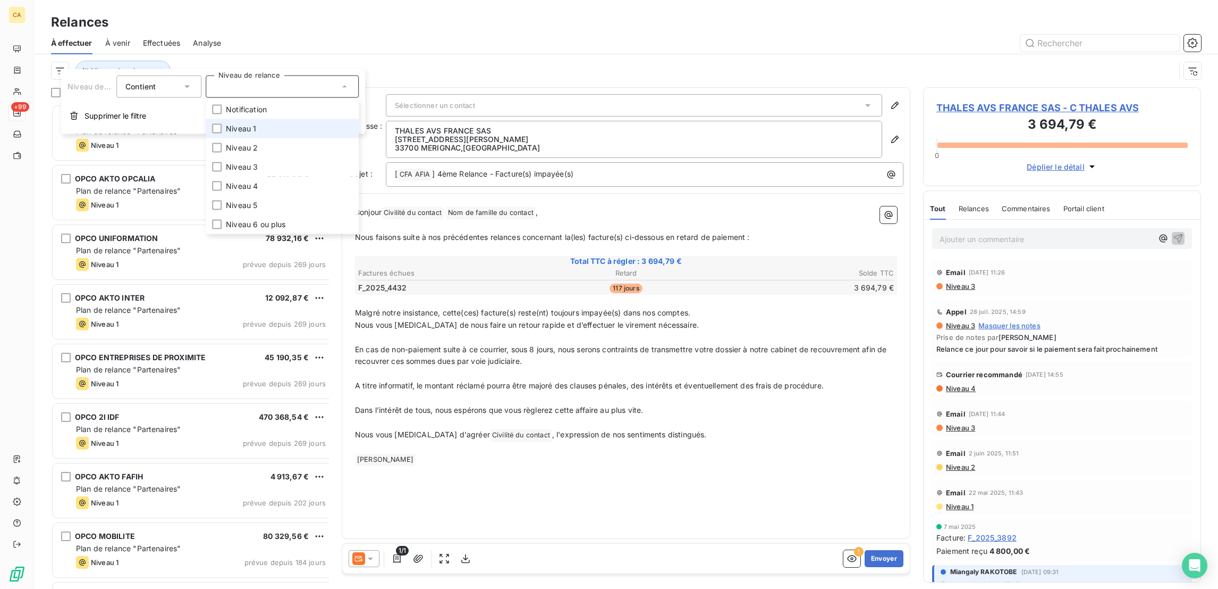
scroll to position [486, 273]
click at [206, 138] on li "Niveau 2" at bounding box center [282, 147] width 153 height 19
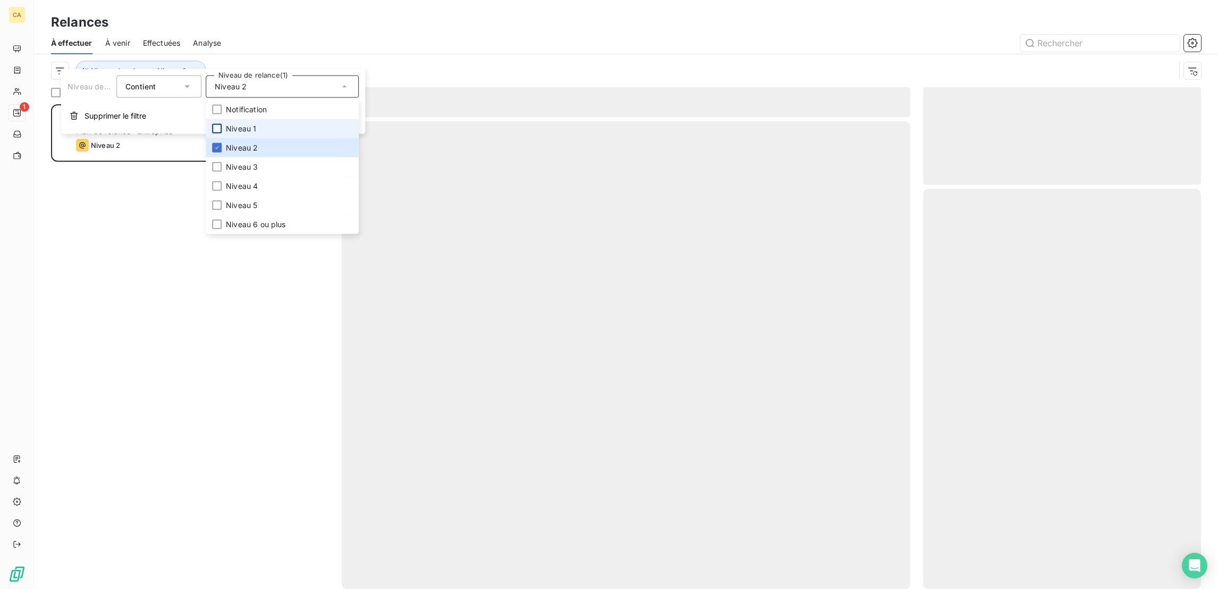
scroll to position [486, 273]
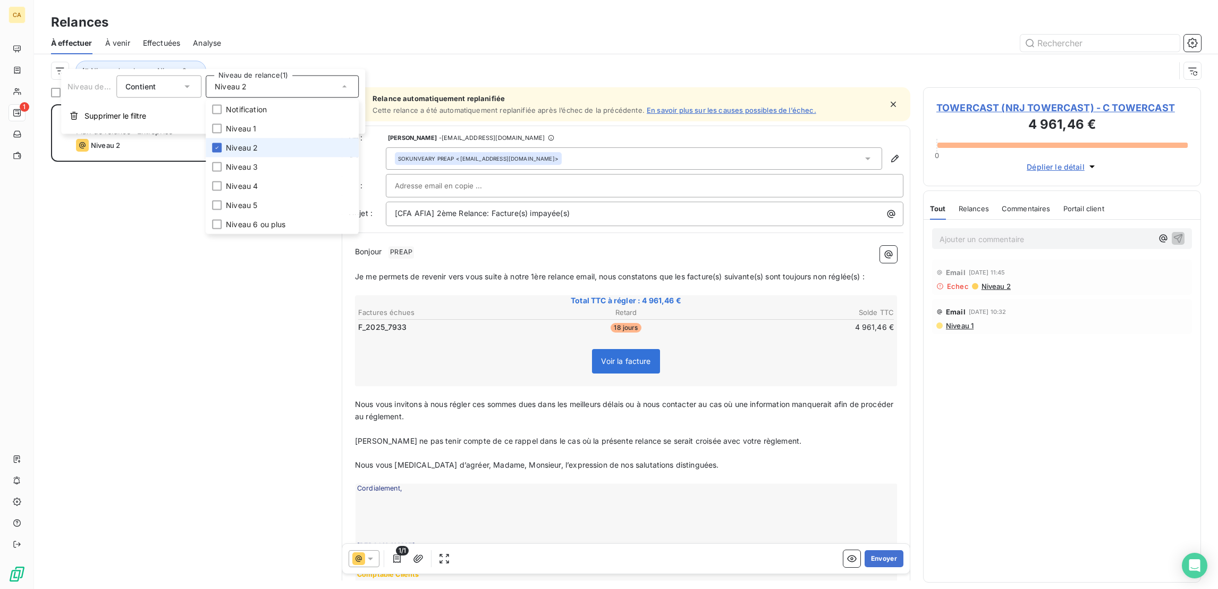
click at [214, 138] on li "Niveau 2" at bounding box center [282, 147] width 153 height 19
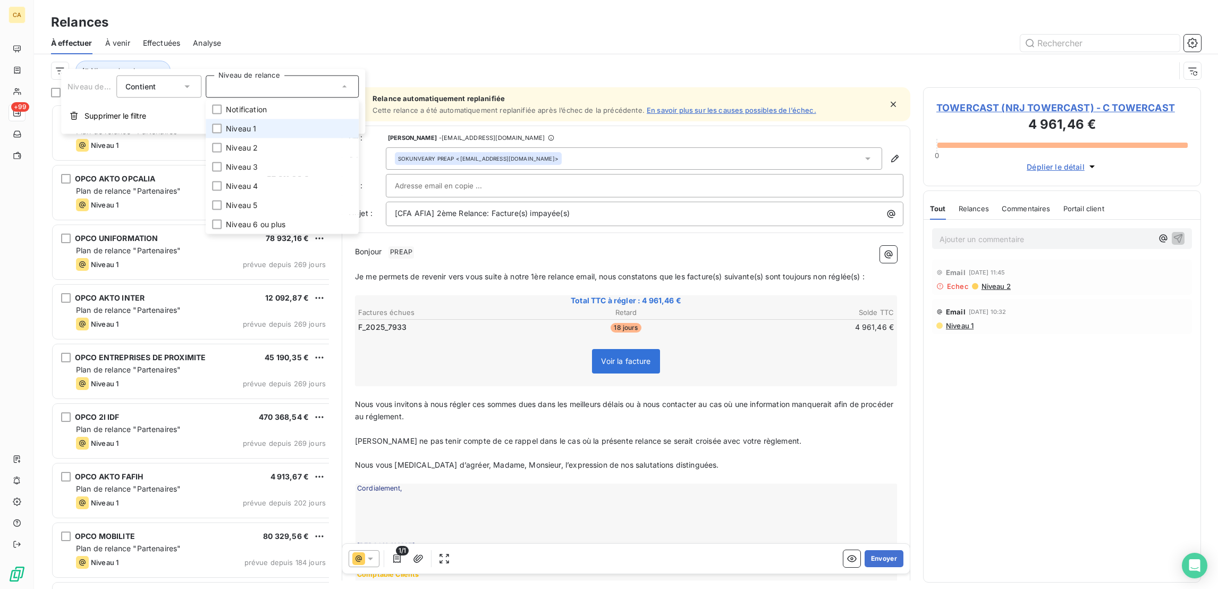
click at [216, 123] on li "Niveau 1" at bounding box center [282, 128] width 153 height 19
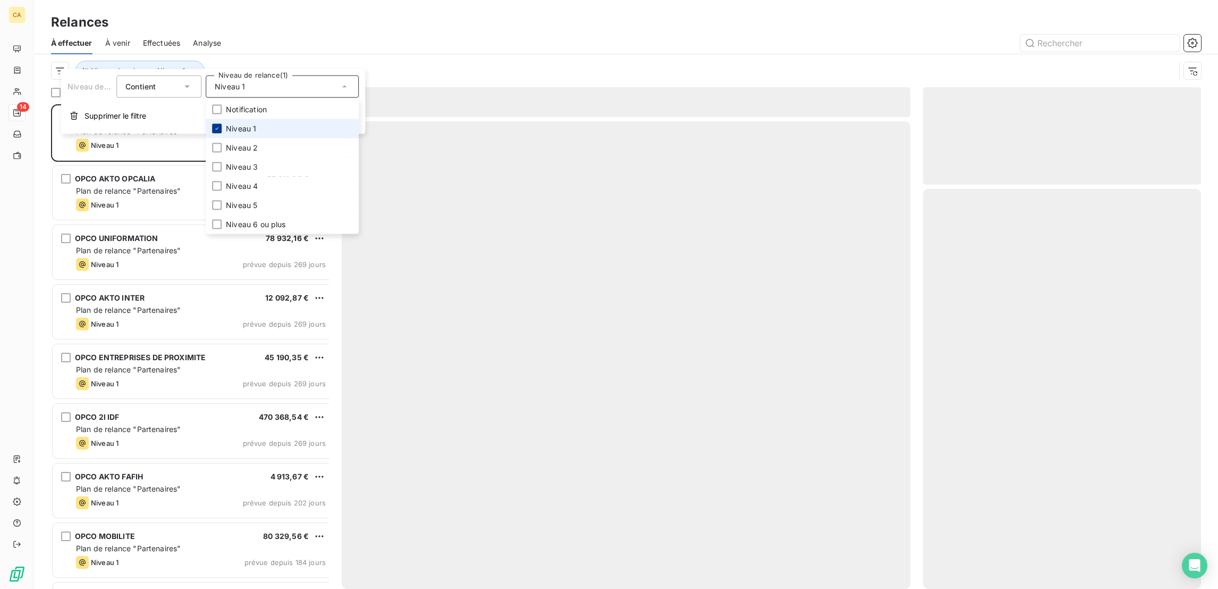
click at [212, 124] on div at bounding box center [217, 129] width 10 height 10
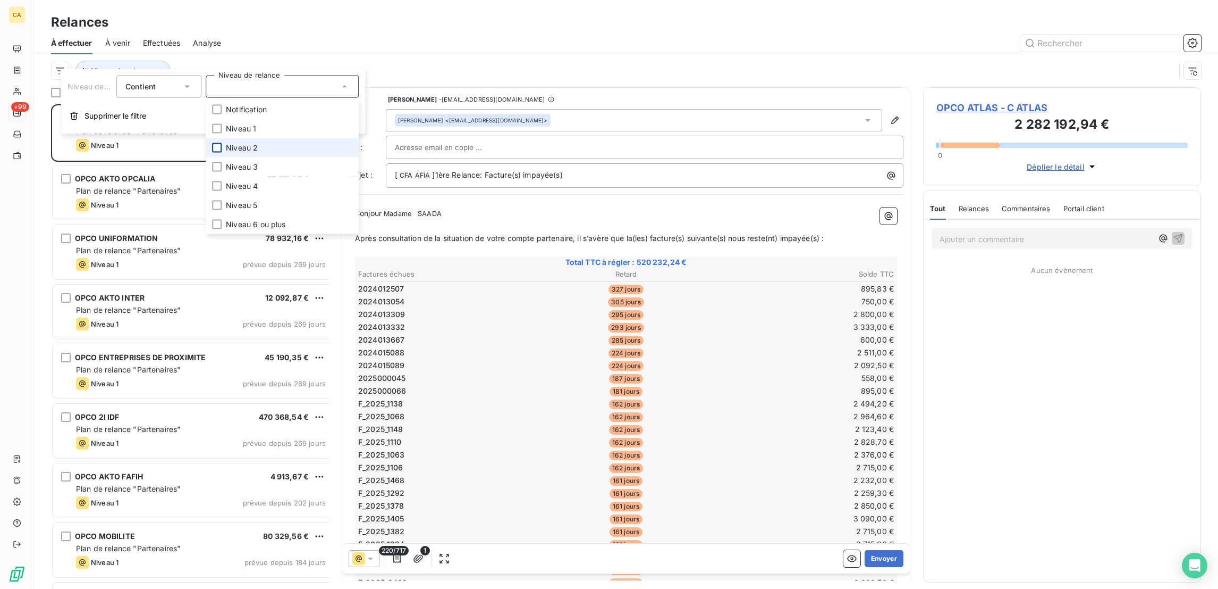
click at [212, 143] on div at bounding box center [217, 148] width 10 height 10
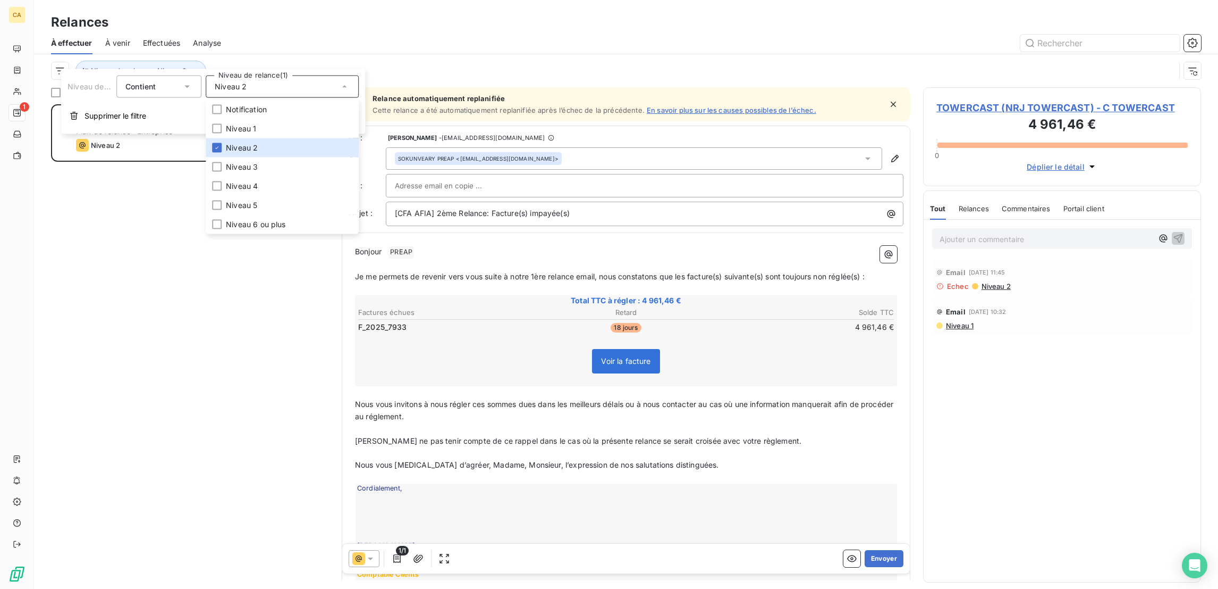
click at [177, 272] on div "TOWERCAST (NRJ TOWERCAST) 4 961,46 € Plan de relance "Entreprise" Niveau 2 prév…" at bounding box center [193, 353] width 285 height 499
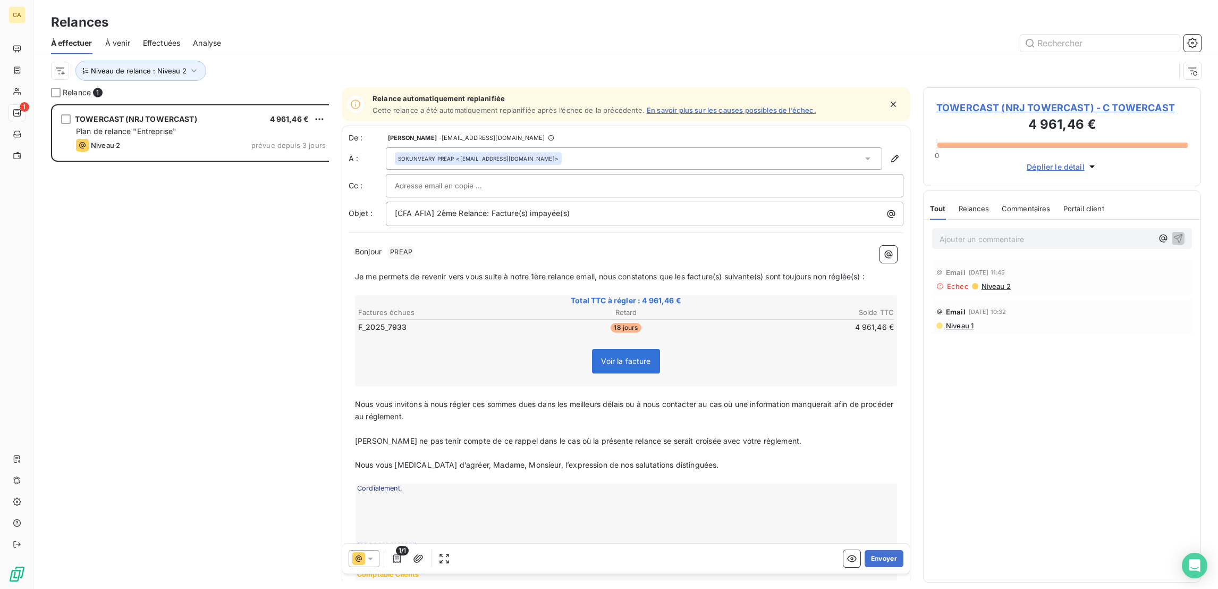
click at [1014, 100] on span "TOWERCAST (NRJ TOWERCAST) - C TOWERCAST" at bounding box center [1062, 107] width 251 height 14
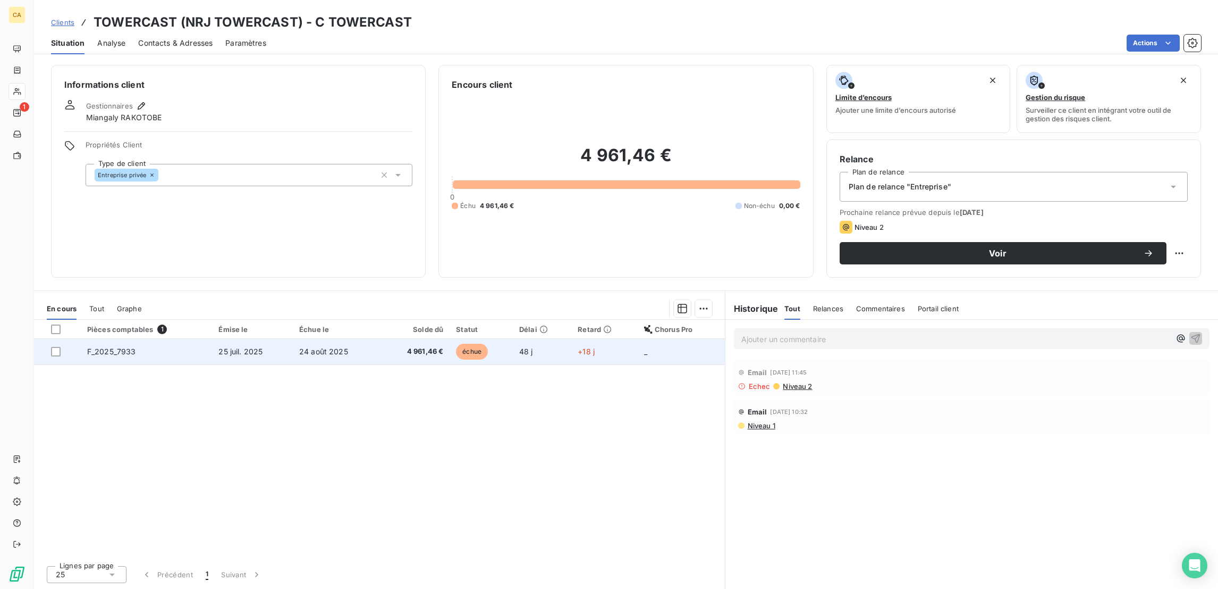
click at [190, 339] on td "F_2025_7933" at bounding box center [146, 352] width 131 height 26
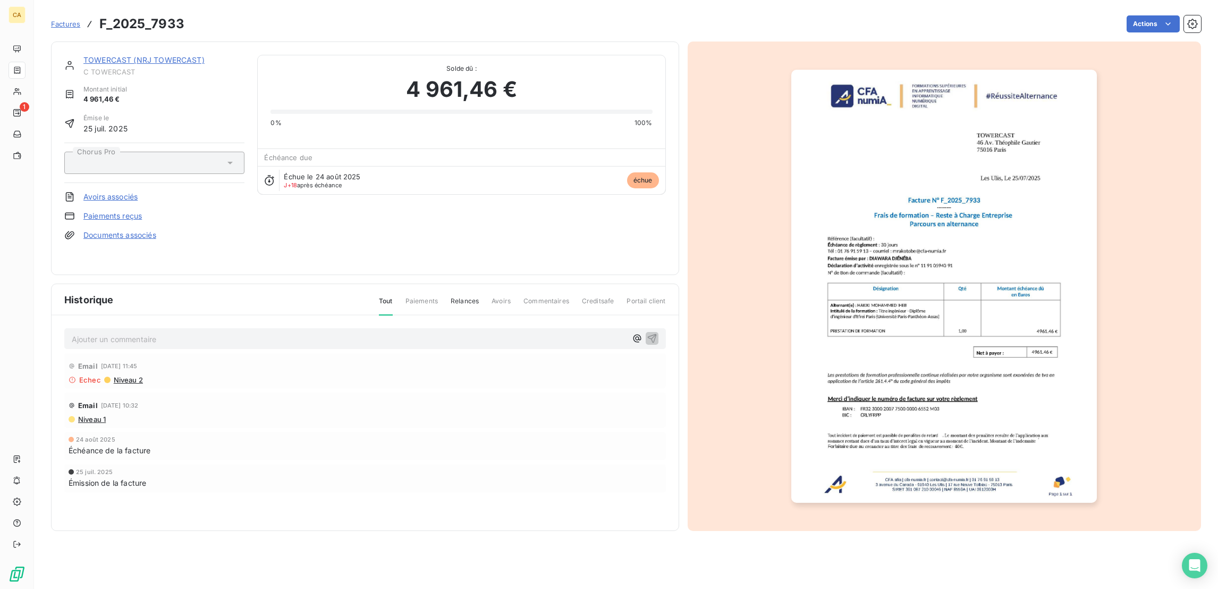
click at [991, 197] on img "button" at bounding box center [945, 286] width 306 height 433
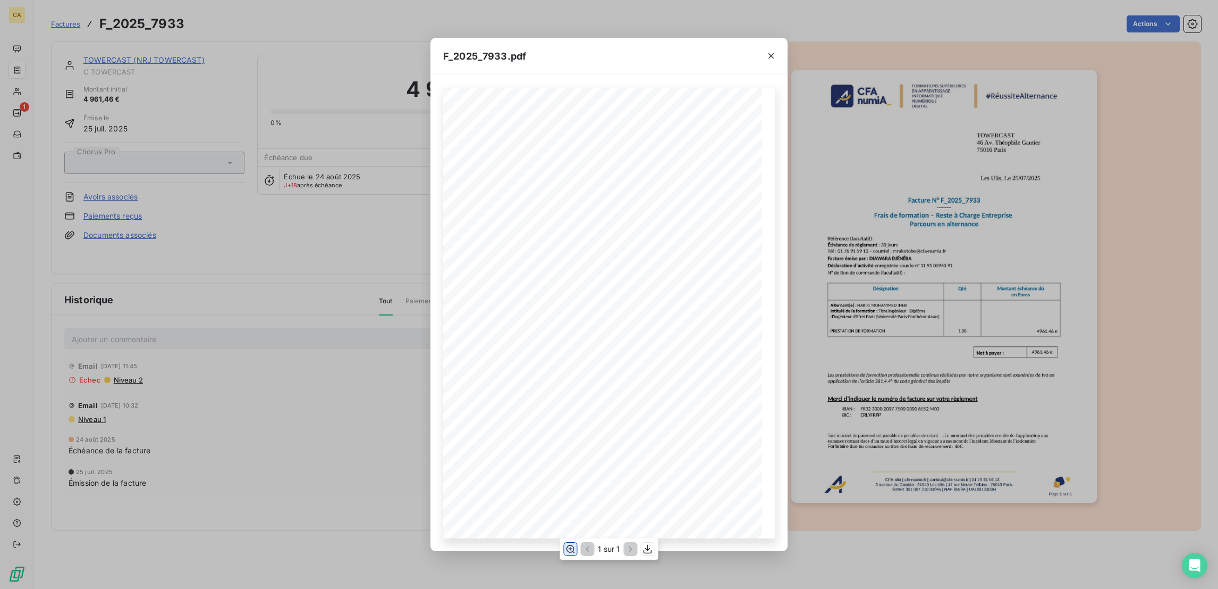
click at [570, 552] on icon "button" at bounding box center [570, 548] width 11 height 11
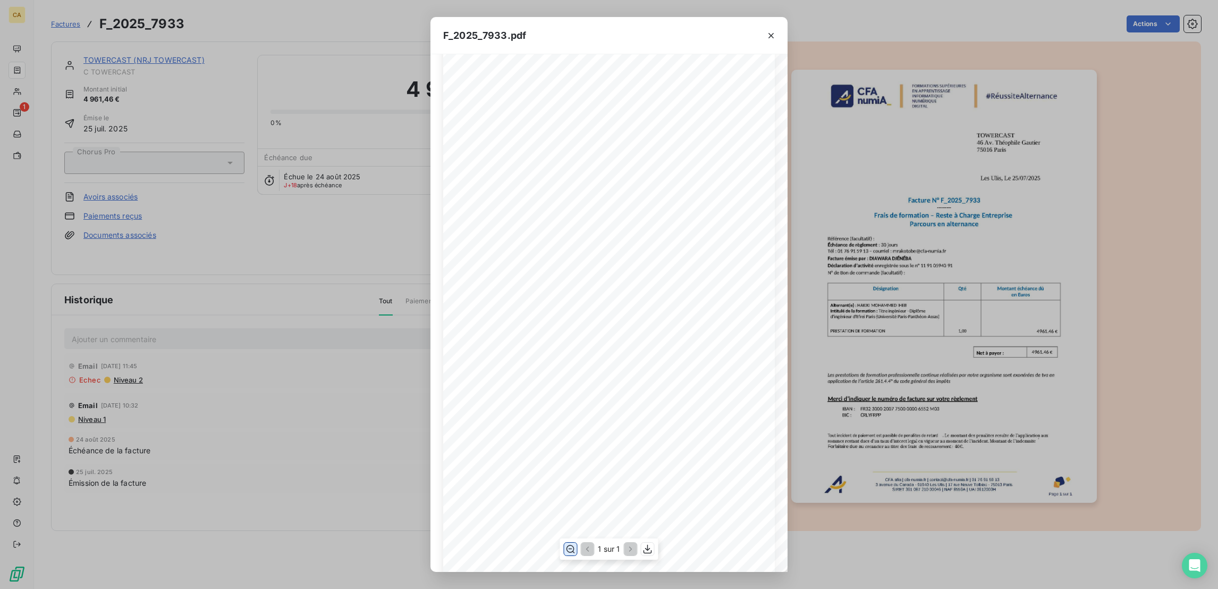
scroll to position [159, 0]
